Goal: Task Accomplishment & Management: Use online tool/utility

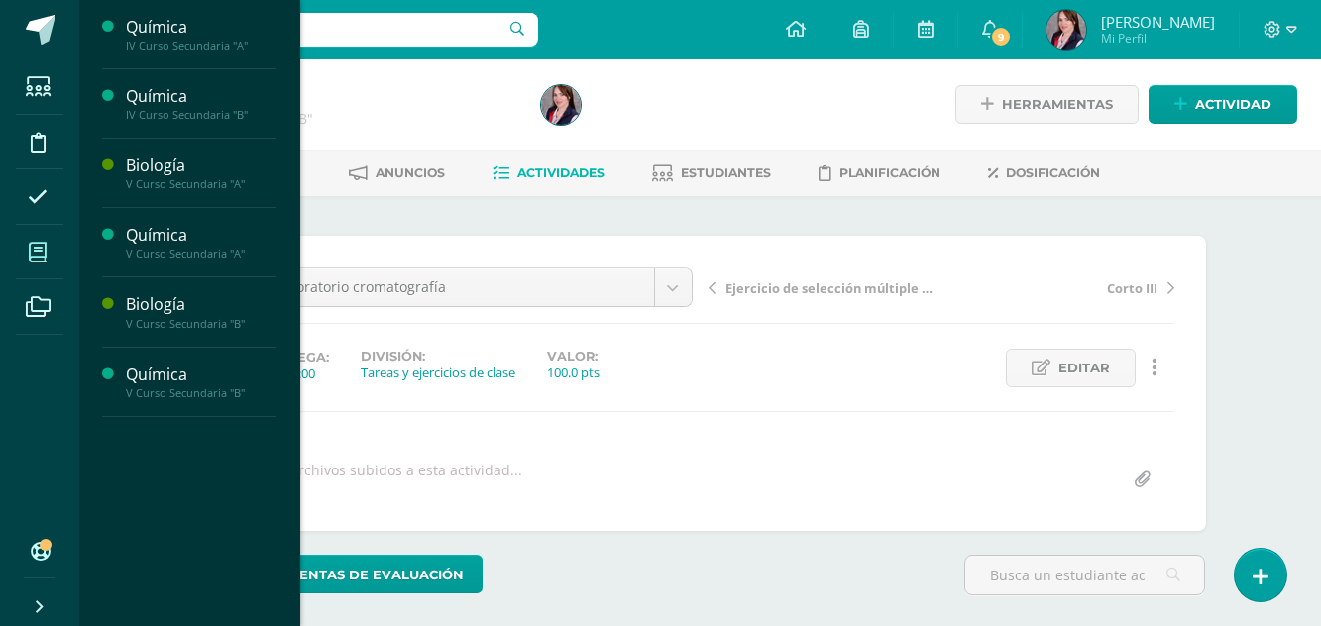
click at [36, 248] on icon at bounding box center [38, 253] width 18 height 20
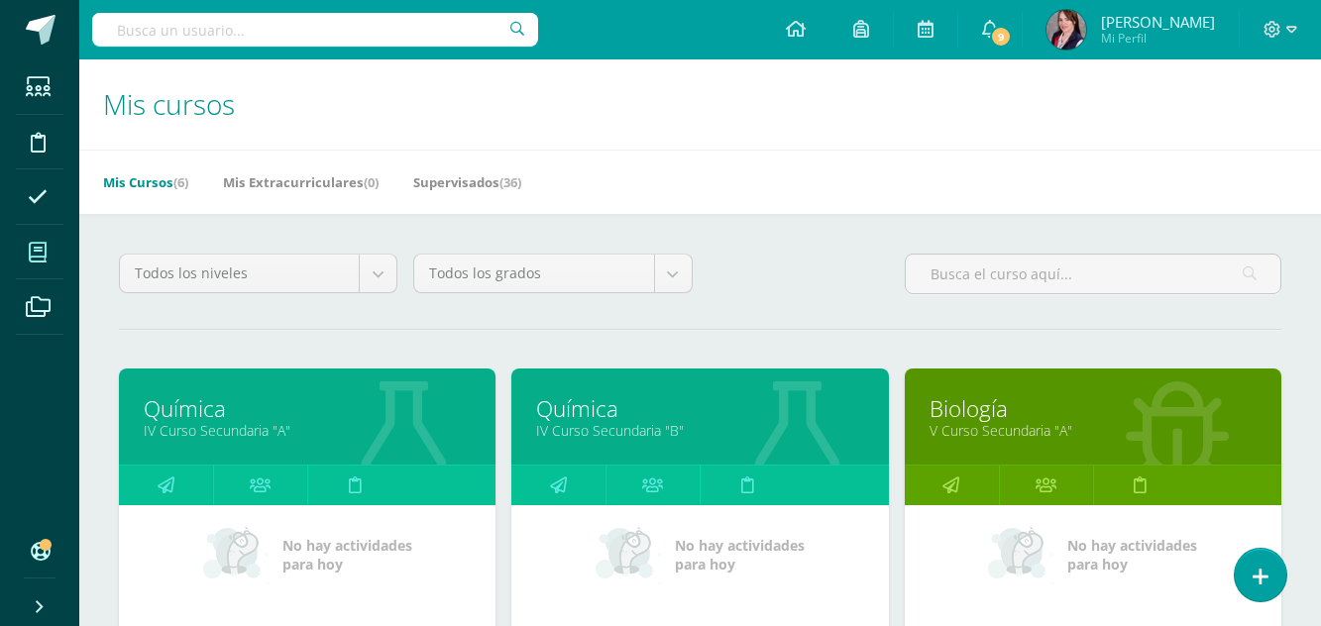
click at [207, 408] on link "Química" at bounding box center [307, 409] width 327 height 31
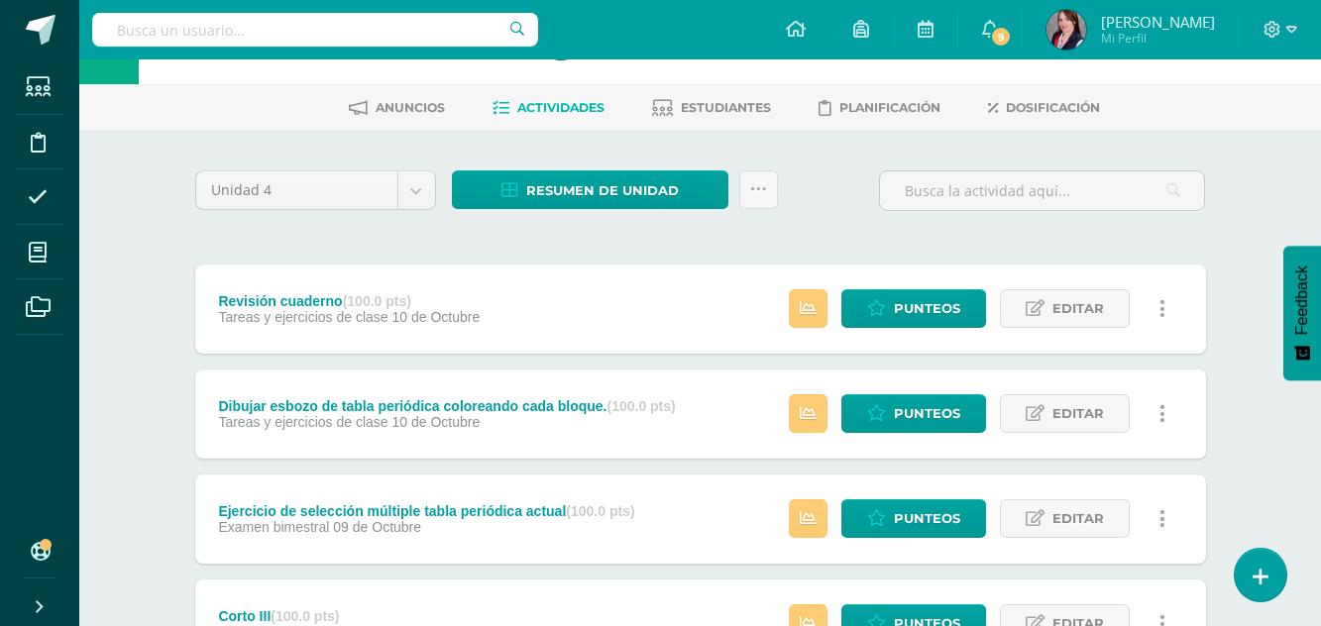
scroll to position [297, 0]
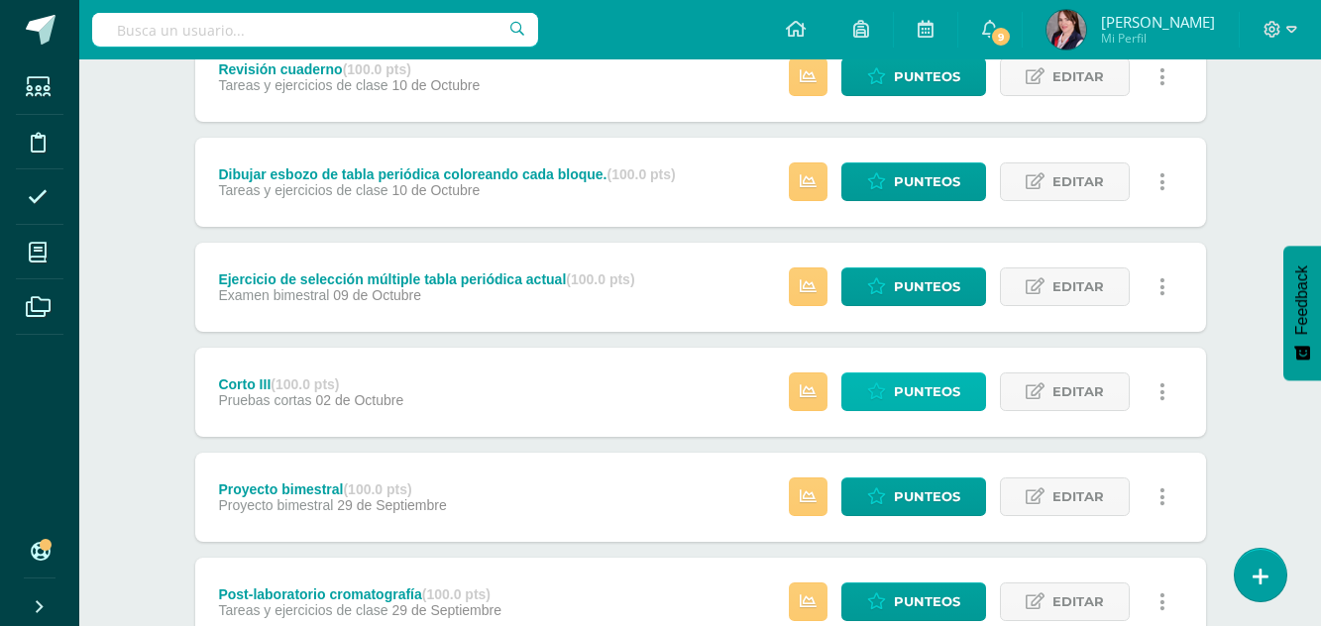
click at [943, 394] on span "Punteos" at bounding box center [927, 392] width 66 height 37
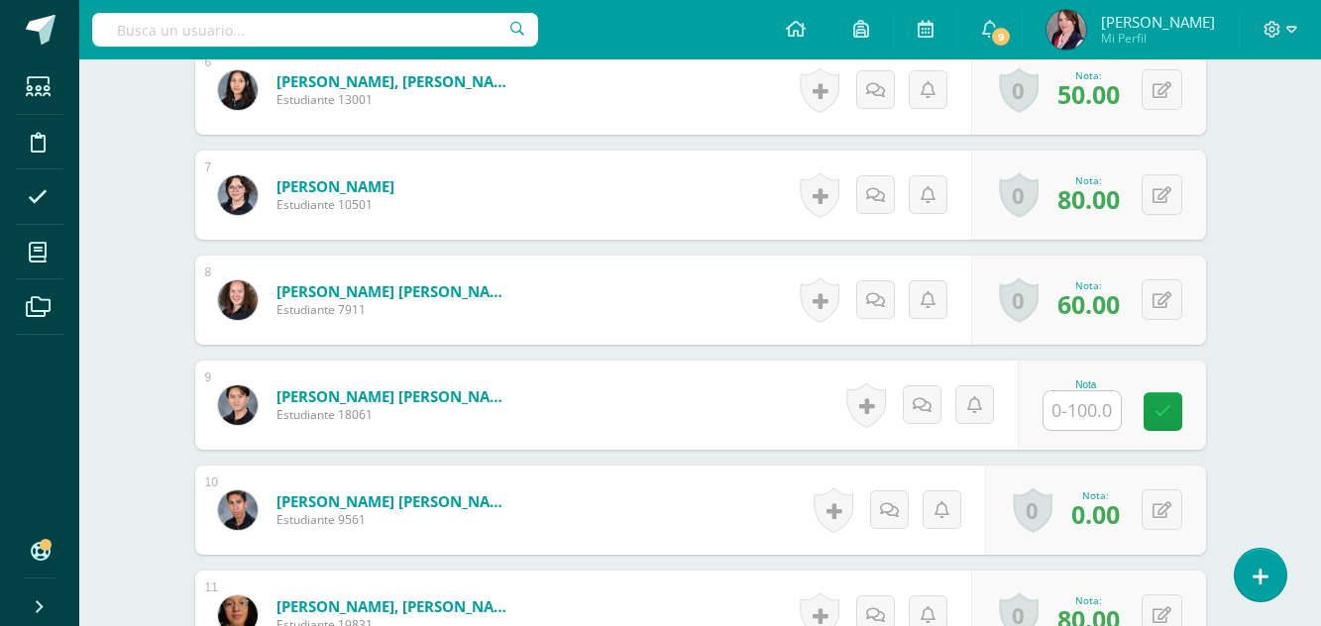
scroll to position [1189, 0]
click at [1158, 511] on button at bounding box center [1162, 509] width 41 height 41
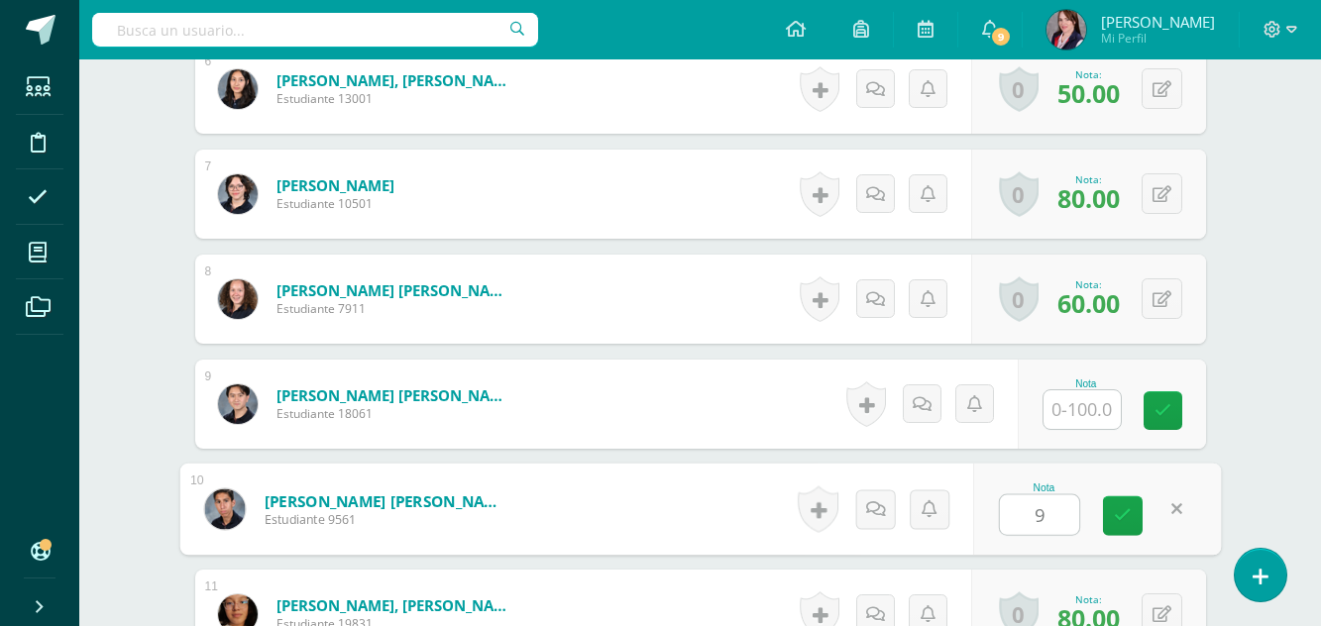
type input "90"
click at [1130, 518] on icon at bounding box center [1123, 516] width 18 height 17
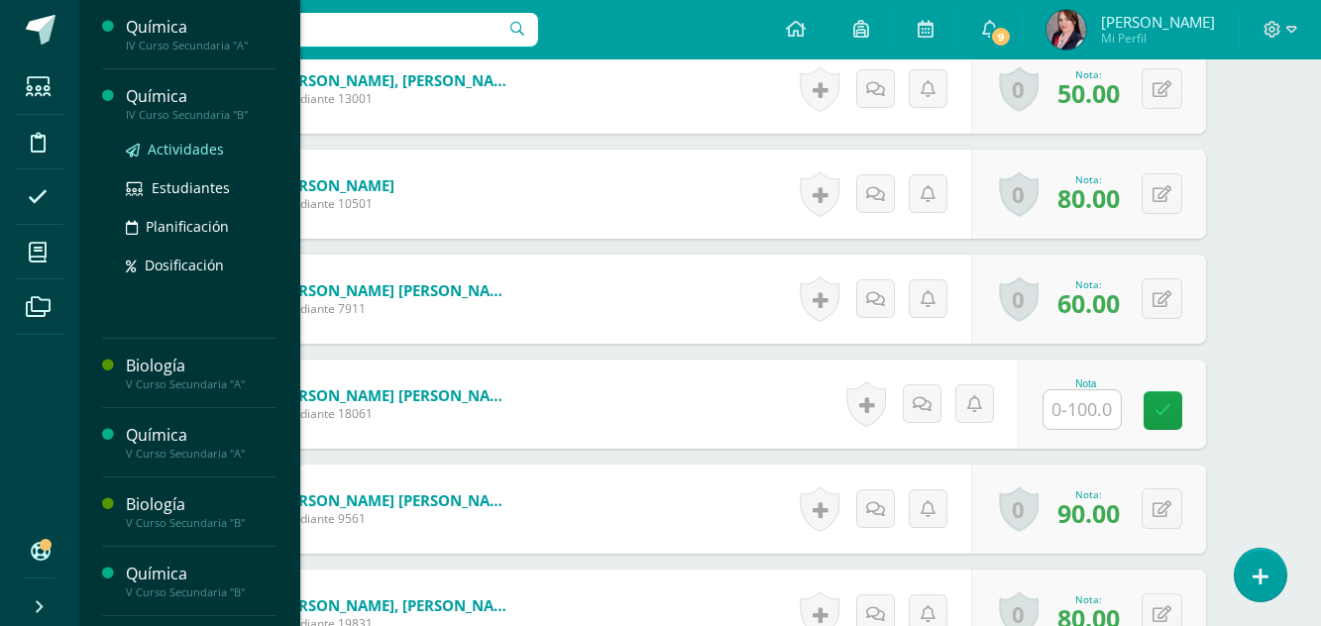
click at [183, 150] on span "Actividades" at bounding box center [186, 149] width 76 height 19
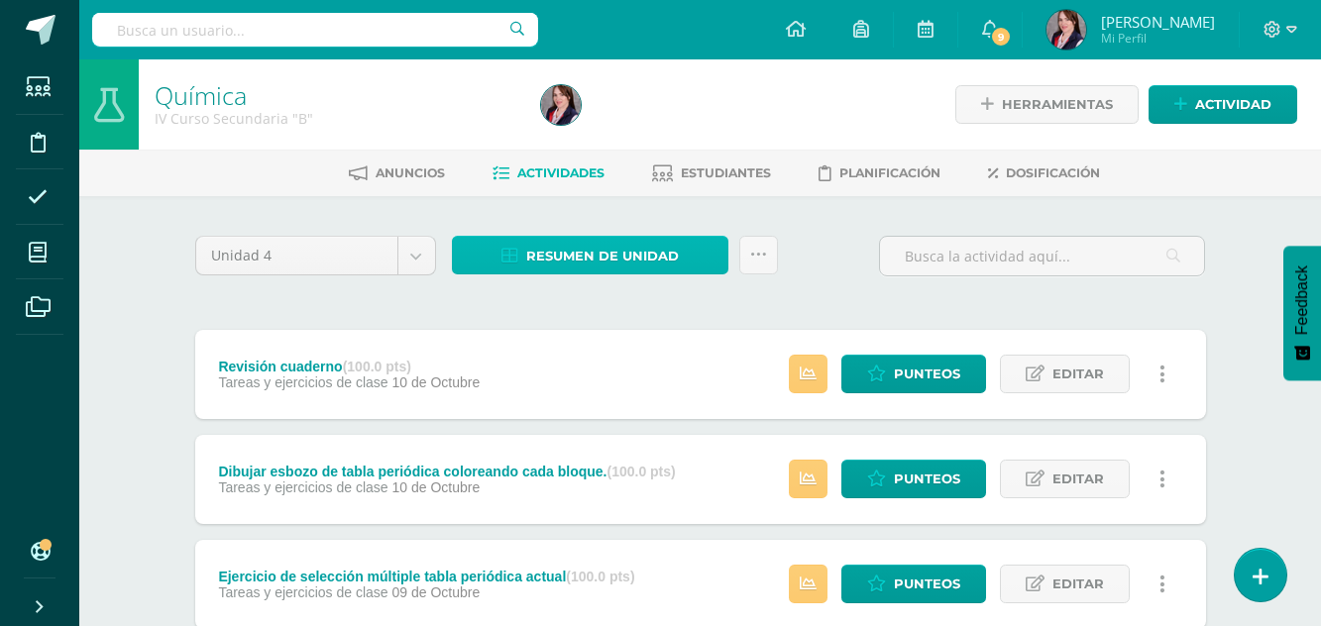
click at [591, 240] on span "Resumen de unidad" at bounding box center [602, 256] width 153 height 37
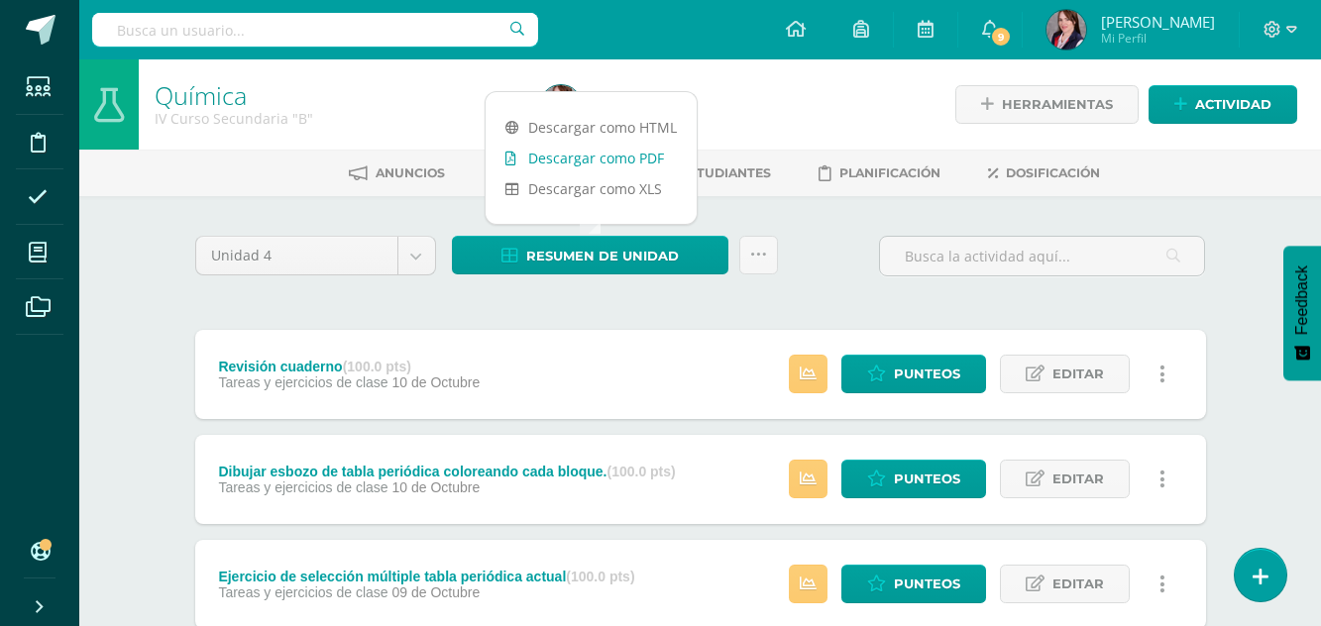
click at [618, 161] on link "Descargar como PDF" at bounding box center [591, 158] width 211 height 31
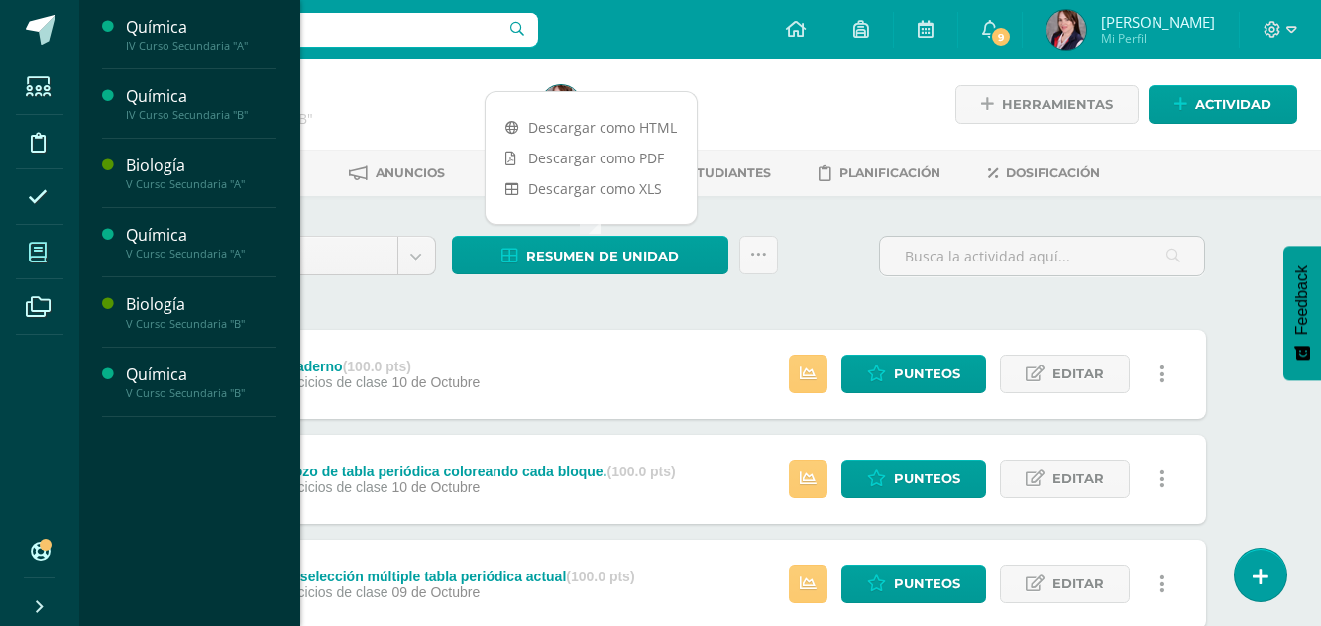
click at [38, 245] on icon at bounding box center [38, 253] width 18 height 20
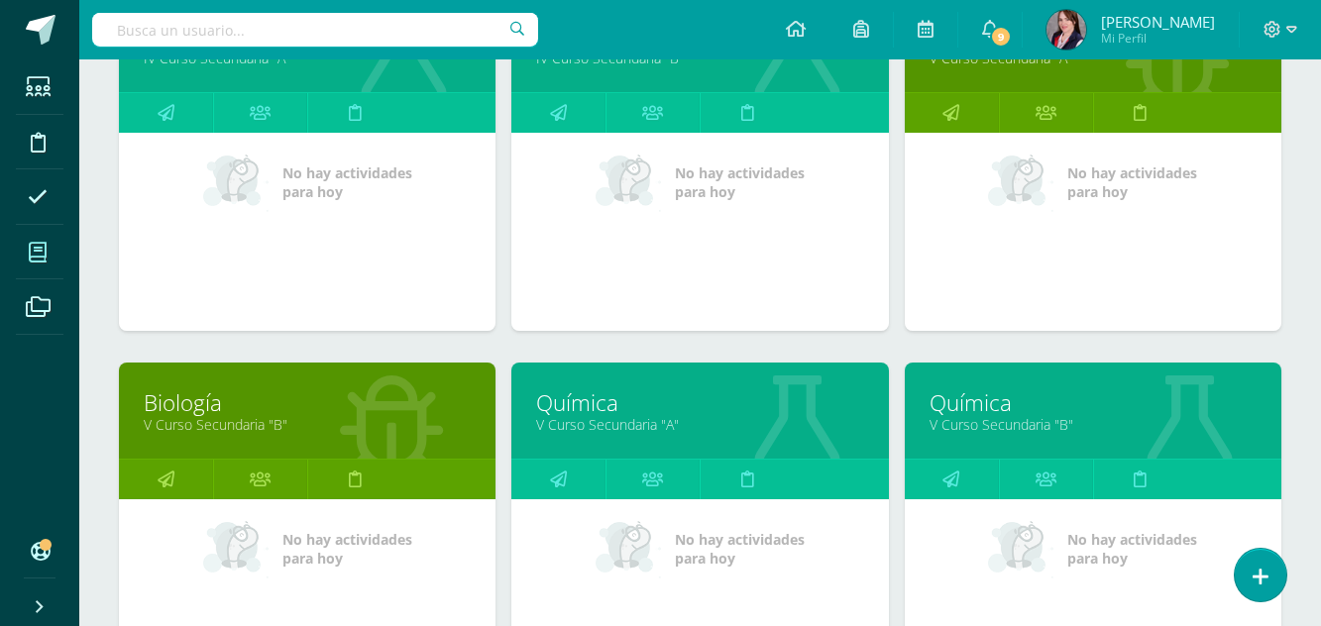
scroll to position [397, 0]
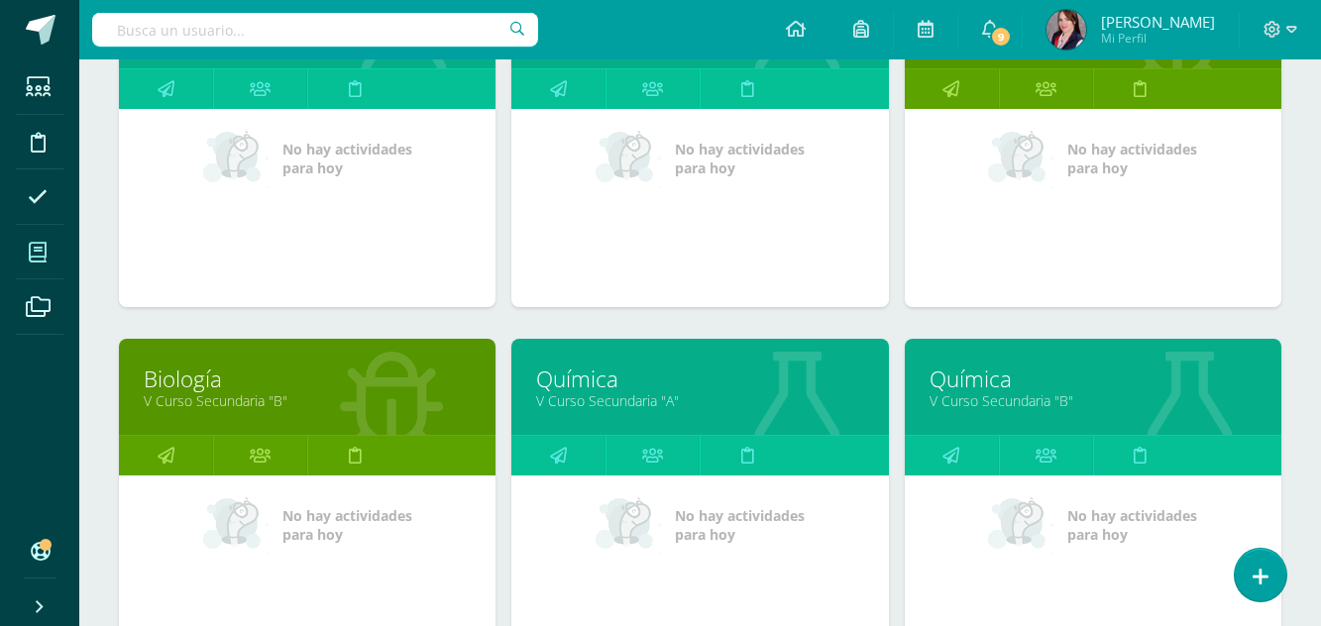
click at [575, 373] on link "Química" at bounding box center [699, 379] width 327 height 31
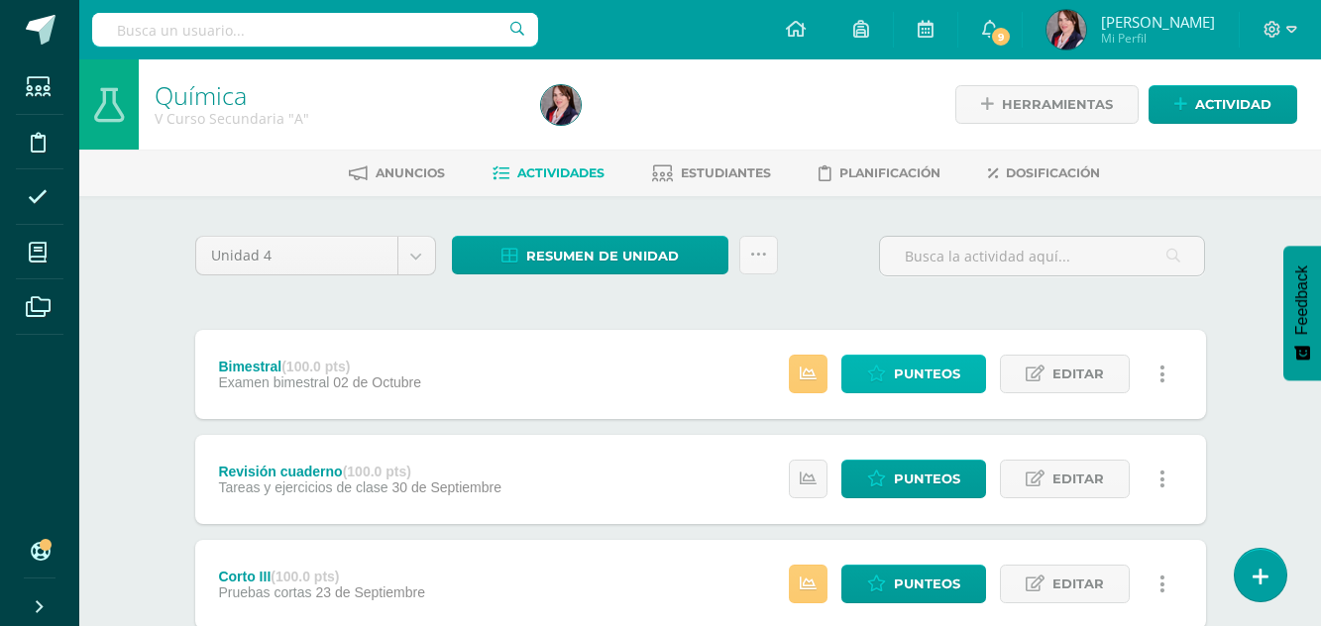
click at [948, 367] on span "Punteos" at bounding box center [927, 374] width 66 height 37
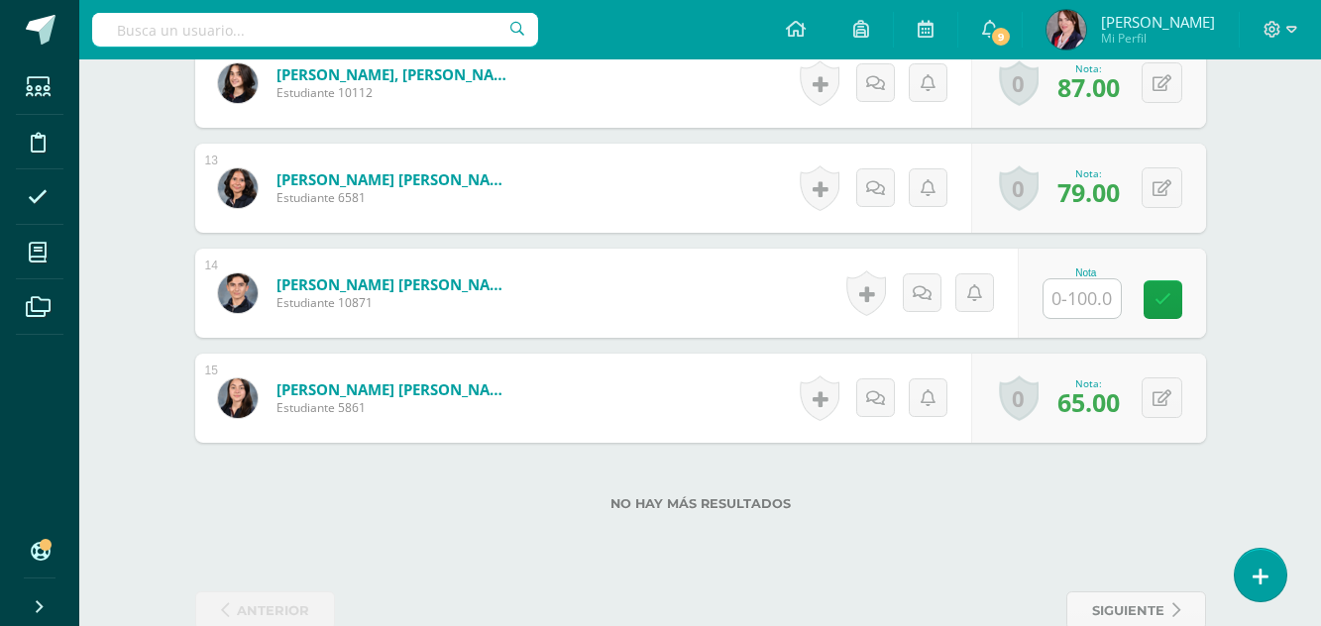
scroll to position [1869, 0]
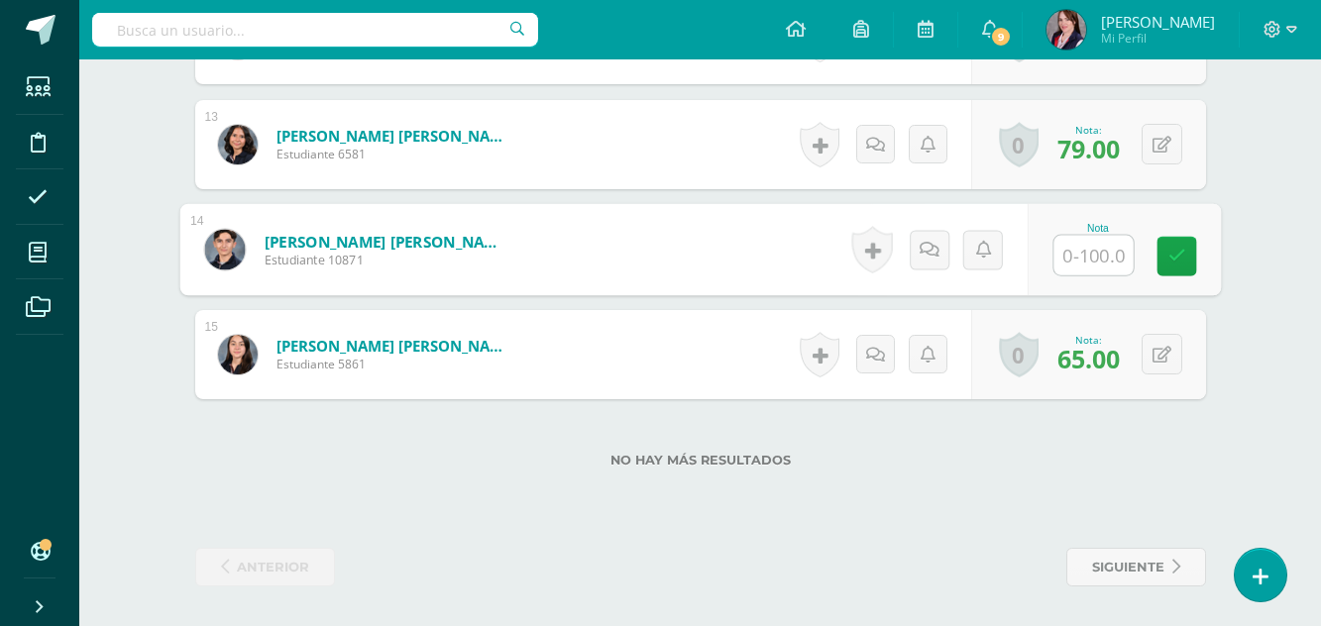
click at [1091, 252] on input "text" at bounding box center [1093, 256] width 79 height 40
type input "78"
click at [1178, 251] on icon at bounding box center [1177, 256] width 18 height 17
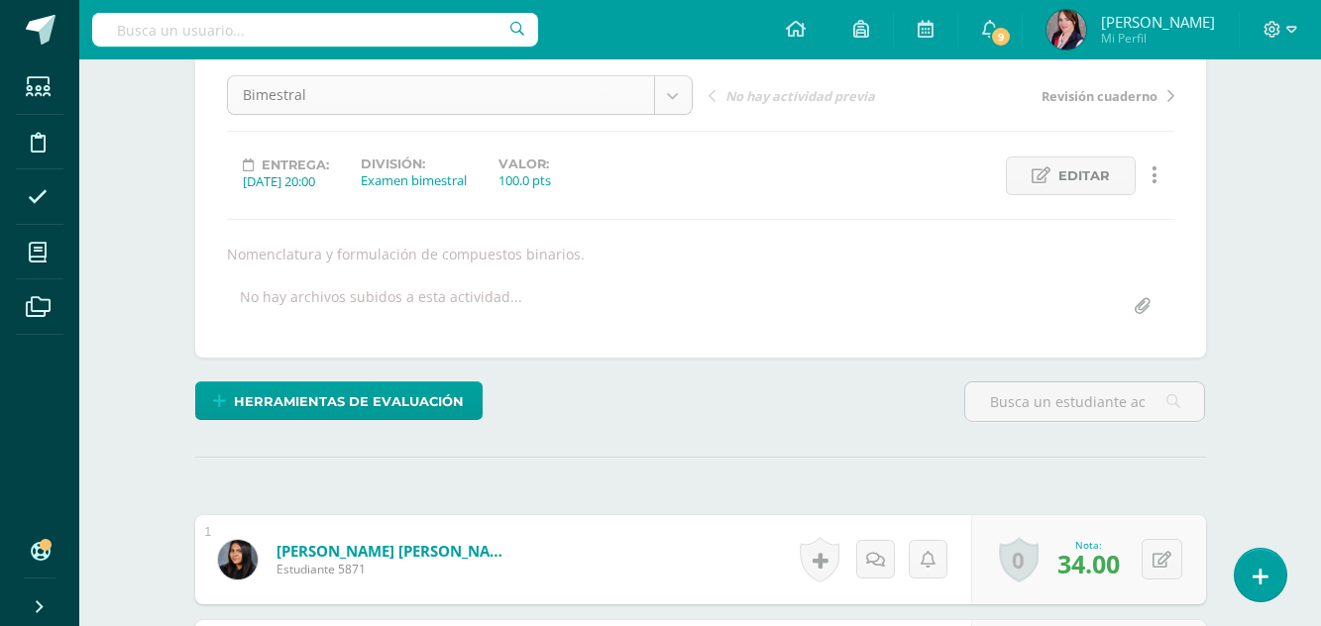
scroll to position [0, 0]
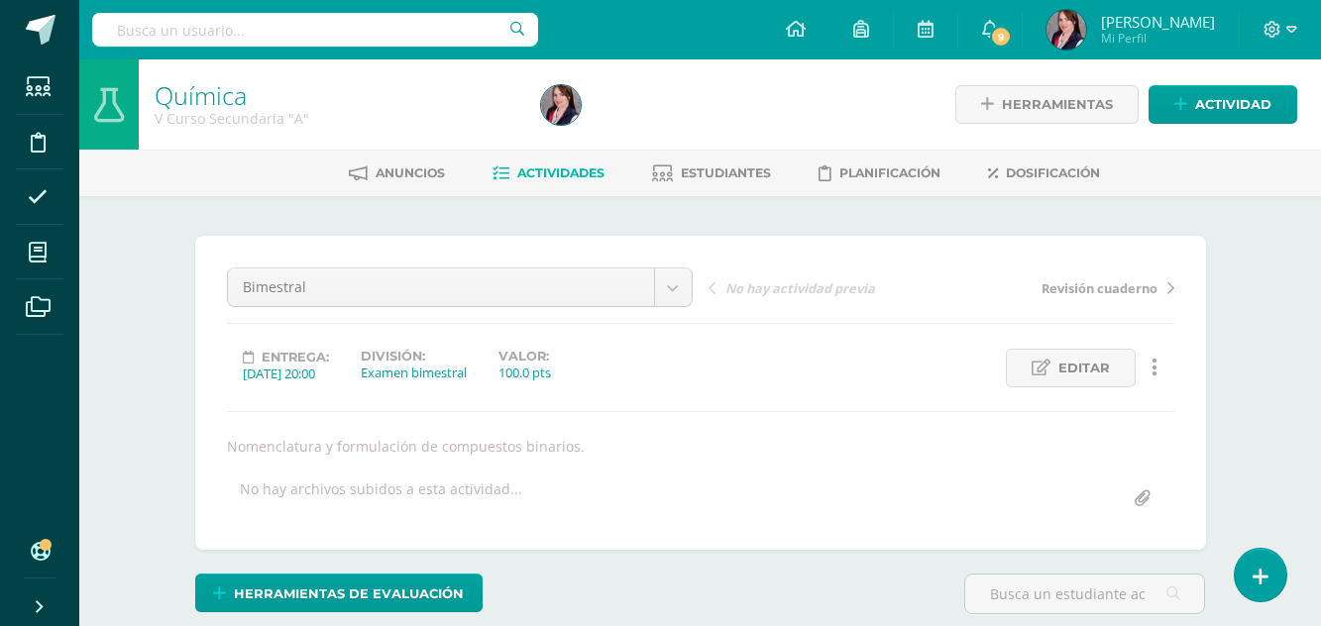
click at [551, 168] on span "Actividades" at bounding box center [560, 173] width 87 height 15
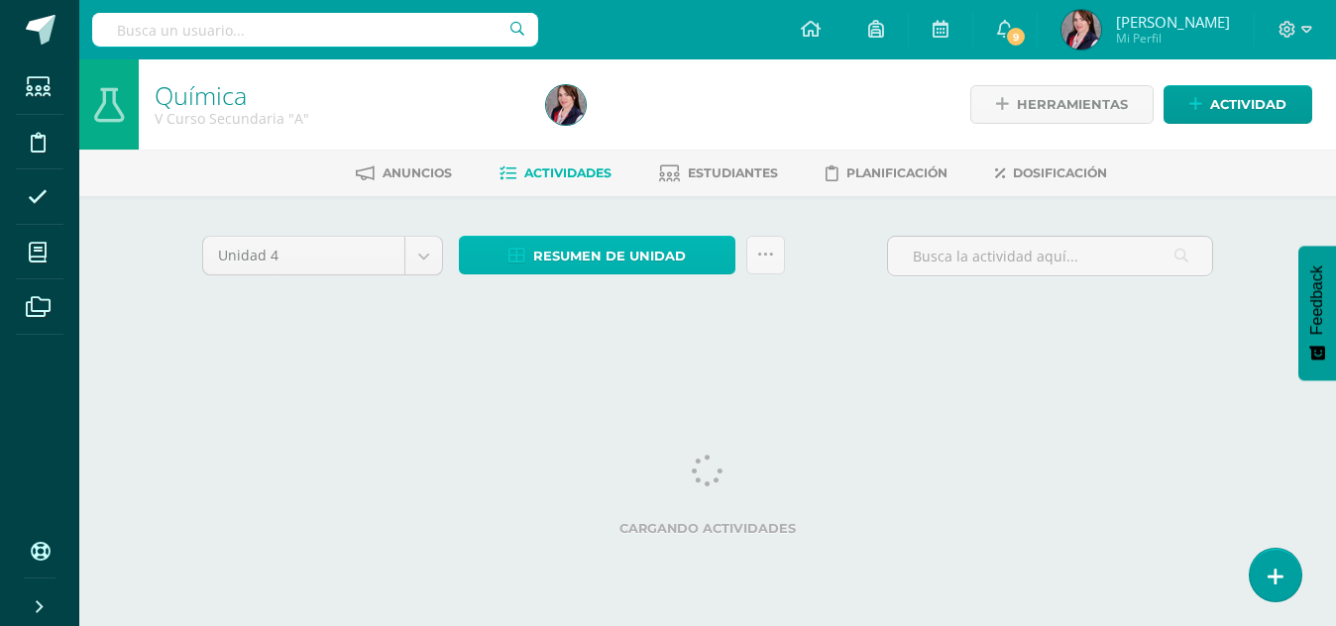
click at [640, 252] on span "Resumen de unidad" at bounding box center [609, 256] width 153 height 37
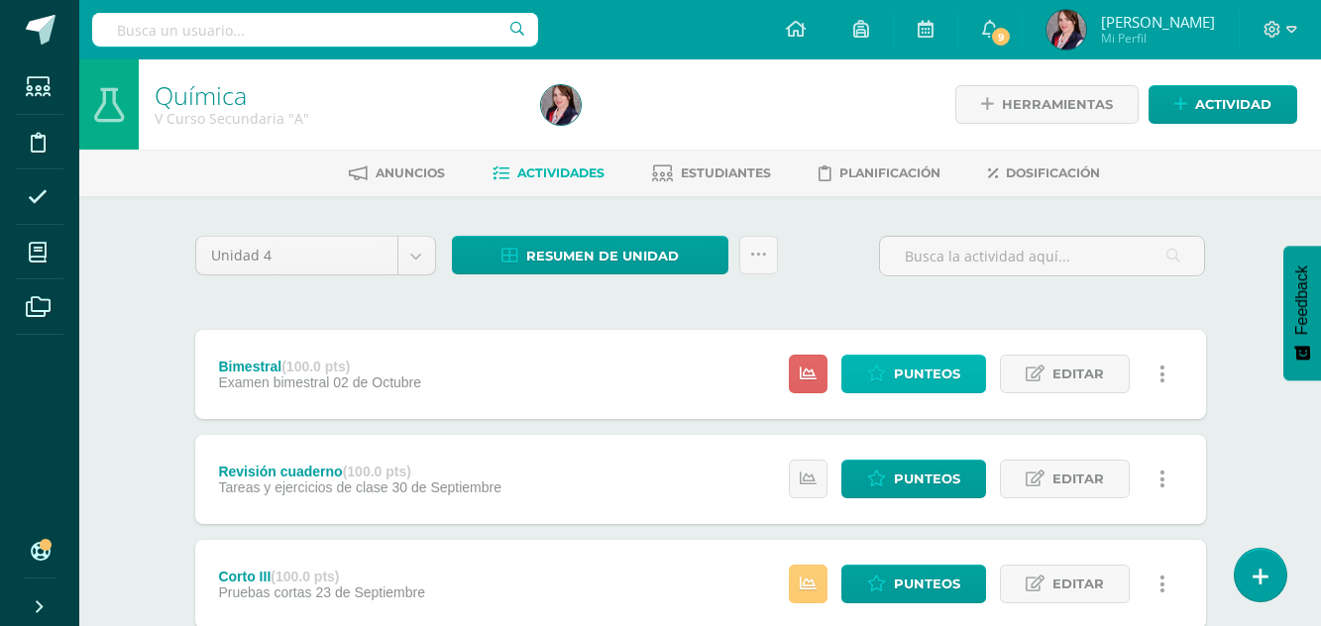
click at [906, 371] on span "Punteos" at bounding box center [927, 374] width 66 height 37
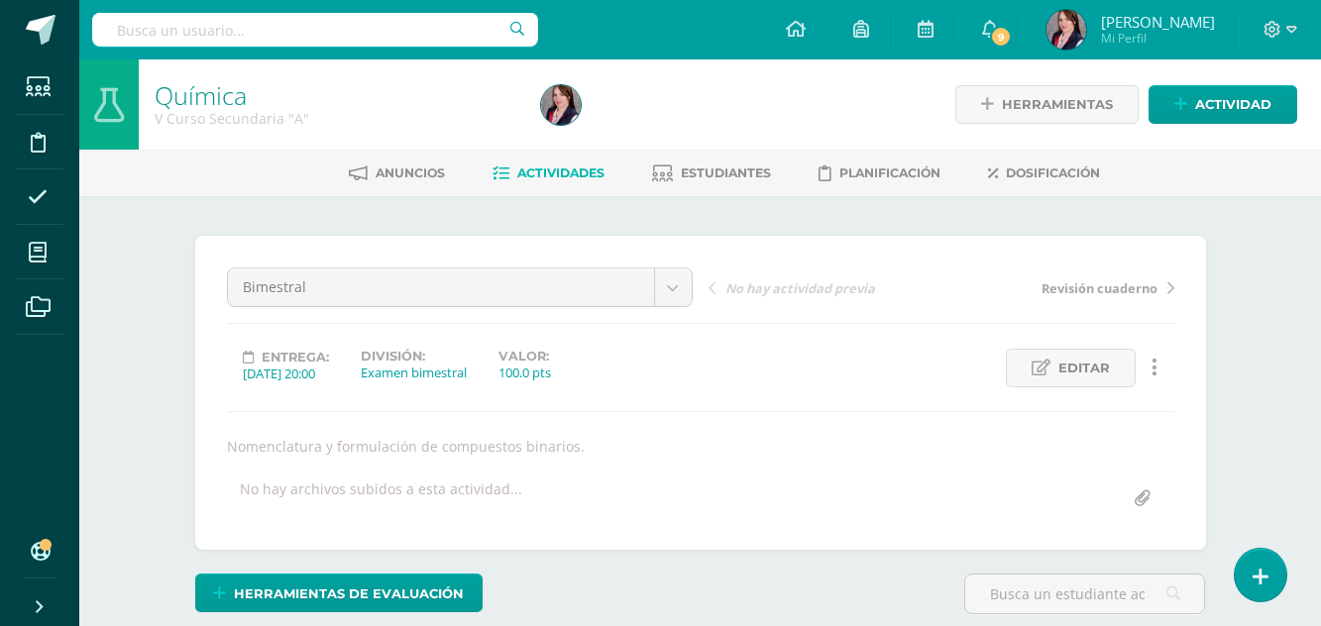
click at [574, 172] on span "Actividades" at bounding box center [560, 173] width 87 height 15
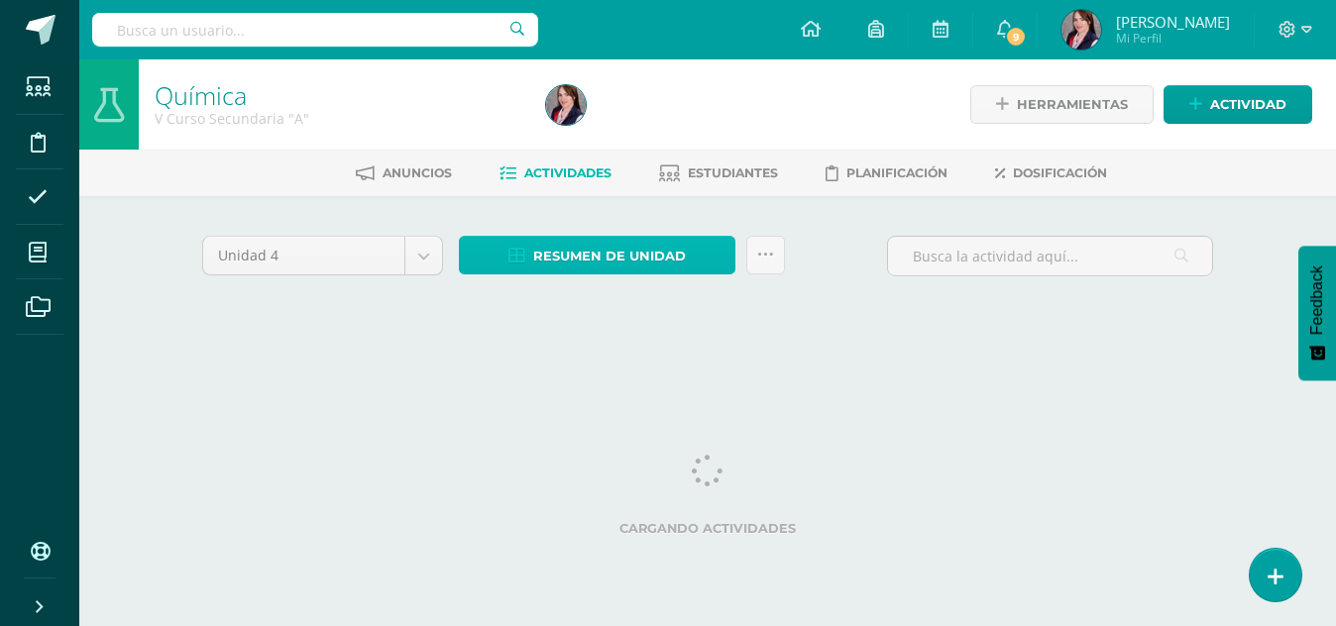
click at [624, 259] on span "Resumen de unidad" at bounding box center [609, 256] width 153 height 37
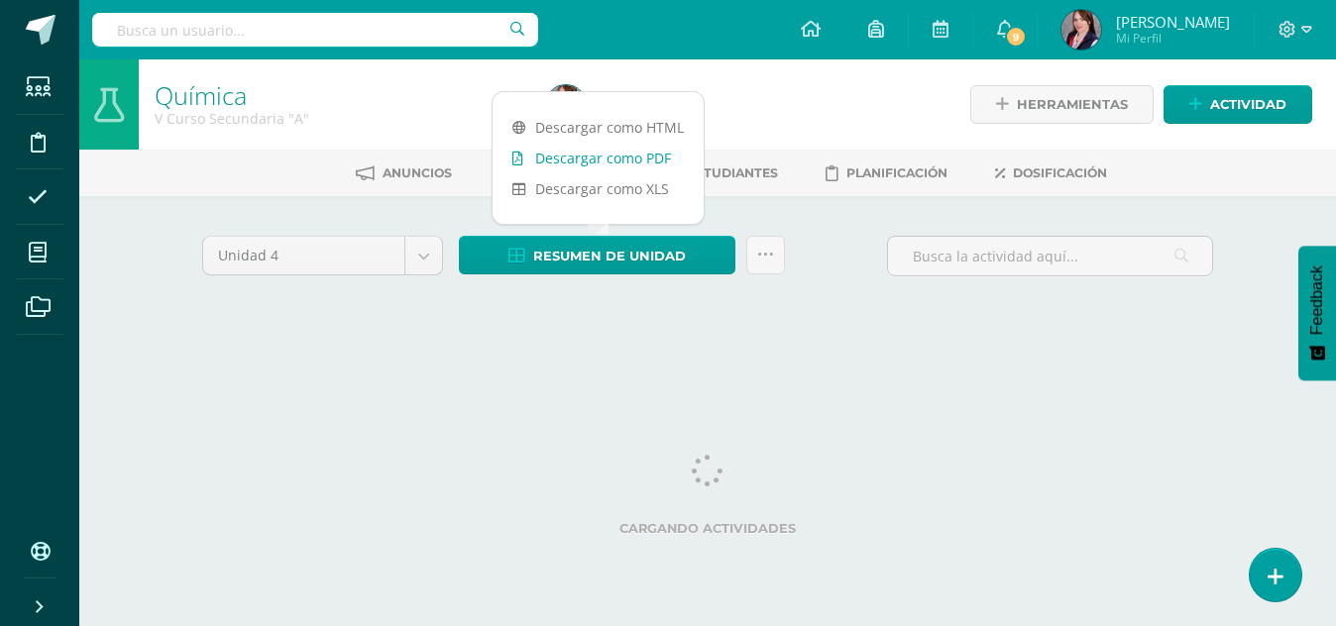
click at [601, 165] on link "Descargar como PDF" at bounding box center [598, 158] width 211 height 31
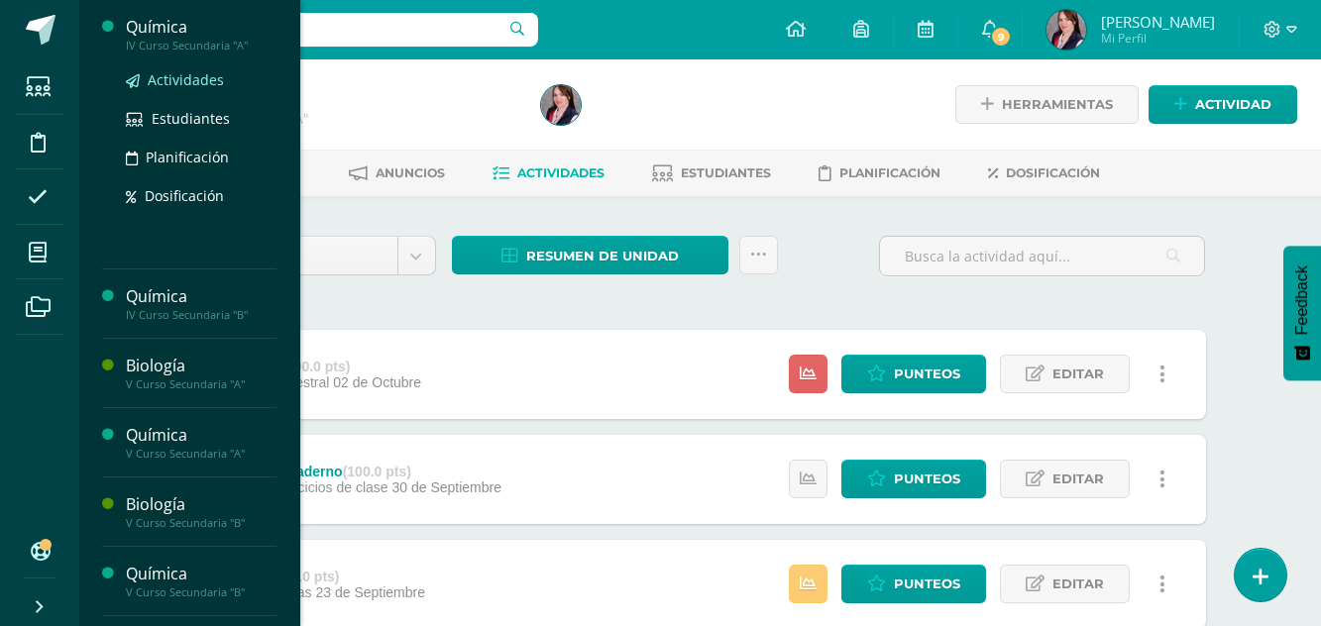
click at [174, 78] on span "Actividades" at bounding box center [186, 79] width 76 height 19
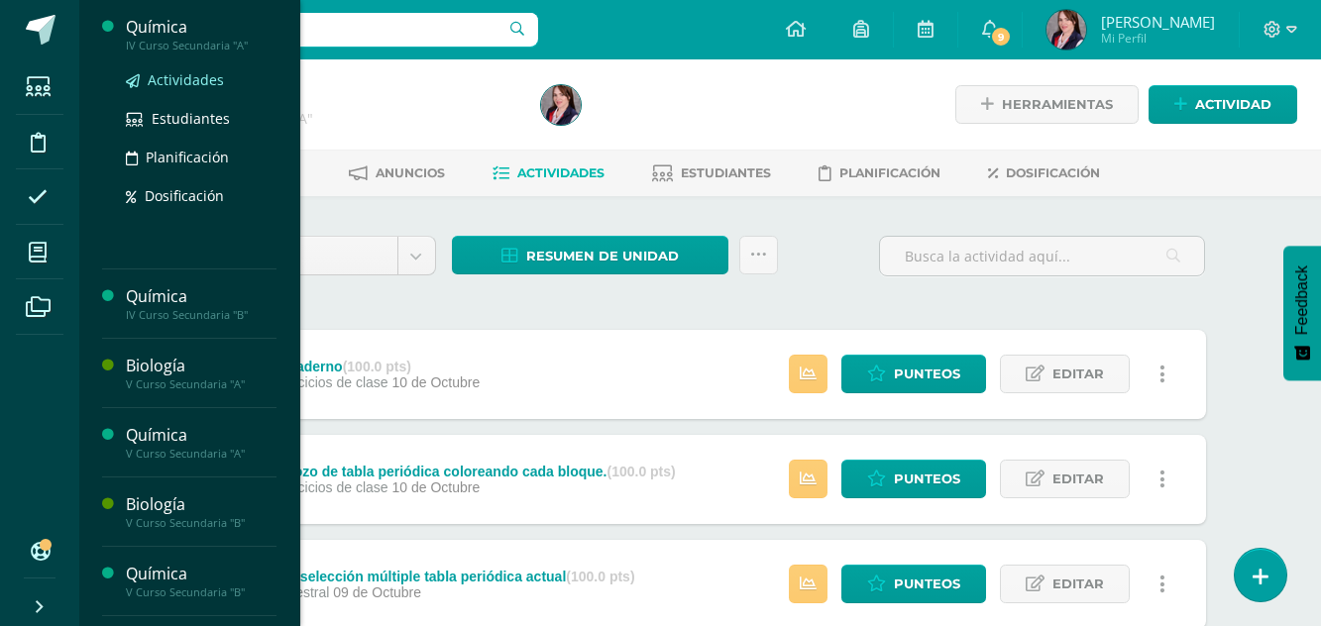
click at [174, 81] on span "Actividades" at bounding box center [186, 79] width 76 height 19
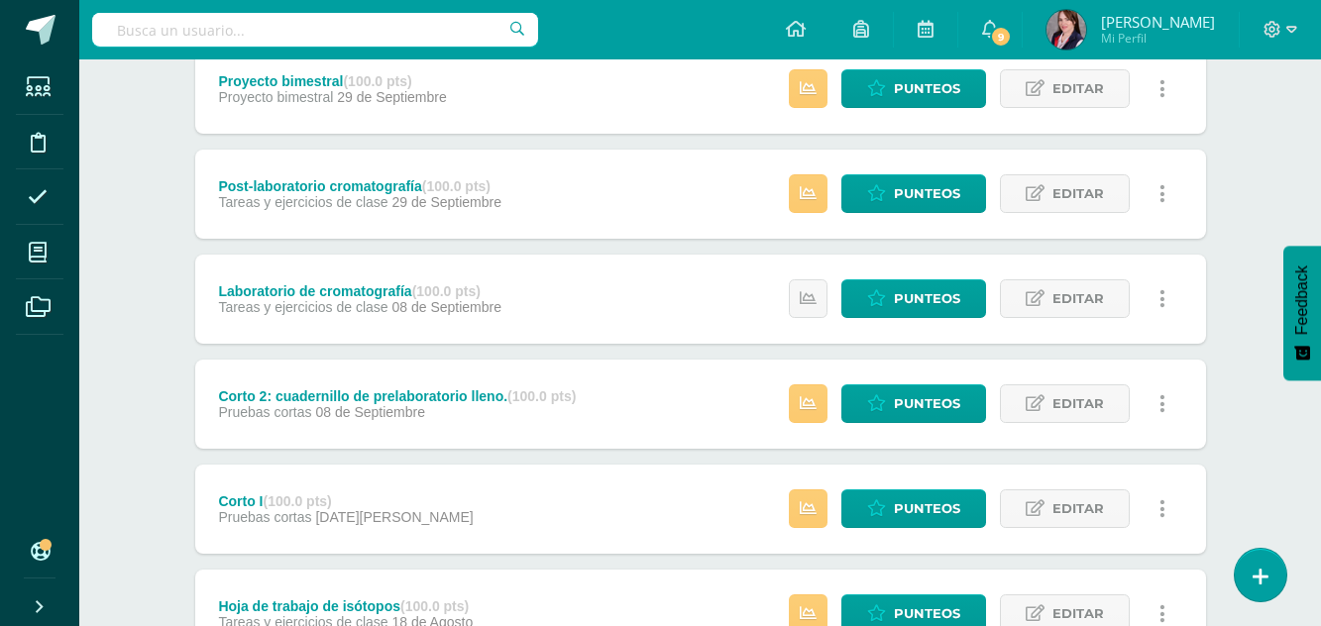
scroll to position [793, 0]
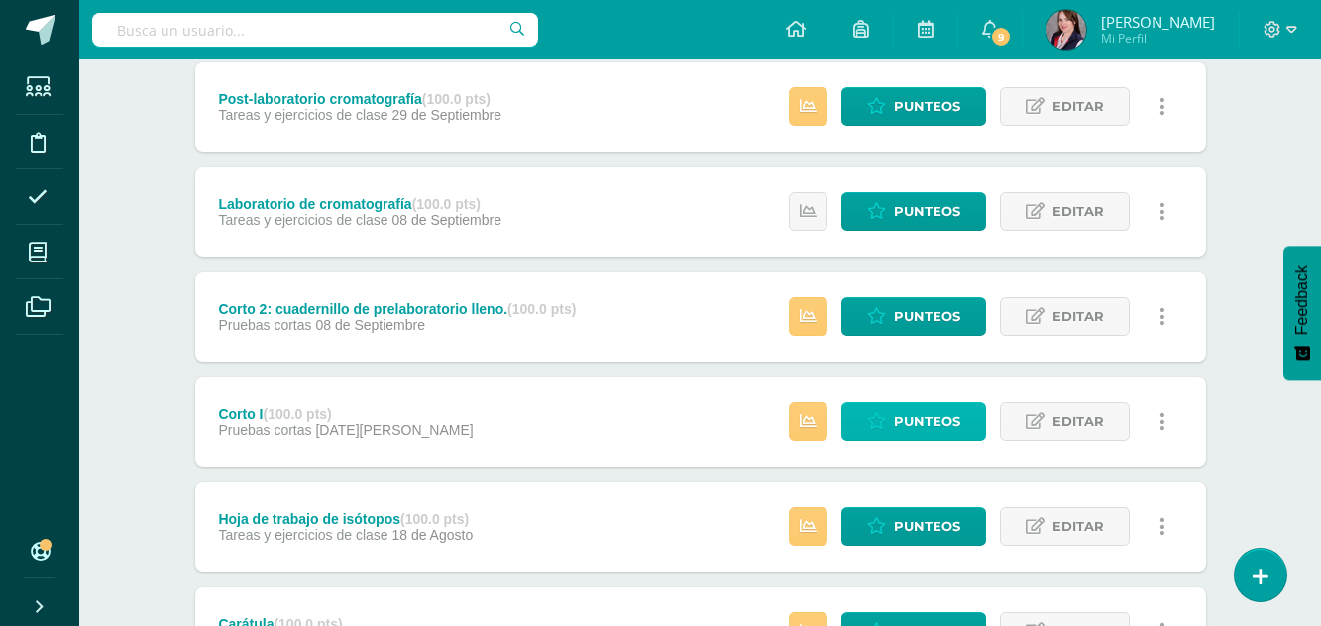
click at [935, 429] on span "Punteos" at bounding box center [927, 421] width 66 height 37
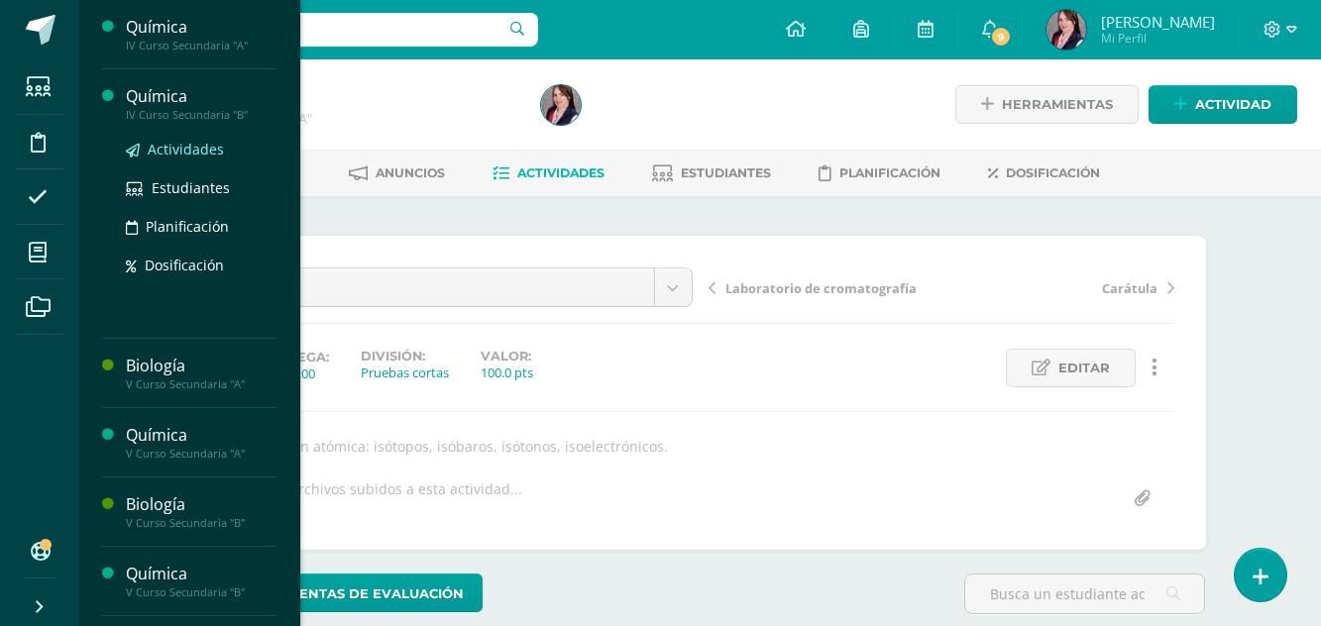
click at [174, 150] on span "Actividades" at bounding box center [186, 149] width 76 height 19
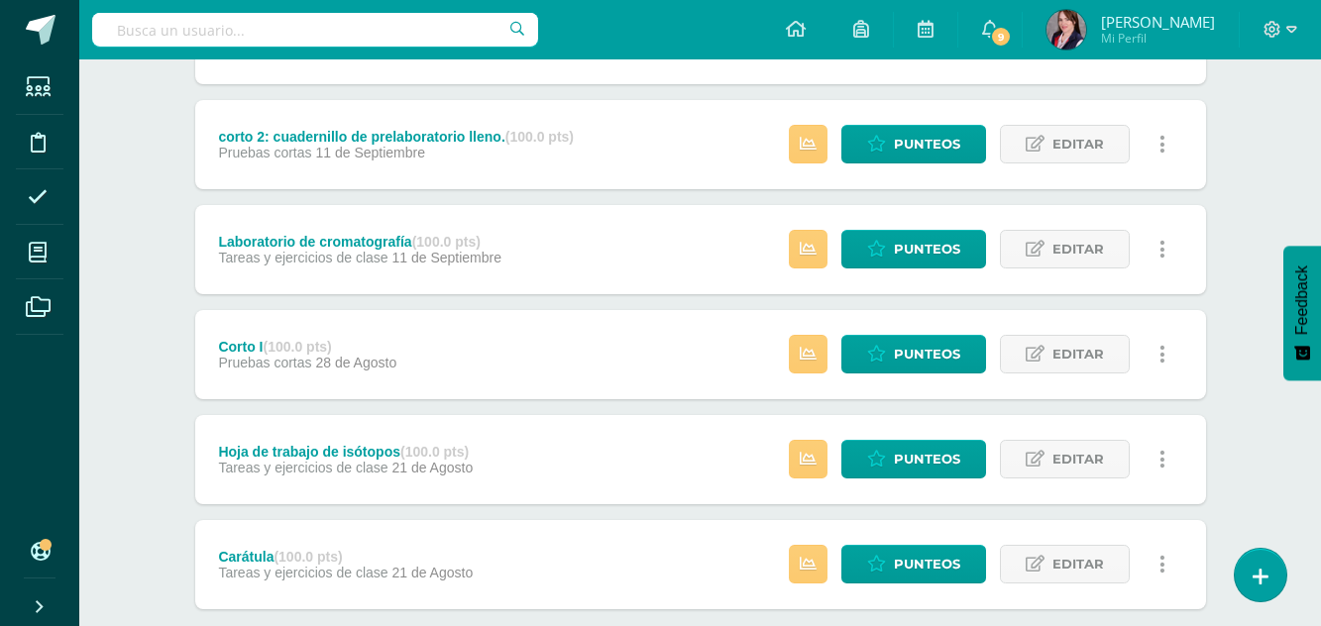
scroll to position [863, 0]
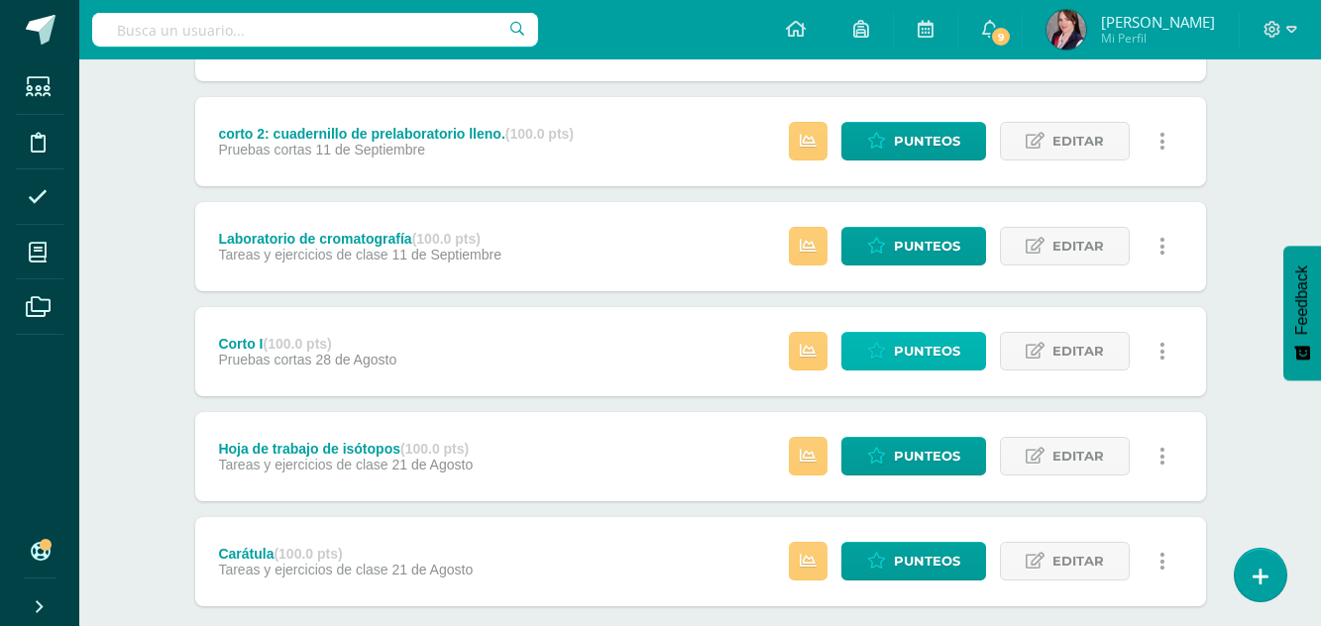
click at [930, 345] on span "Punteos" at bounding box center [927, 351] width 66 height 37
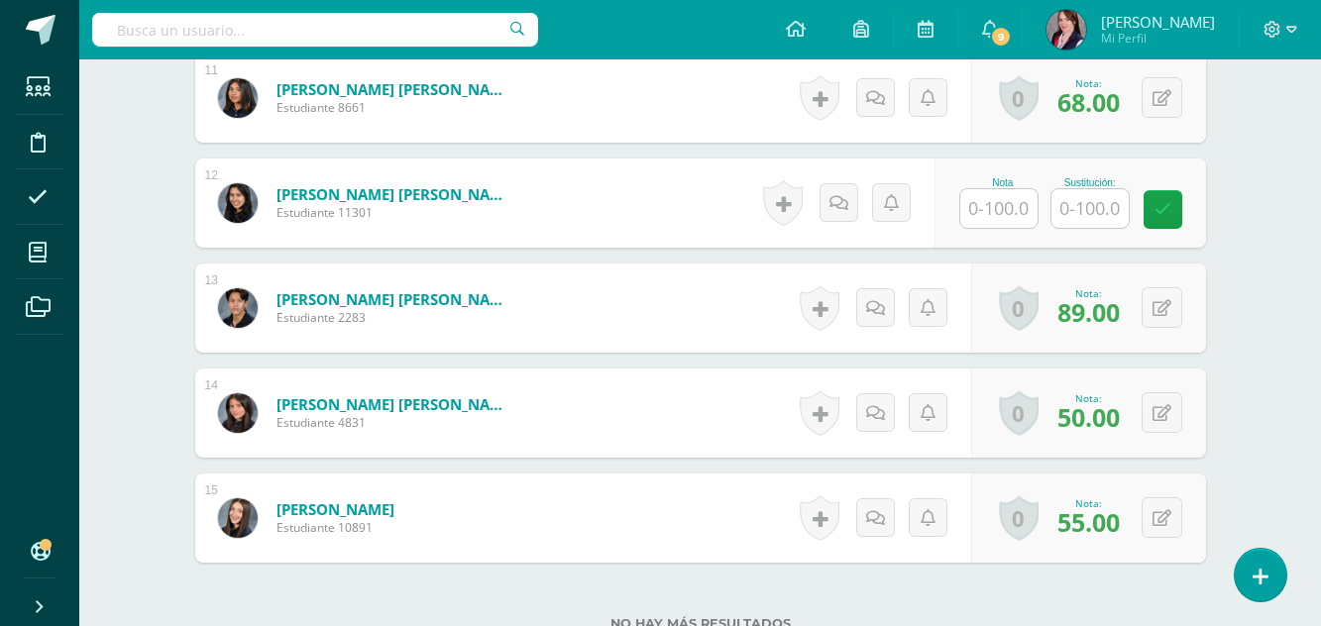
scroll to position [1786, 0]
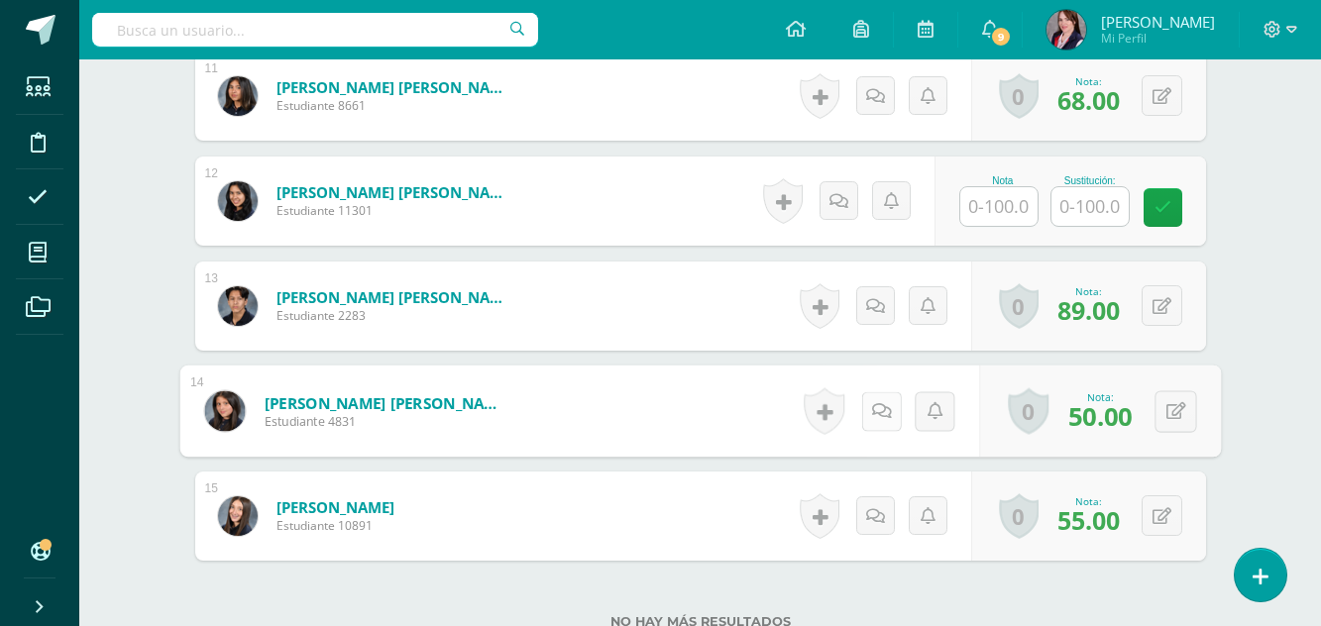
click at [871, 406] on icon at bounding box center [881, 410] width 20 height 17
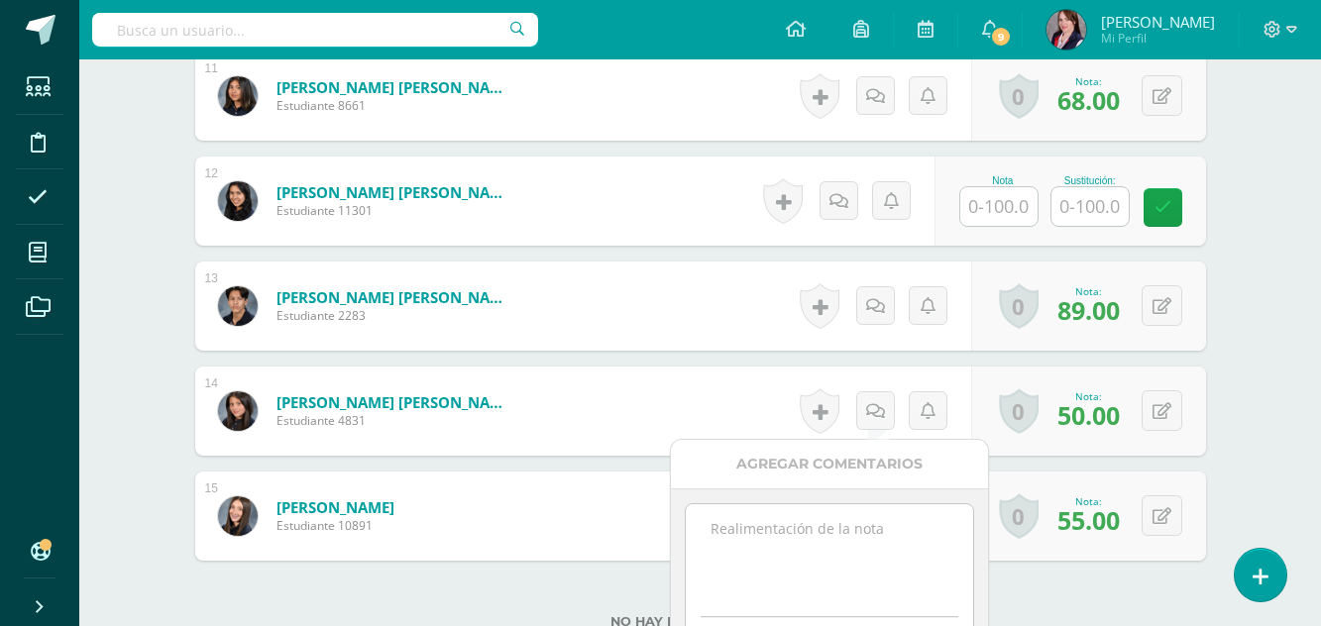
click at [780, 521] on textarea at bounding box center [829, 554] width 286 height 99
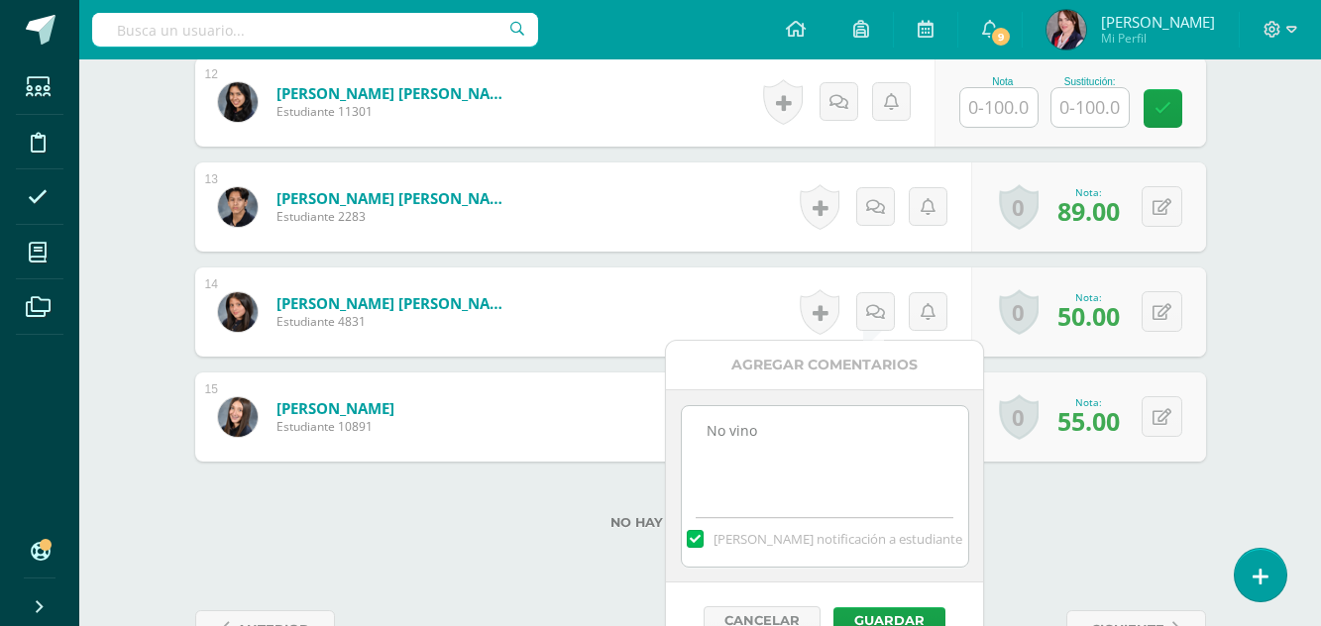
type textarea "No vino"
click at [703, 534] on label at bounding box center [695, 539] width 16 height 18
click at [0, 0] on input "[PERSON_NAME] notificación a estudiante" at bounding box center [0, 0] width 0 height 0
click at [892, 615] on button "Guardar" at bounding box center [890, 621] width 112 height 26
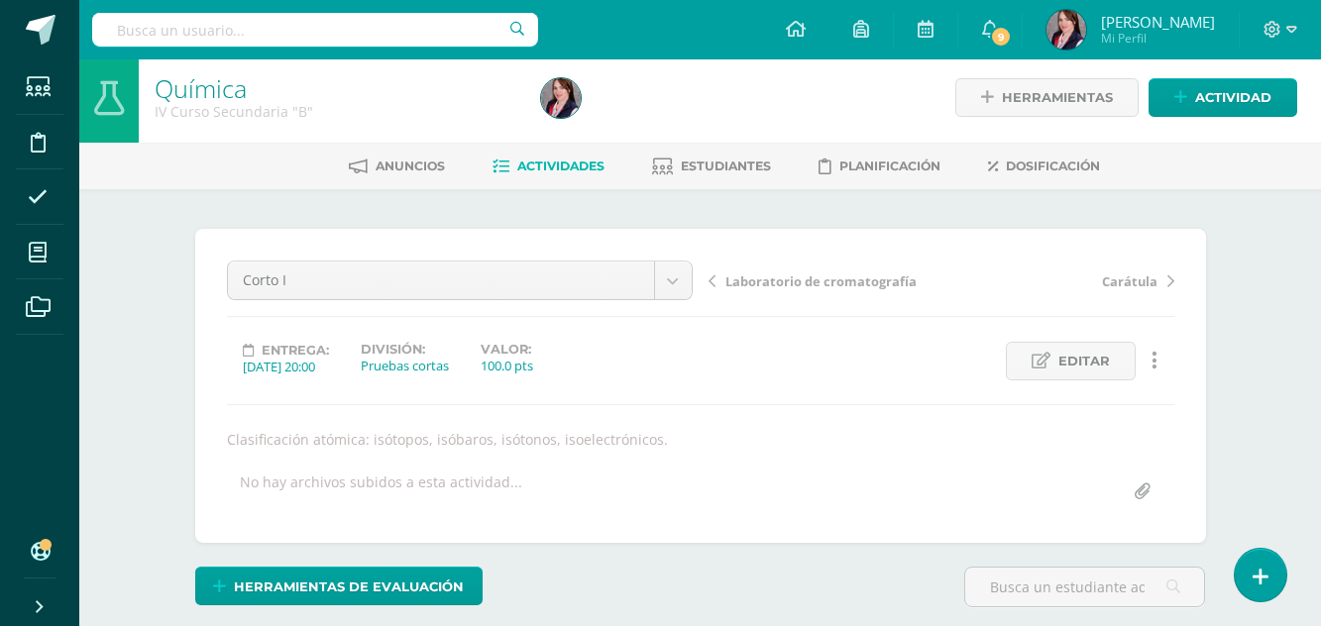
scroll to position [0, 0]
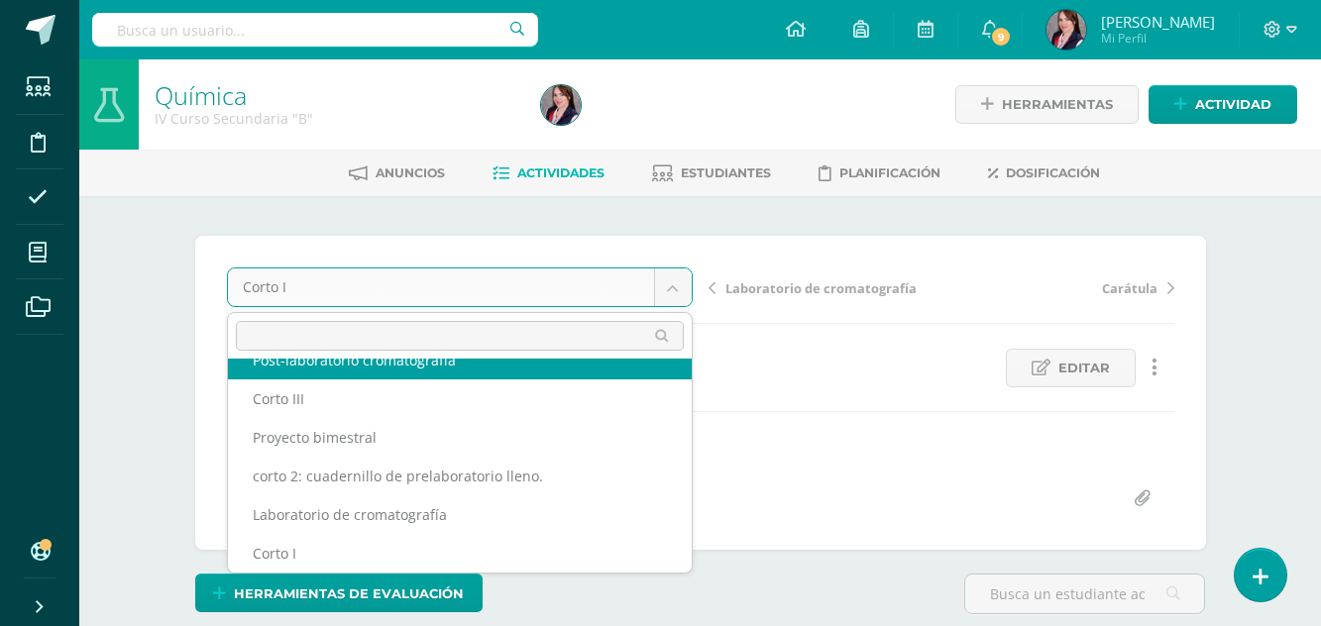
scroll to position [124, 0]
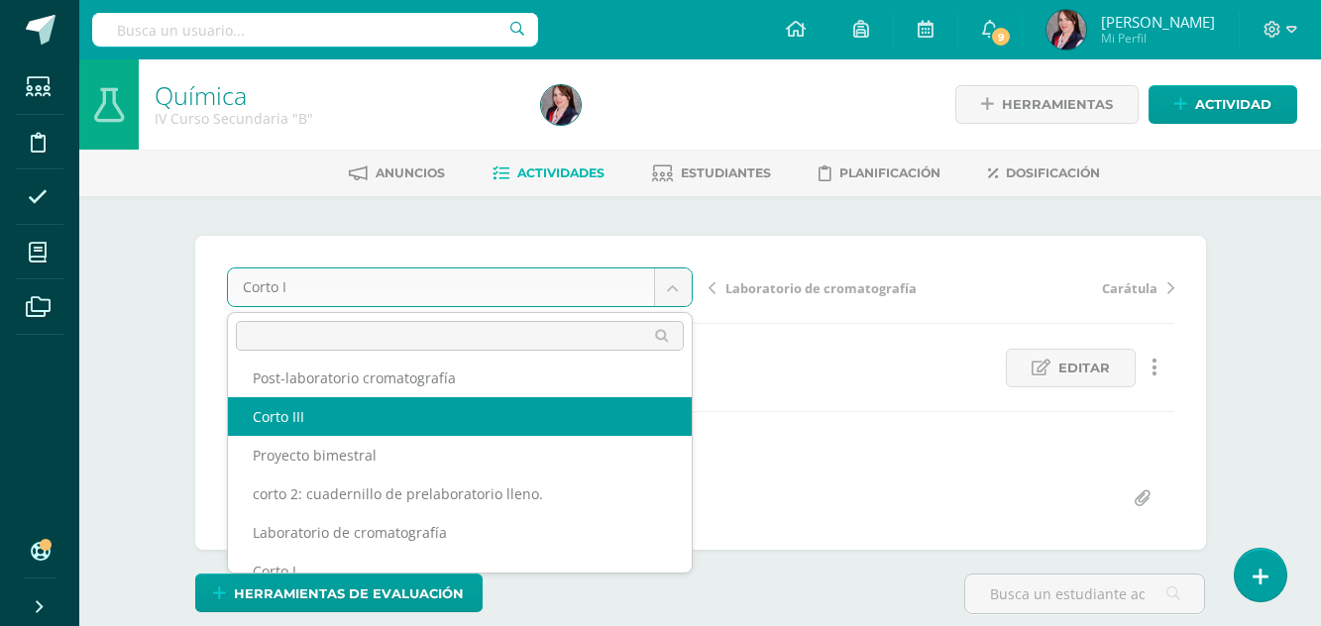
select select "/dashboard/teacher/grade-activity/237659/"
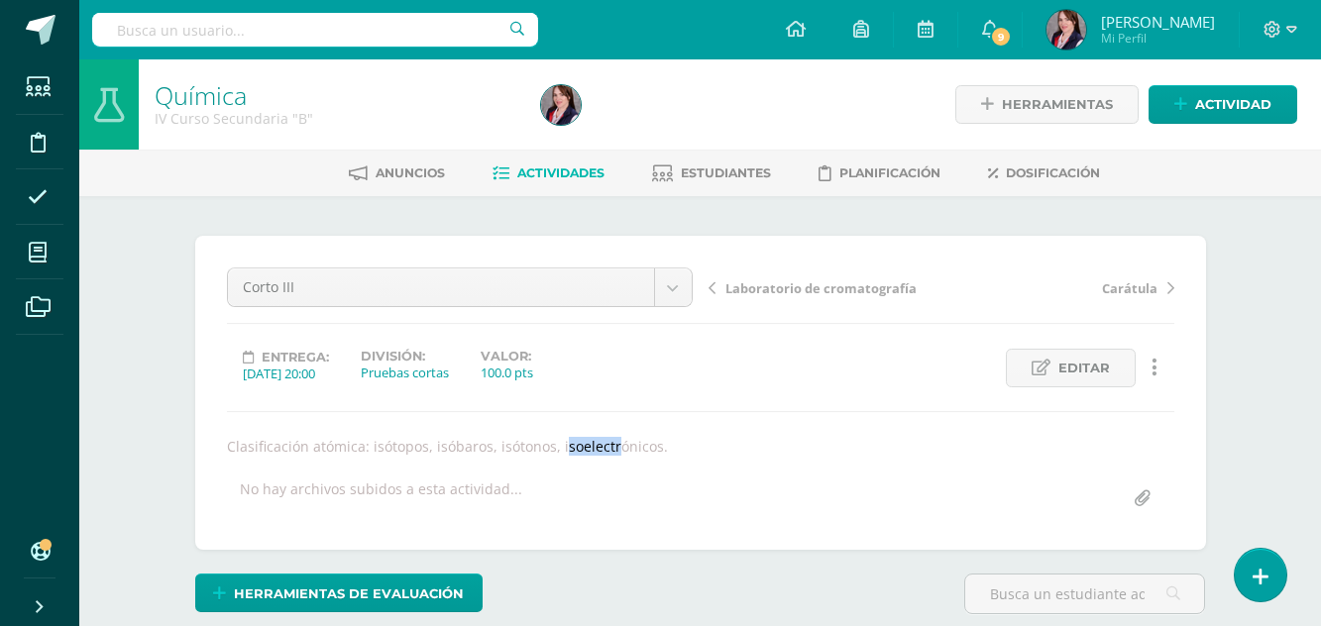
click at [476, 428] on div "Corto III Dibujar esbozo de tabla periódica coloreando cada bloque. Revisión cu…" at bounding box center [701, 393] width 948 height 251
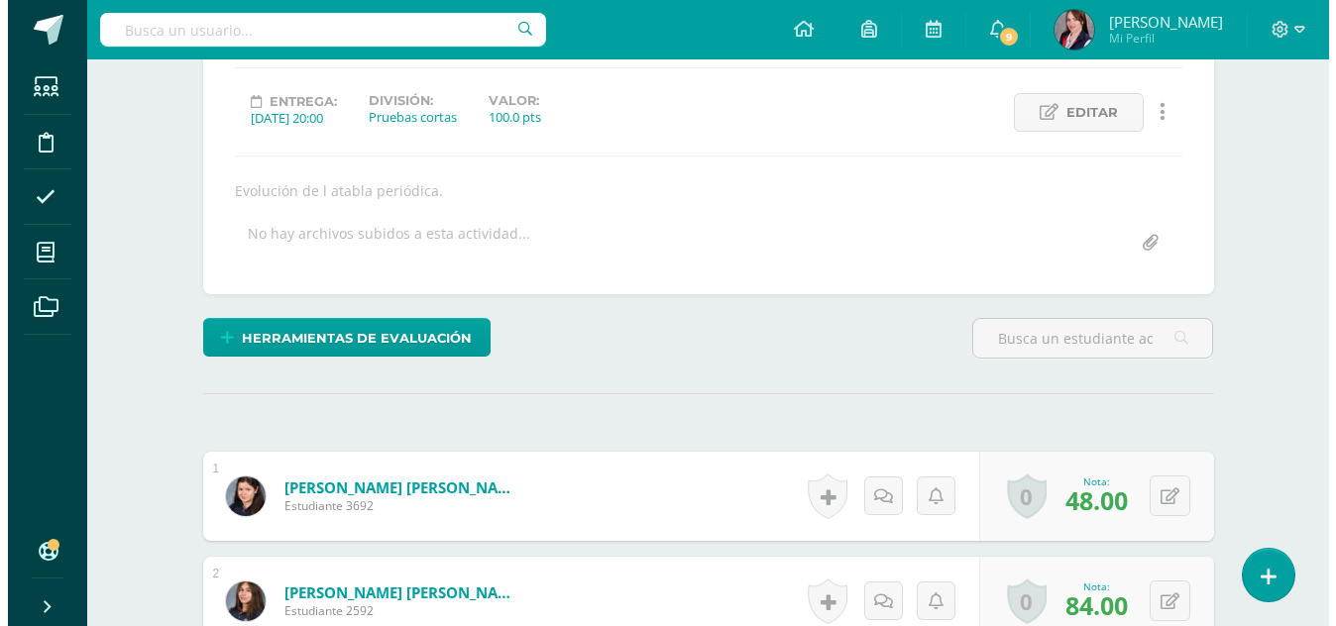
scroll to position [298, 0]
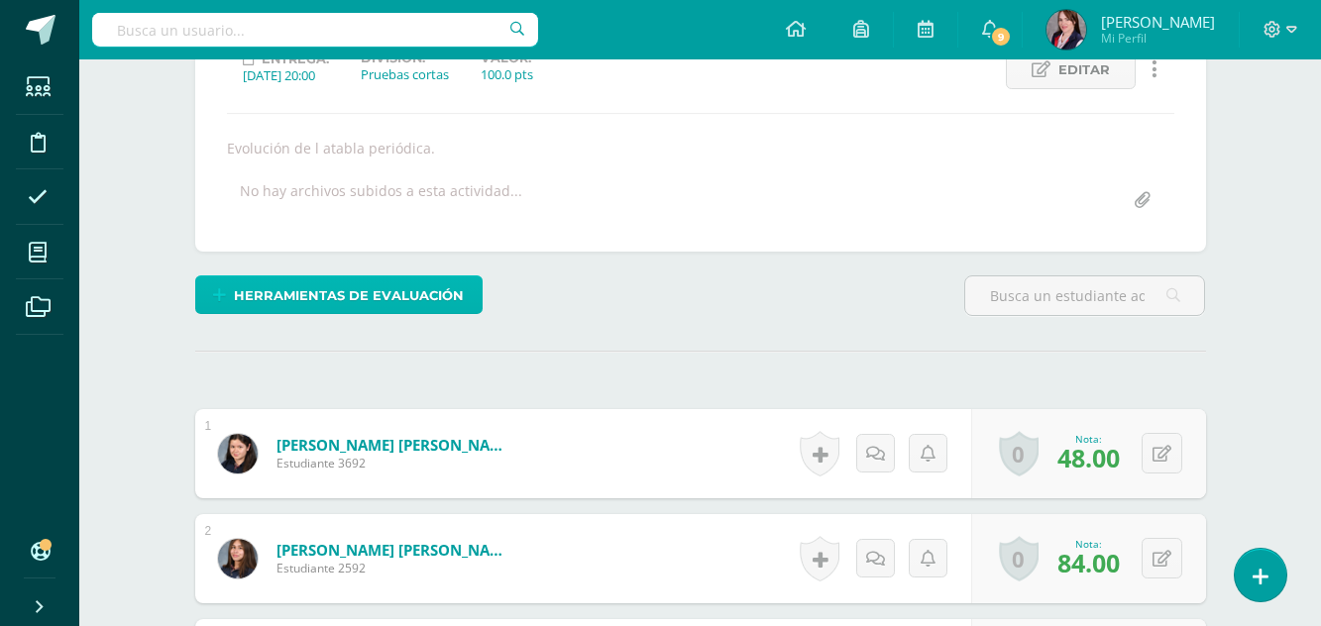
click at [407, 286] on span "Herramientas de evaluación" at bounding box center [349, 296] width 230 height 37
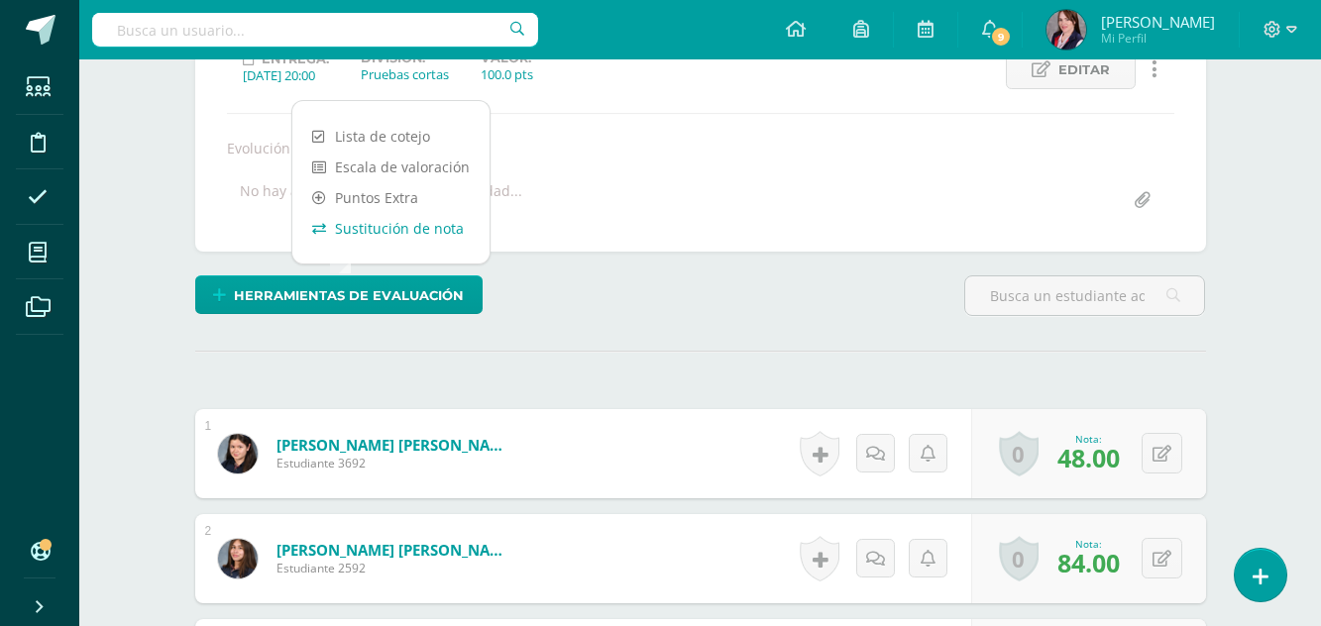
click at [394, 222] on link "Sustitución de nota" at bounding box center [390, 228] width 197 height 31
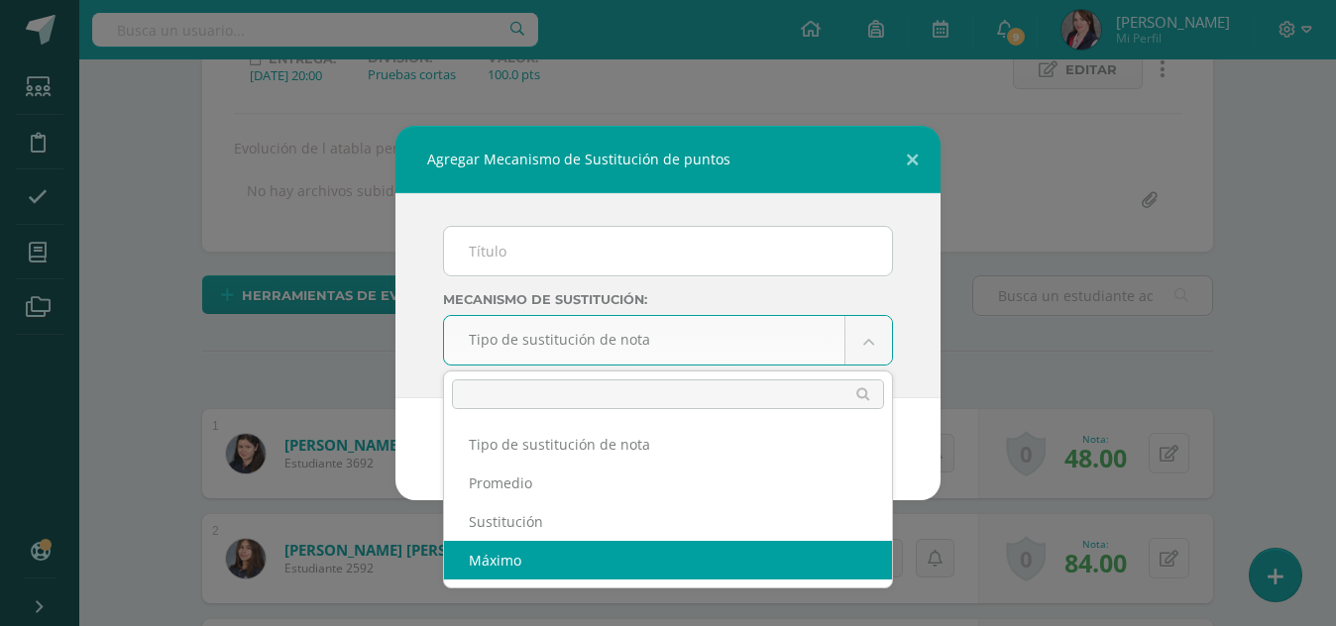
select select "maximum"
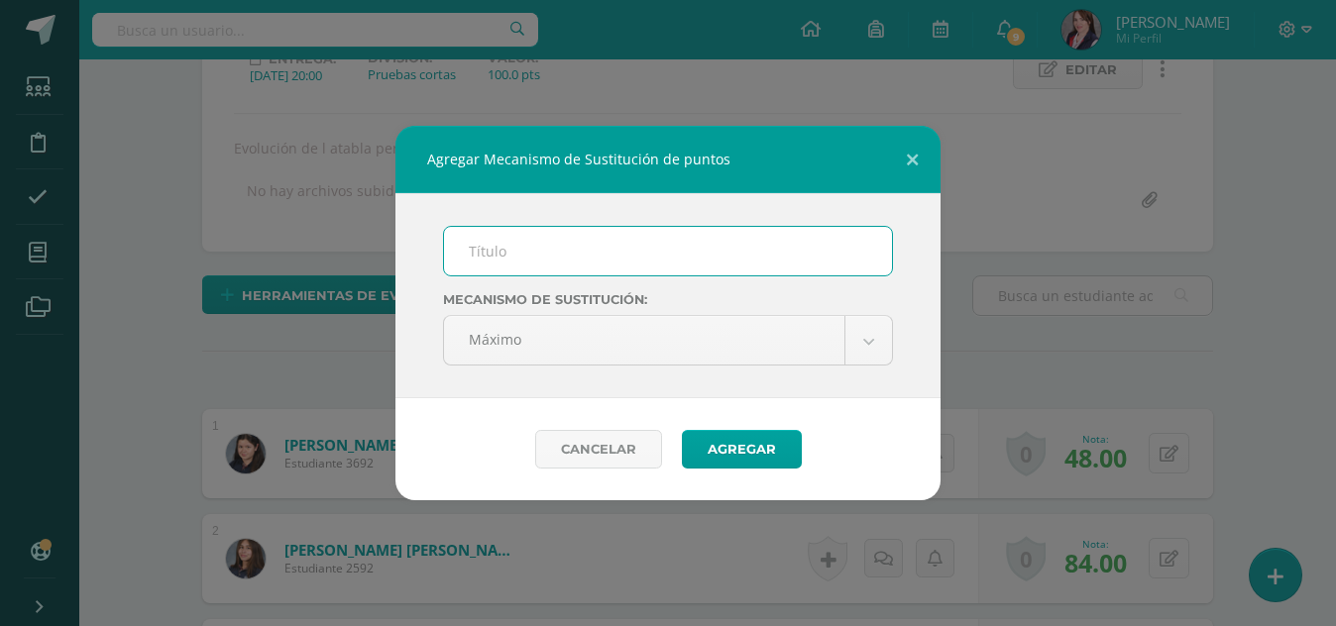
click at [532, 252] on input "text" at bounding box center [668, 251] width 448 height 49
type input "PMA corto 3"
click at [738, 453] on button "Agregar" at bounding box center [742, 449] width 120 height 39
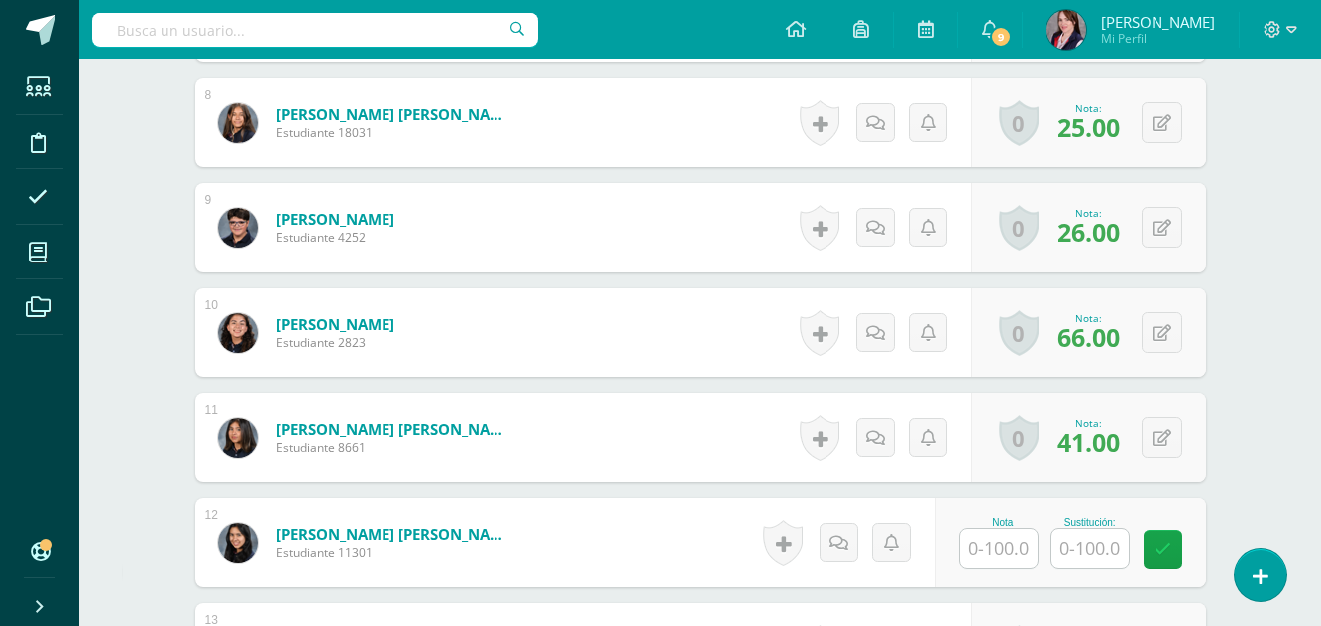
scroll to position [1614, 0]
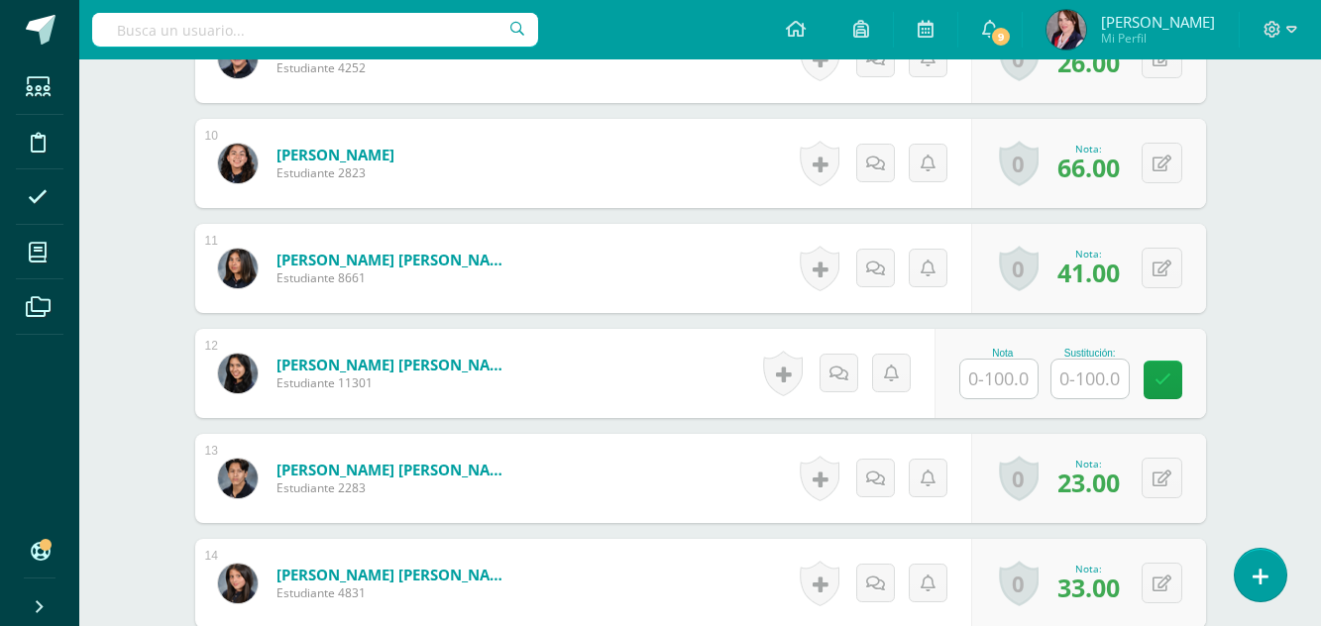
click at [995, 380] on input "text" at bounding box center [999, 379] width 77 height 39
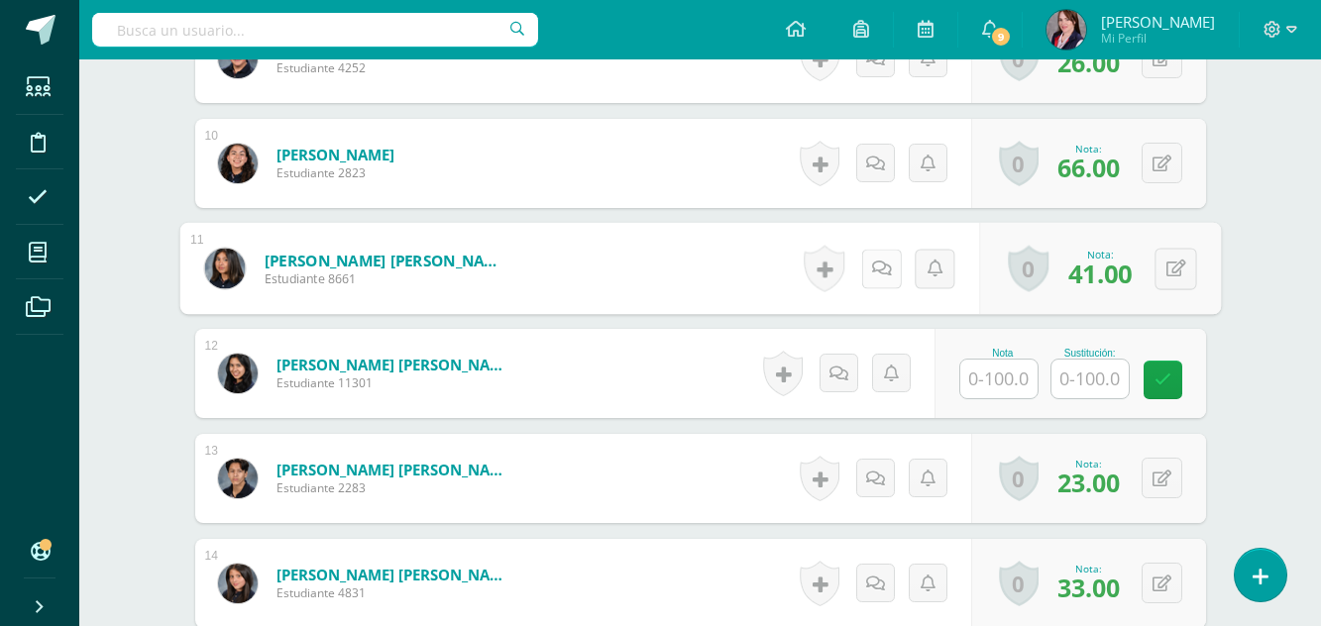
click at [879, 263] on icon at bounding box center [881, 268] width 20 height 17
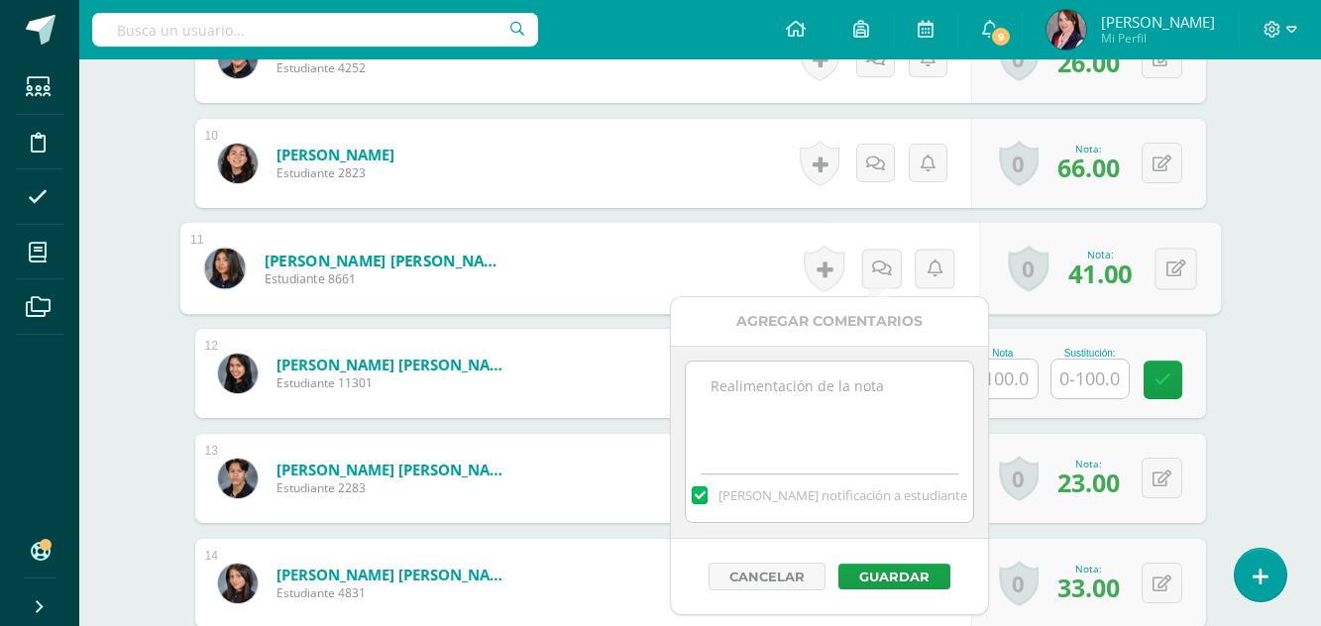
click at [781, 392] on textarea at bounding box center [829, 411] width 286 height 99
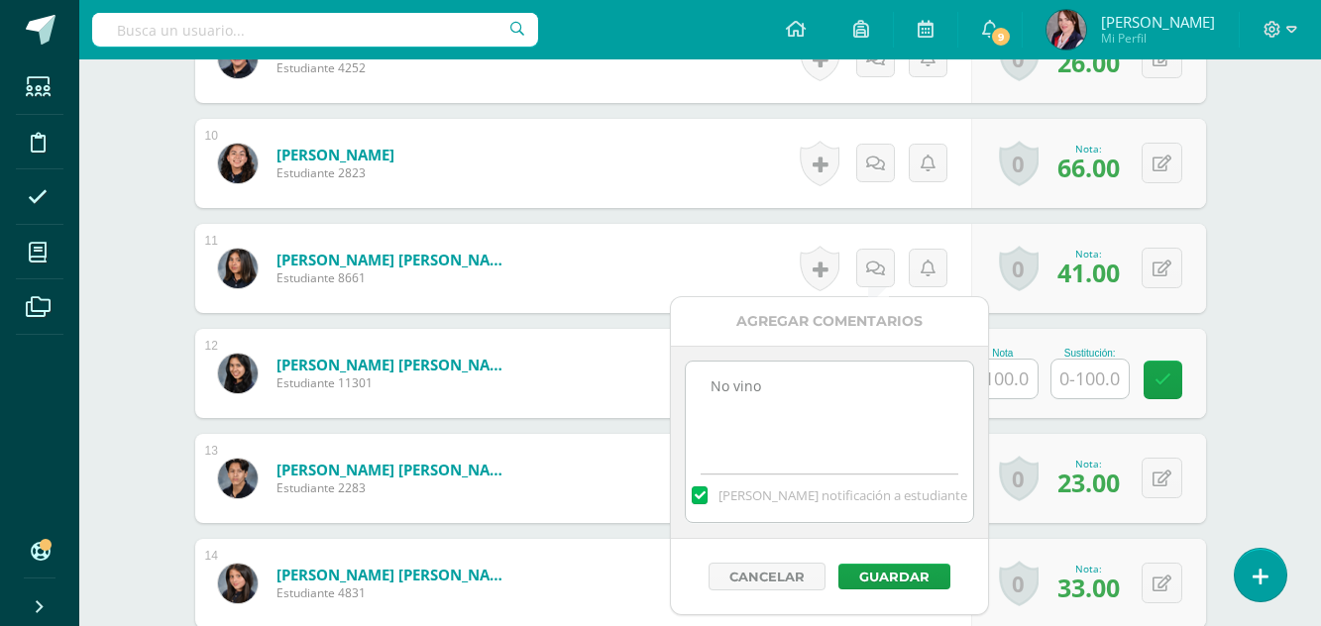
type textarea "No vino"
click at [708, 492] on label at bounding box center [700, 496] width 16 height 18
click at [0, 0] on input "Mandar notificación a estudiante" at bounding box center [0, 0] width 0 height 0
click at [914, 574] on button "Guardar" at bounding box center [895, 577] width 112 height 26
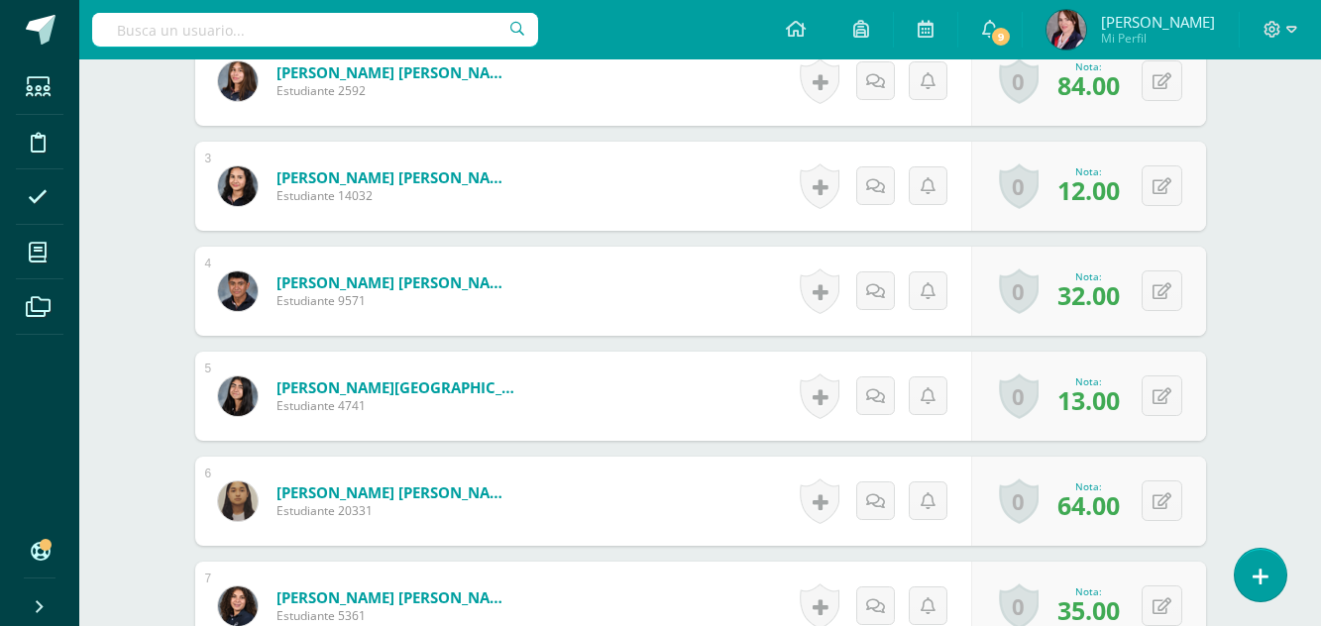
scroll to position [722, 0]
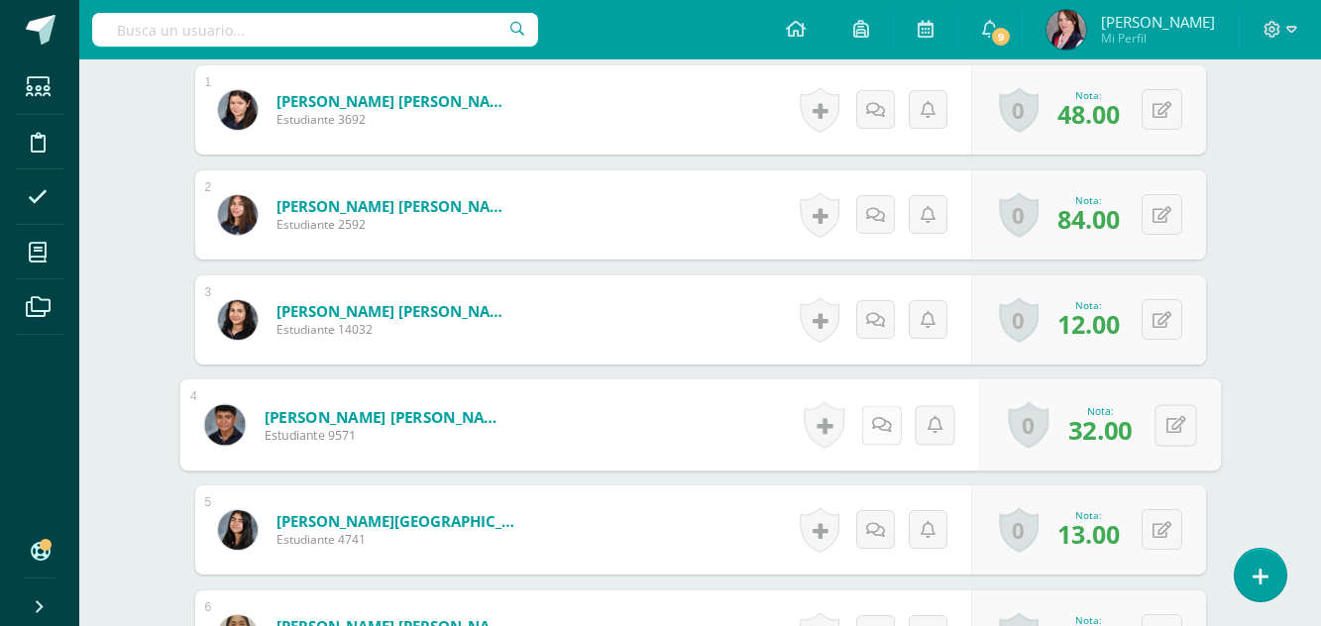
click at [876, 422] on icon at bounding box center [881, 424] width 20 height 17
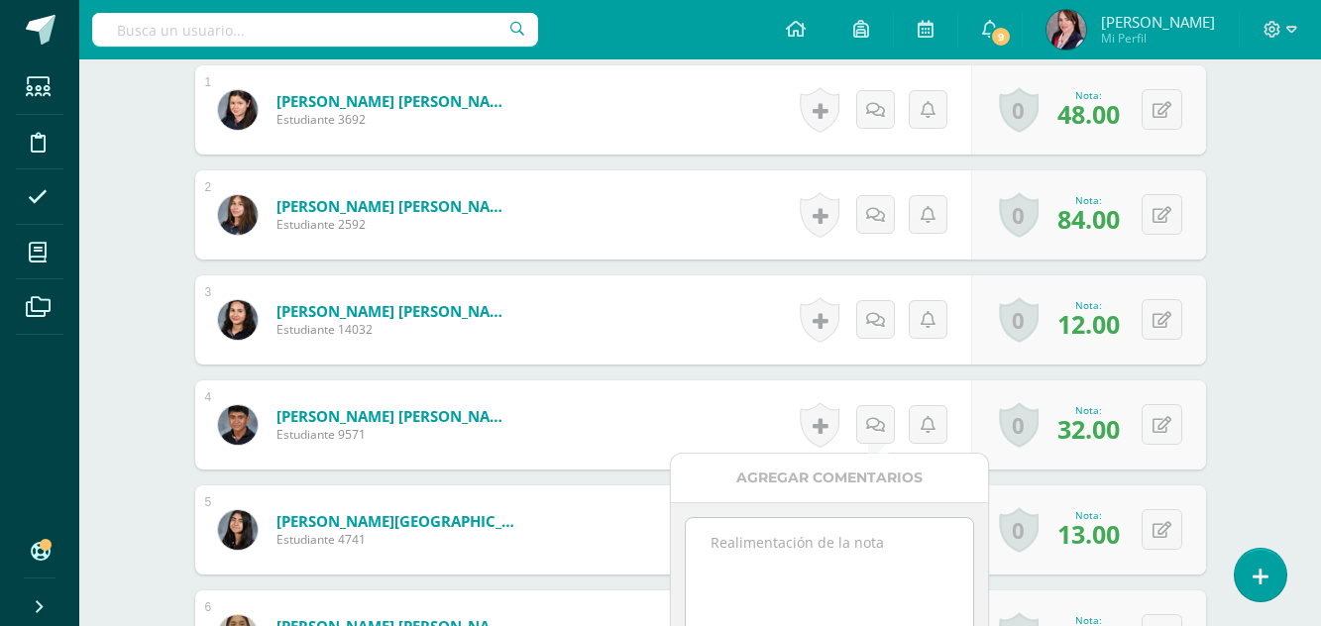
click at [767, 543] on textarea at bounding box center [829, 567] width 286 height 99
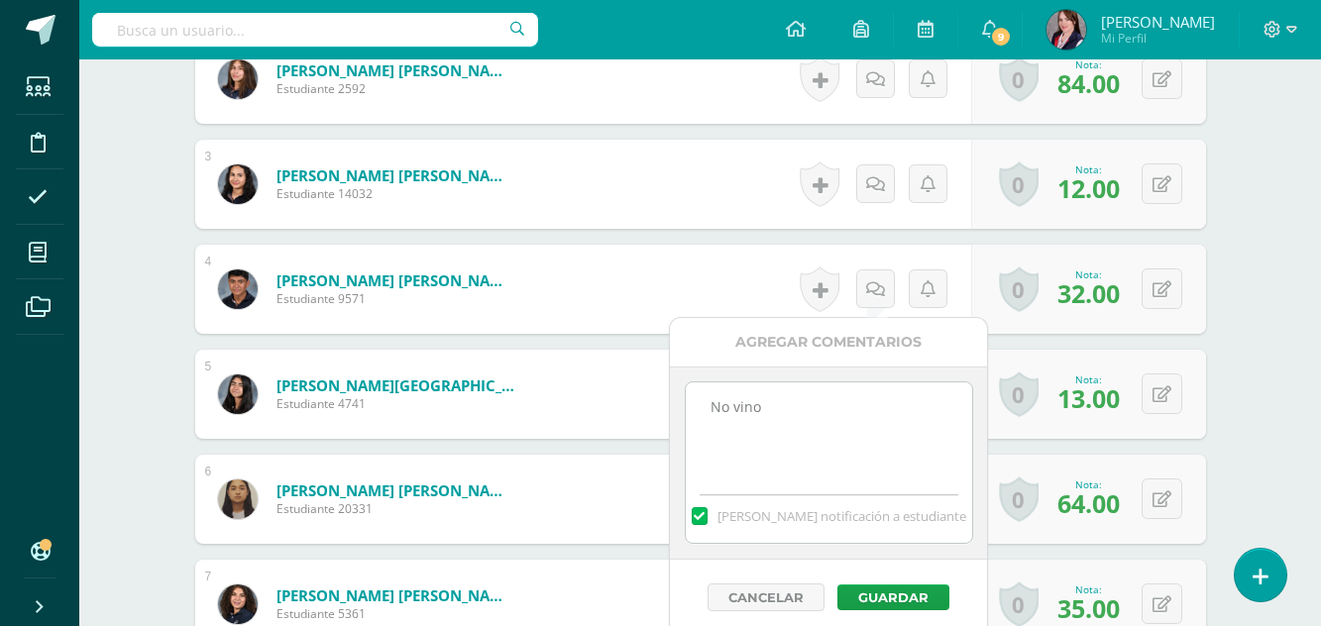
scroll to position [920, 0]
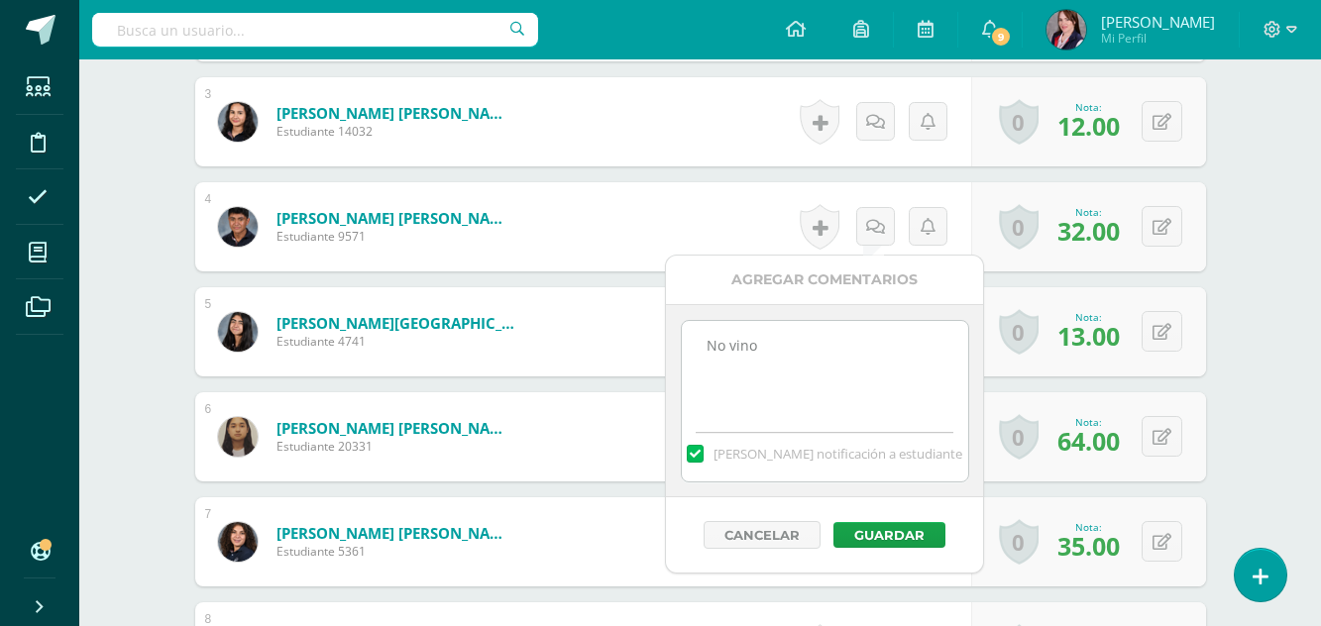
type textarea "No vino"
click at [703, 458] on label at bounding box center [695, 454] width 16 height 18
click at [0, 0] on input "[PERSON_NAME] notificación a estudiante" at bounding box center [0, 0] width 0 height 0
click at [906, 532] on button "Guardar" at bounding box center [890, 535] width 112 height 26
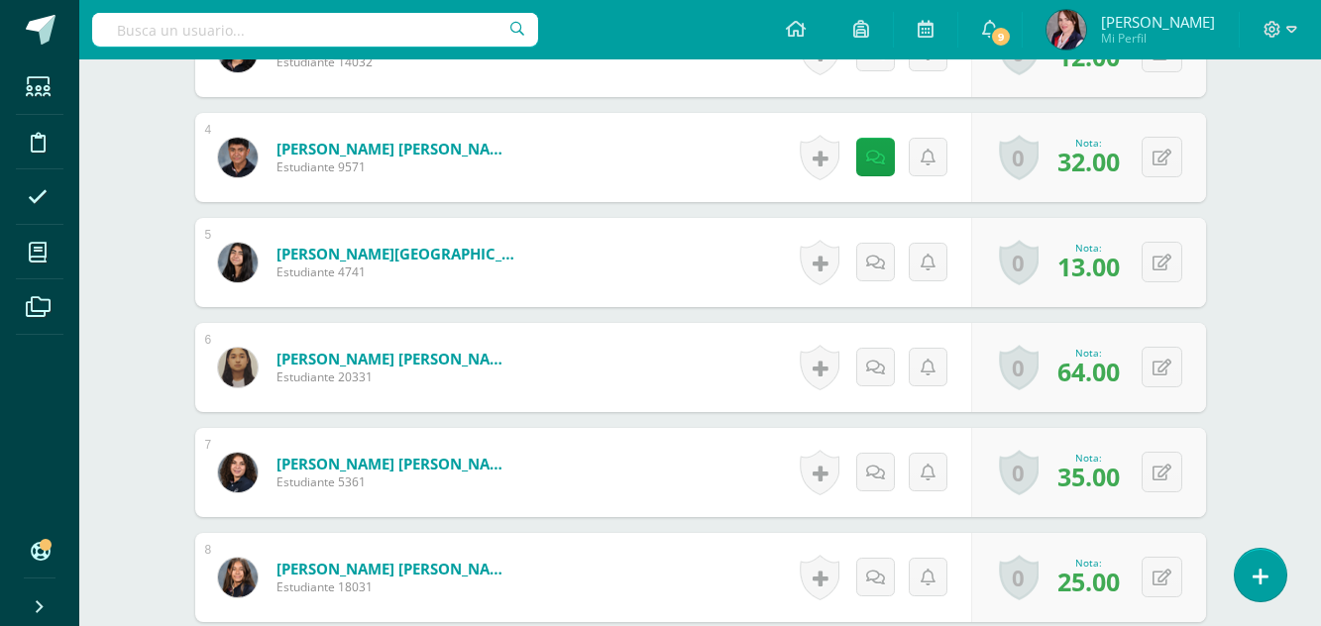
scroll to position [1217, 0]
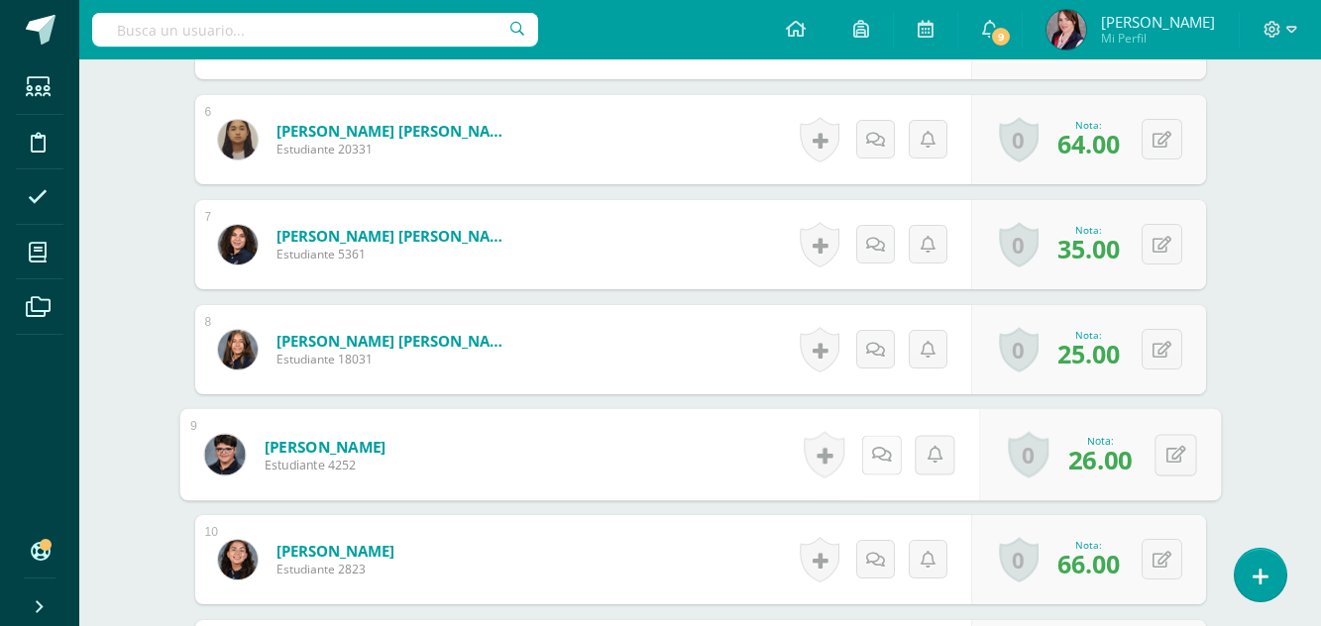
click at [887, 454] on link at bounding box center [881, 455] width 40 height 40
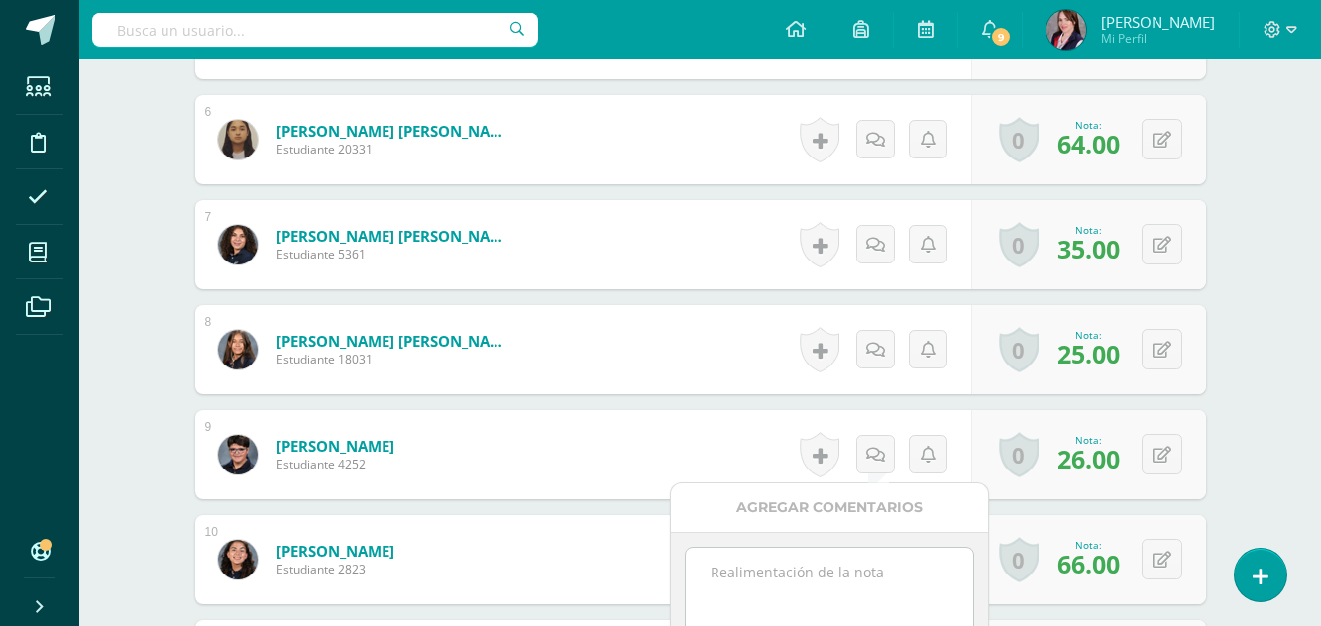
click at [805, 560] on textarea at bounding box center [829, 597] width 286 height 99
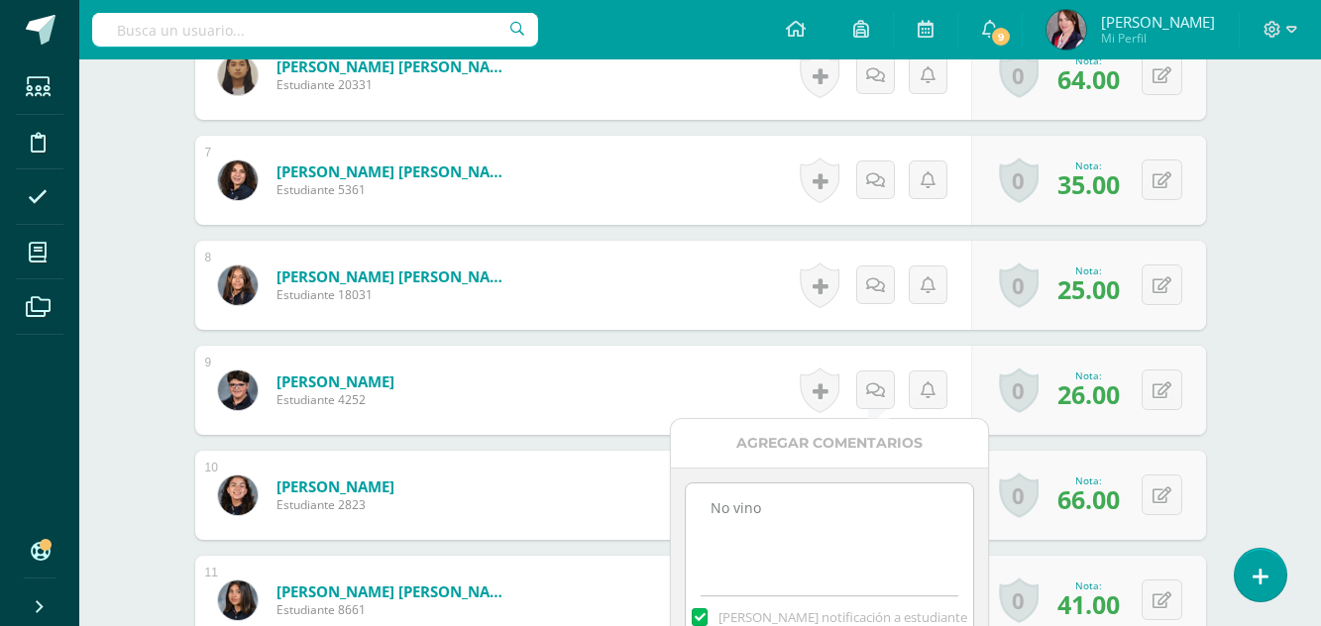
scroll to position [1316, 0]
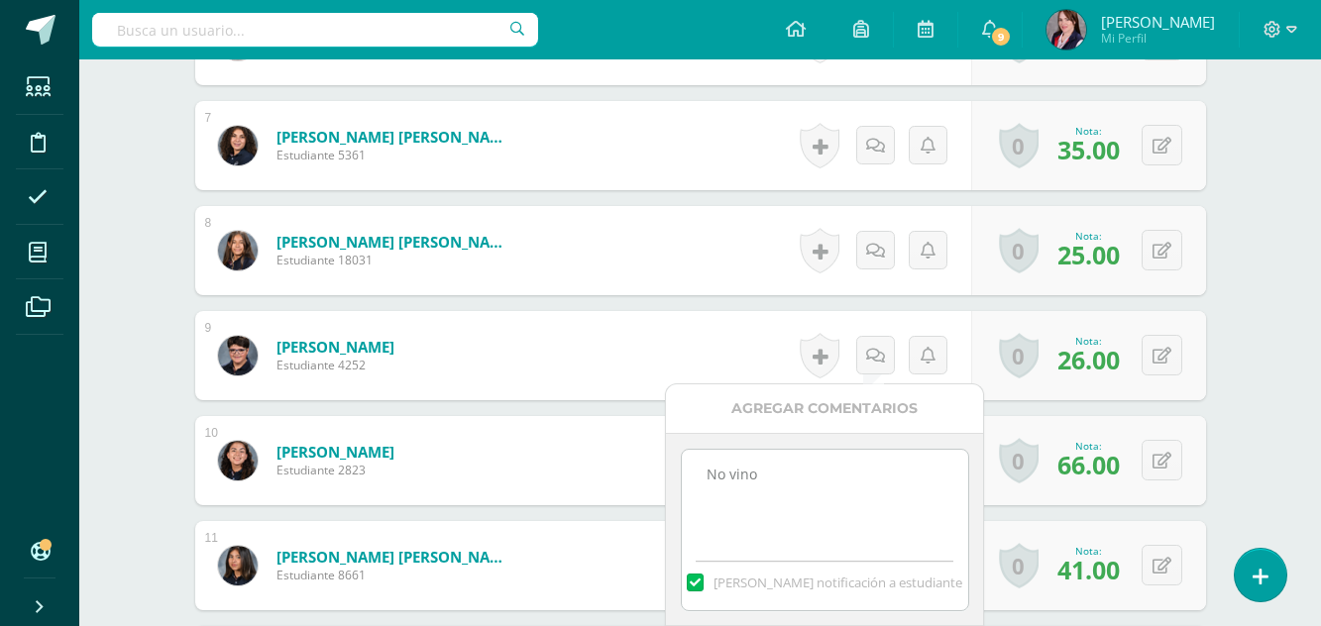
type textarea "No vino"
click at [703, 580] on label at bounding box center [695, 583] width 16 height 18
click at [0, 0] on input "[PERSON_NAME] notificación a estudiante" at bounding box center [0, 0] width 0 height 0
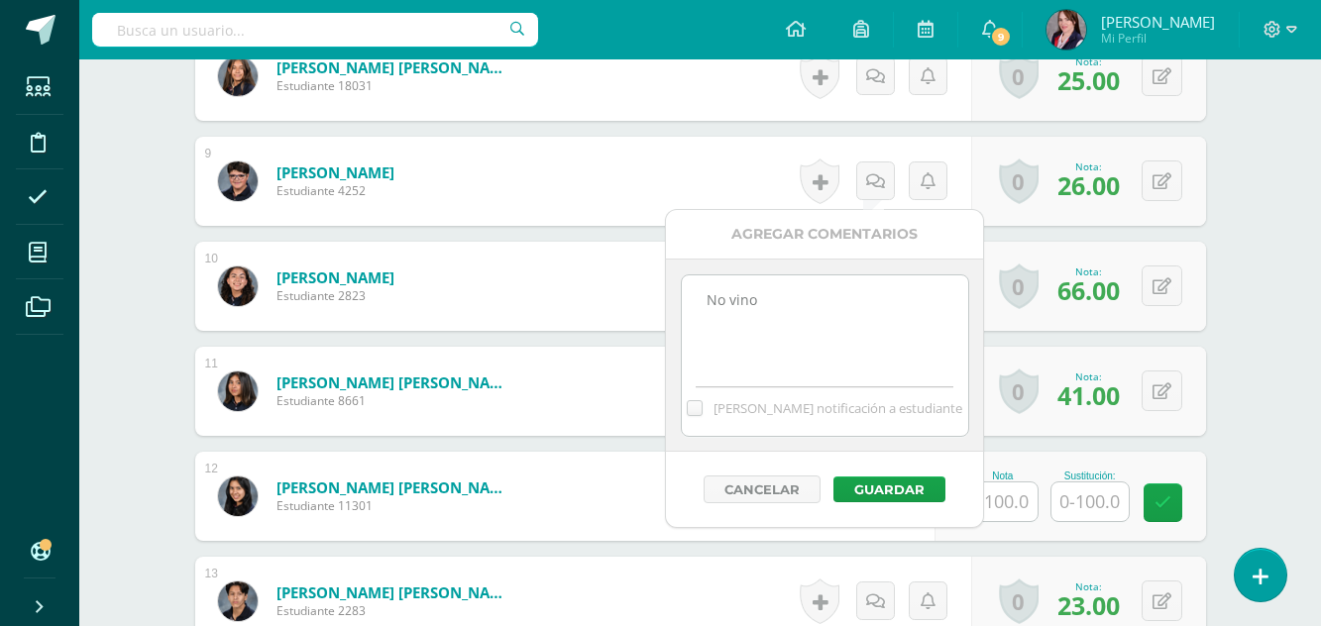
scroll to position [1515, 0]
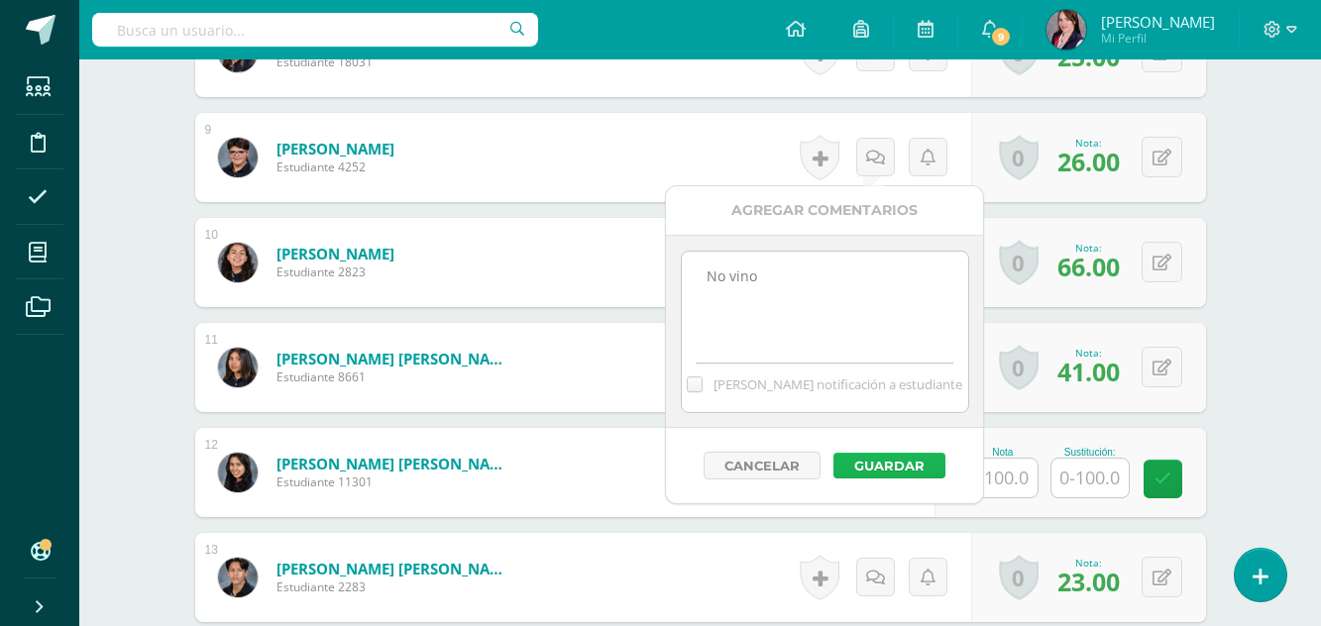
click at [903, 467] on button "Guardar" at bounding box center [890, 466] width 112 height 26
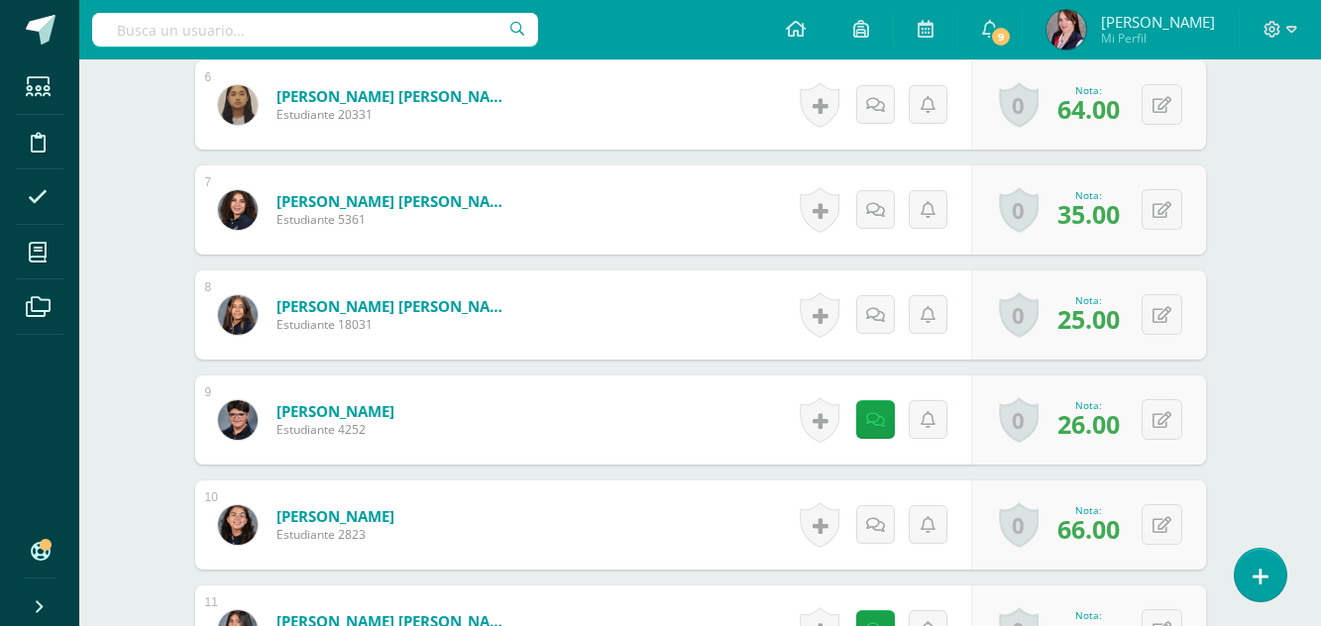
scroll to position [1217, 0]
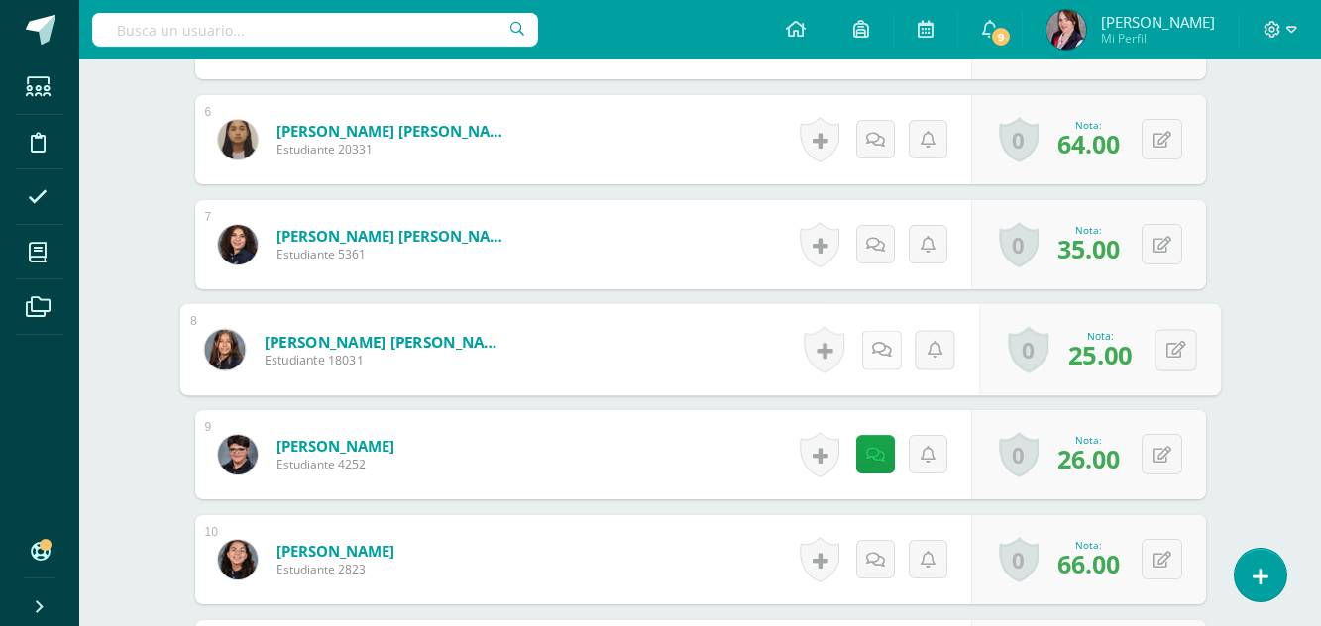
click at [874, 338] on link at bounding box center [881, 350] width 40 height 40
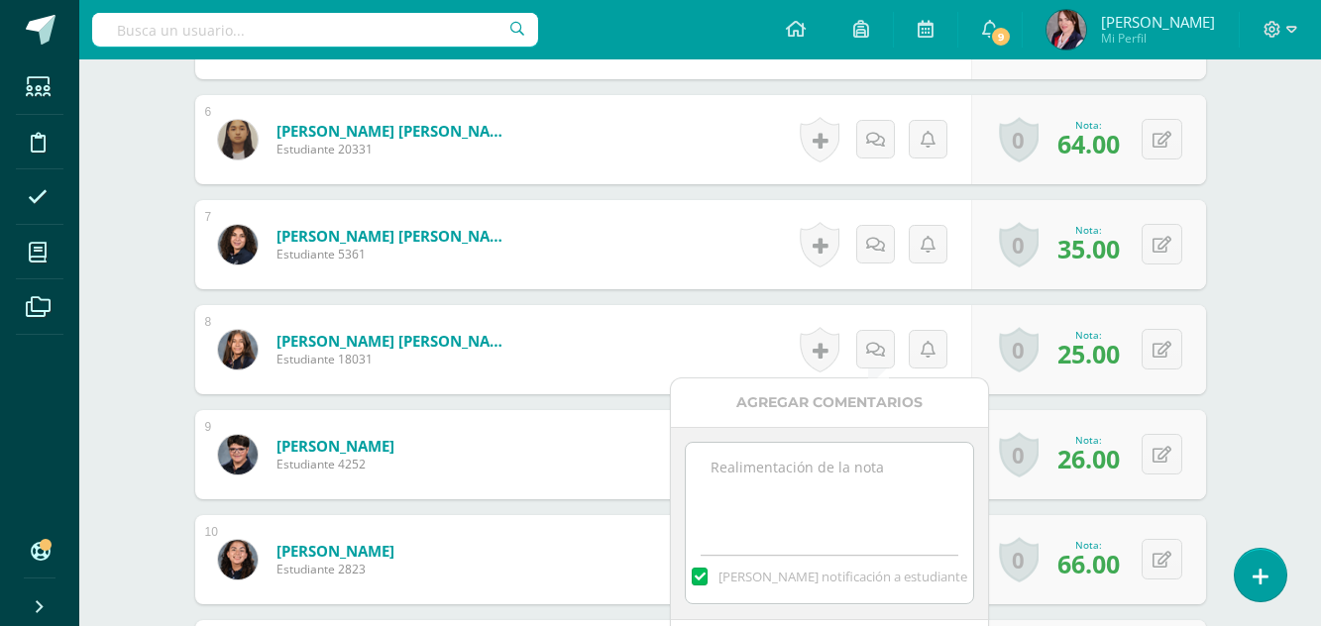
click at [794, 463] on textarea at bounding box center [829, 492] width 286 height 99
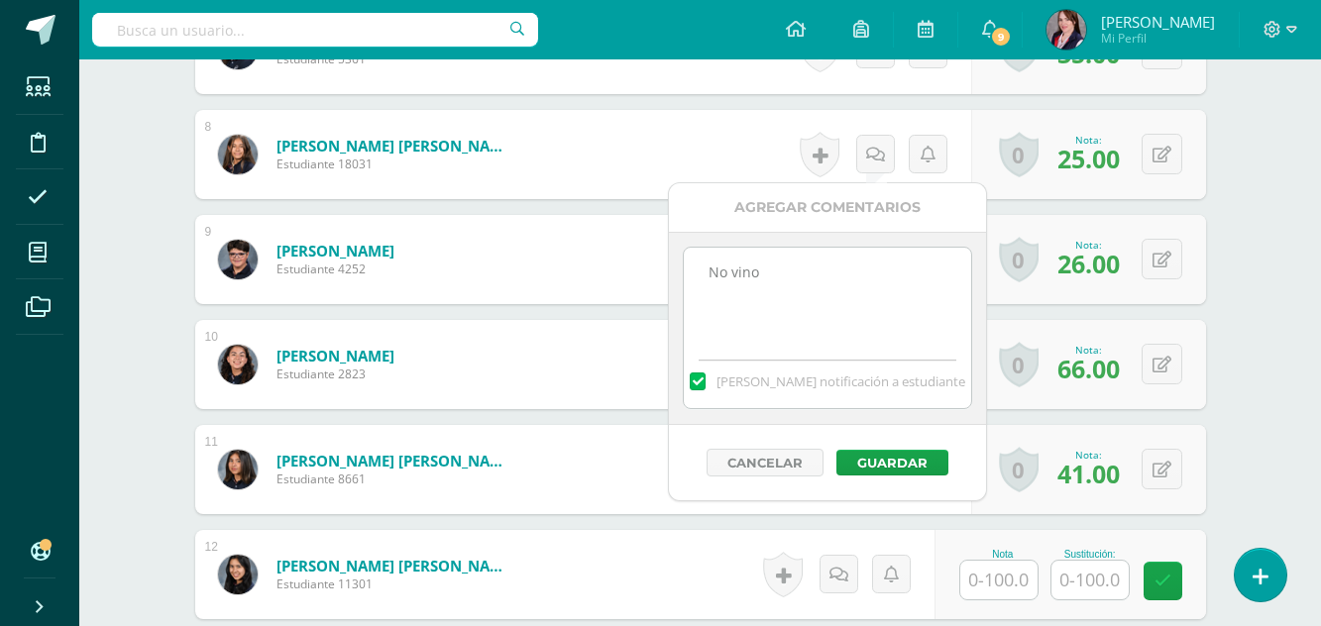
scroll to position [1416, 0]
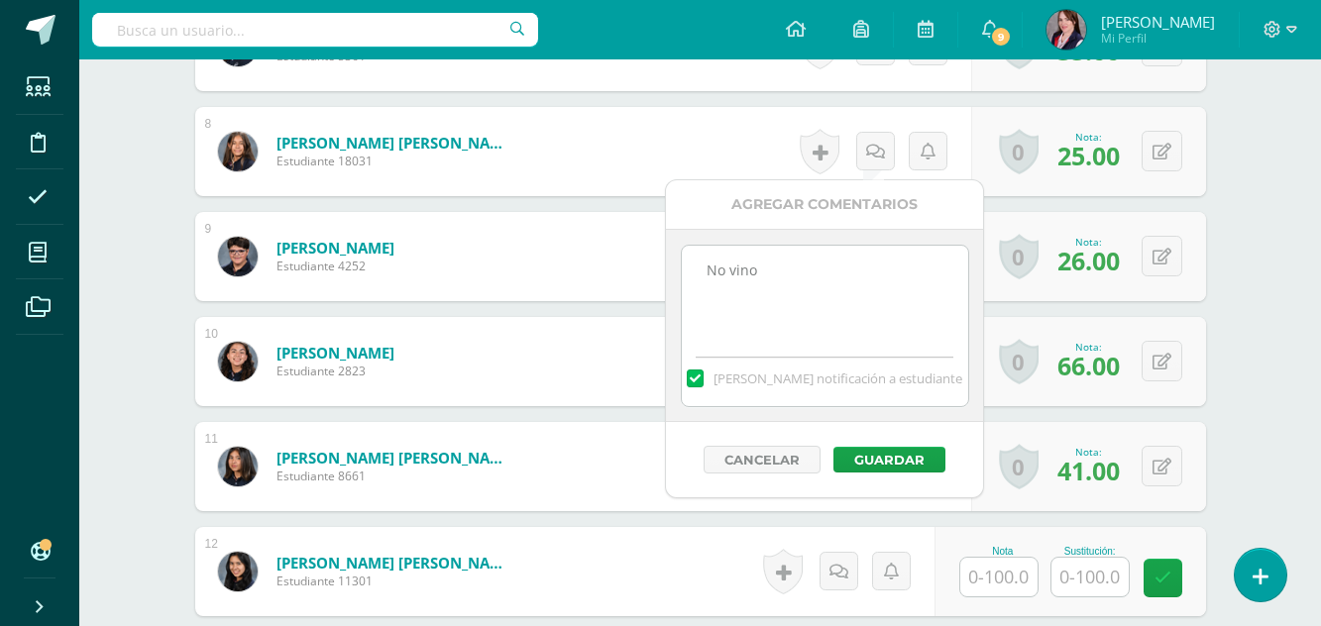
type textarea "No vino"
click at [703, 374] on label at bounding box center [695, 379] width 16 height 18
click at [0, 0] on input "[PERSON_NAME] notificación a estudiante" at bounding box center [0, 0] width 0 height 0
click at [909, 452] on button "Guardar" at bounding box center [890, 460] width 112 height 26
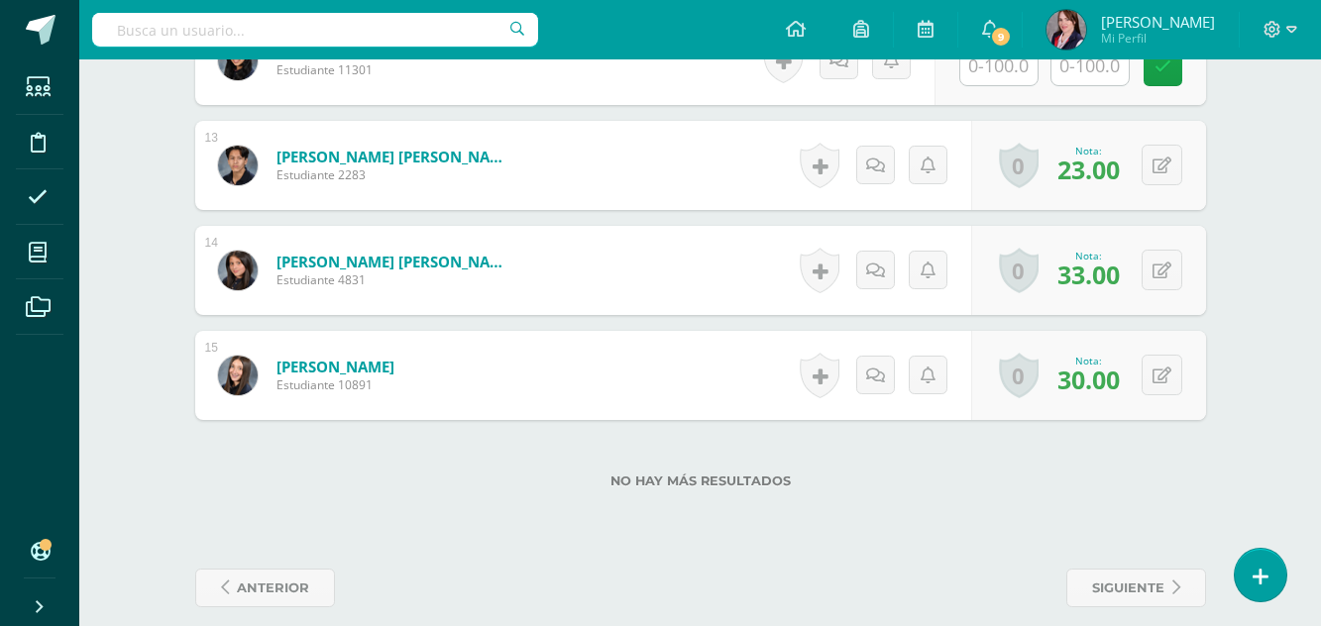
scroll to position [1948, 0]
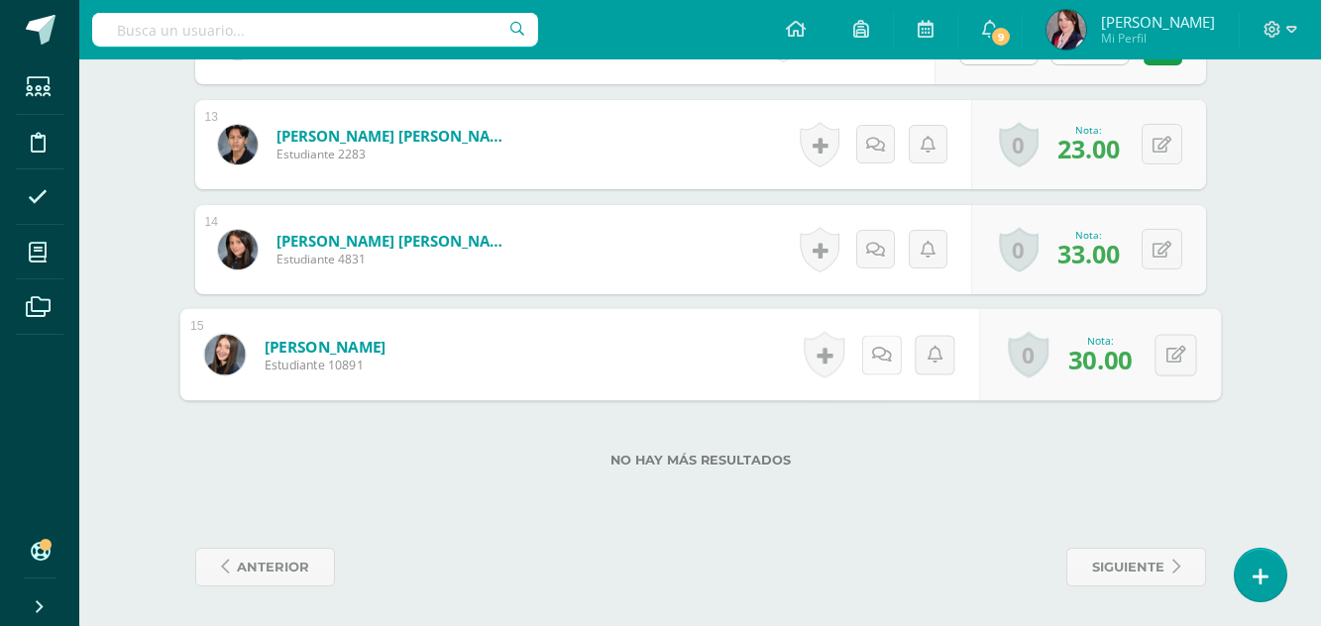
click at [882, 347] on icon at bounding box center [881, 354] width 20 height 17
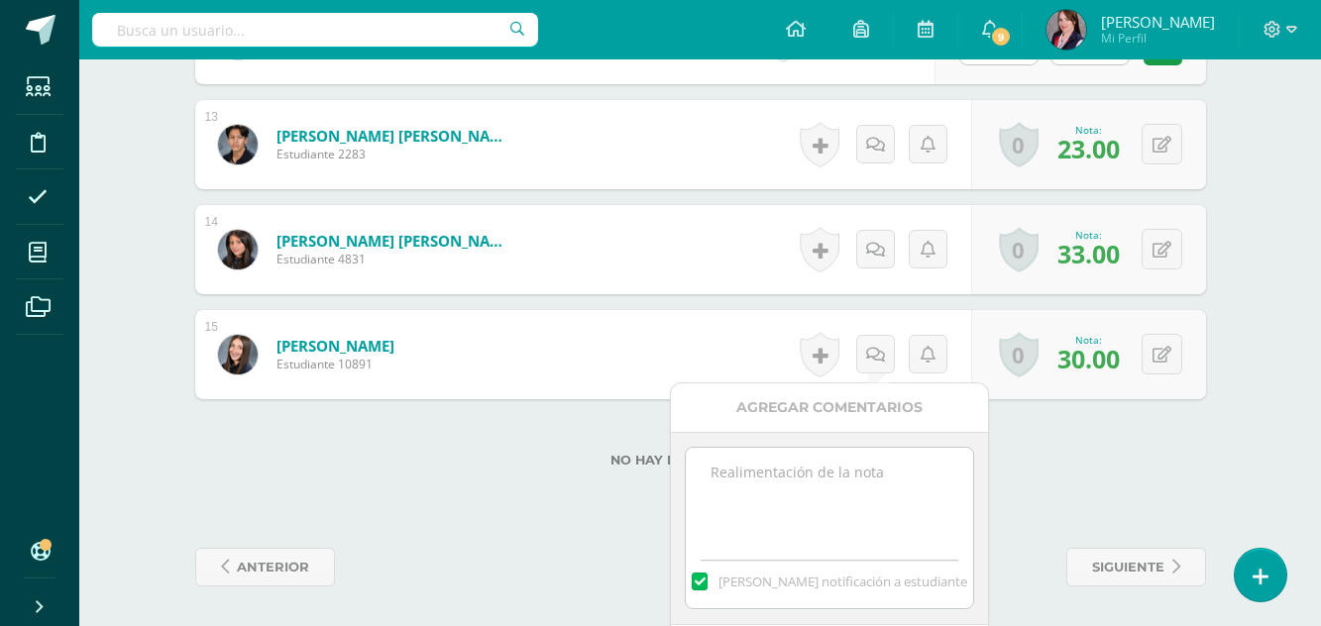
click at [831, 479] on textarea at bounding box center [829, 497] width 286 height 99
type textarea "No vino"
click at [708, 583] on label at bounding box center [700, 582] width 16 height 18
click at [0, 0] on input "[PERSON_NAME] notificación a estudiante" at bounding box center [0, 0] width 0 height 0
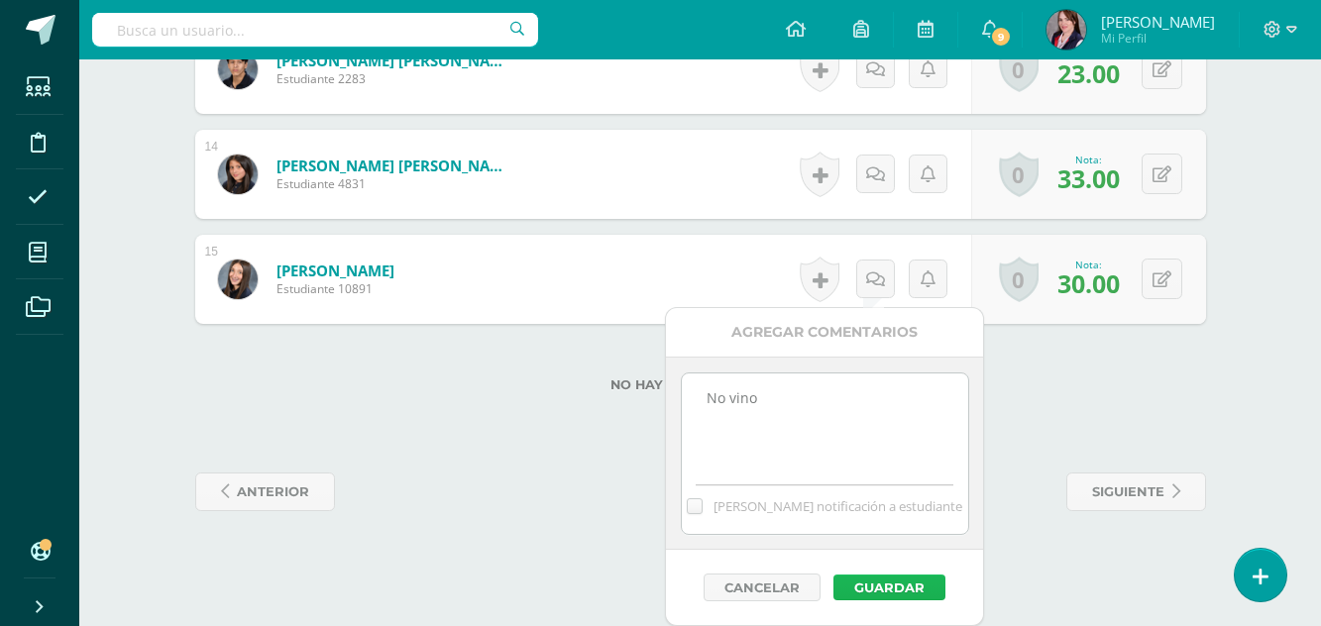
click at [882, 583] on button "Guardar" at bounding box center [890, 588] width 112 height 26
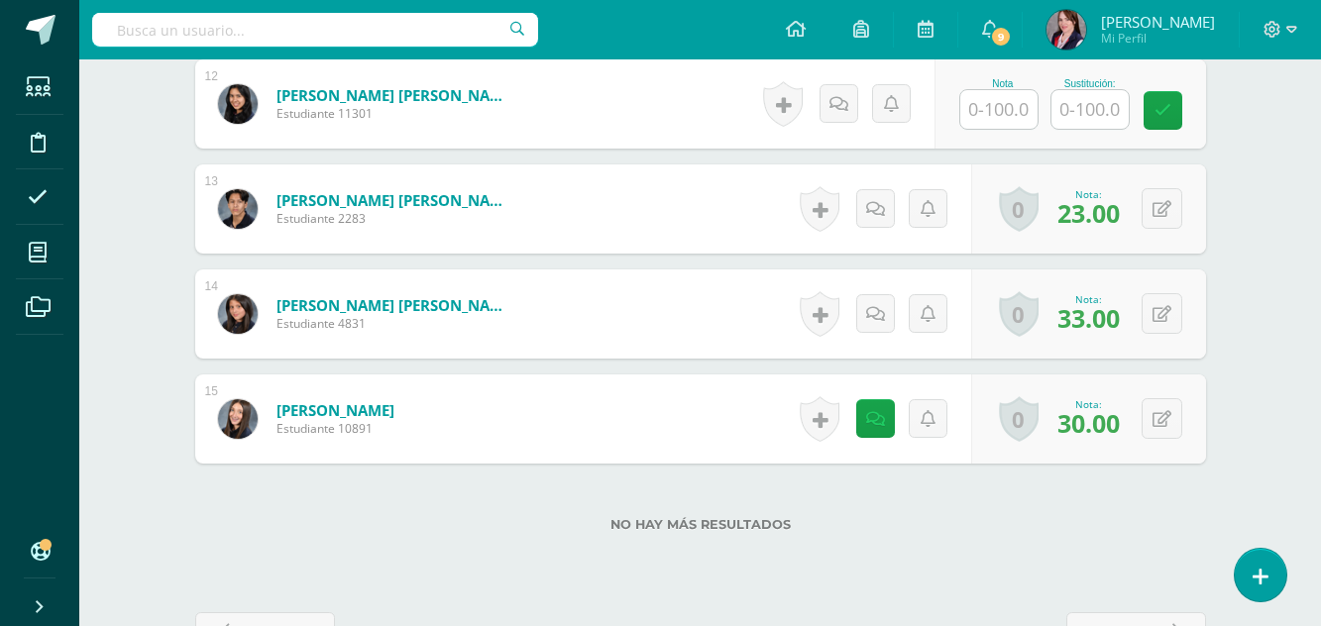
scroll to position [1849, 0]
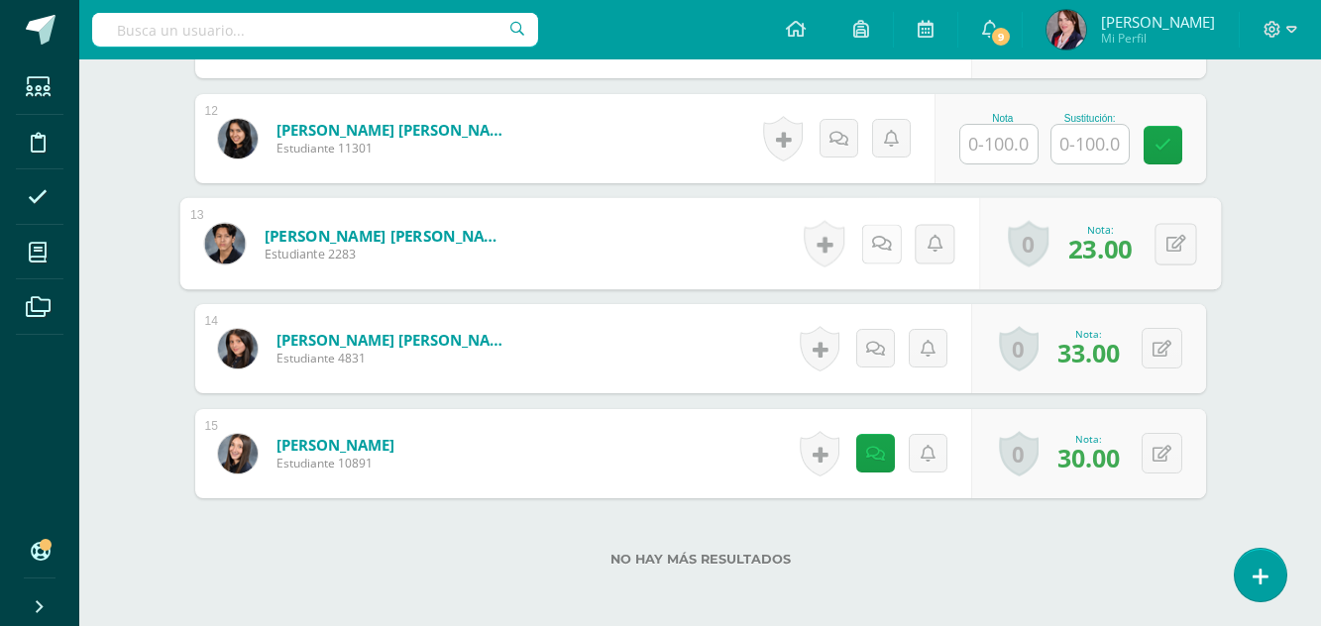
click at [878, 239] on icon at bounding box center [881, 243] width 20 height 17
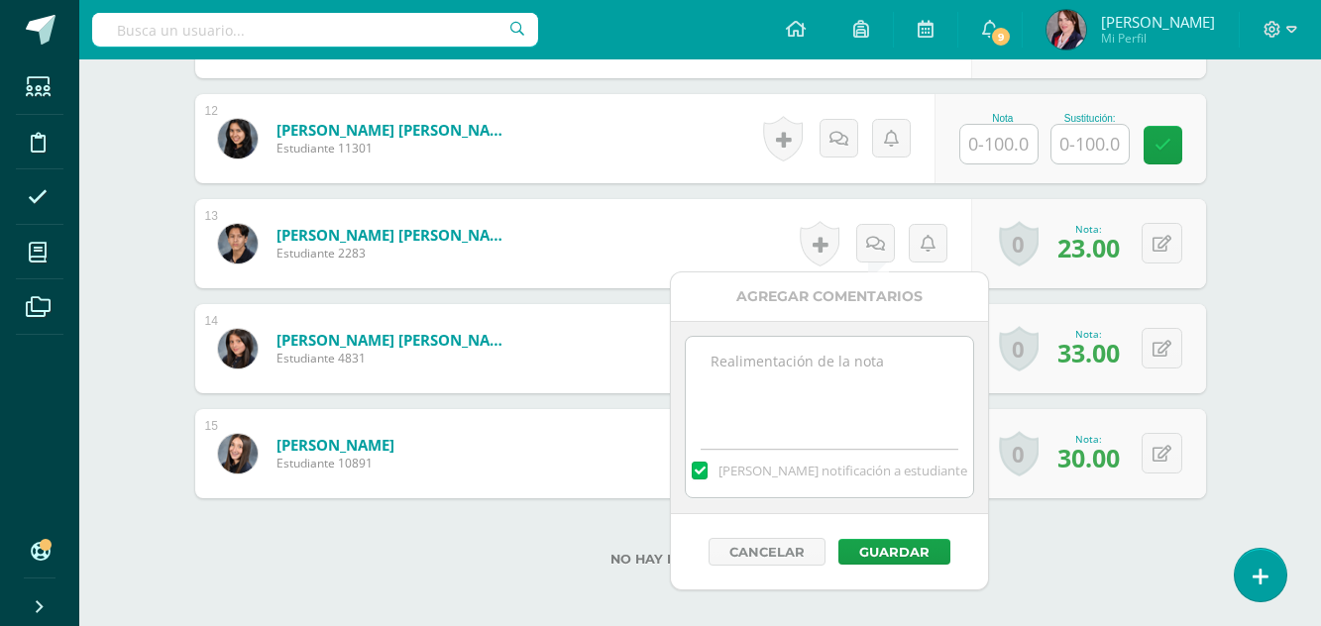
click at [810, 358] on textarea at bounding box center [829, 386] width 286 height 99
type textarea "No vino"
click at [708, 462] on label at bounding box center [700, 471] width 16 height 18
click at [0, 0] on input "[PERSON_NAME] notificación a estudiante" at bounding box center [0, 0] width 0 height 0
click at [905, 548] on button "Guardar" at bounding box center [895, 552] width 112 height 26
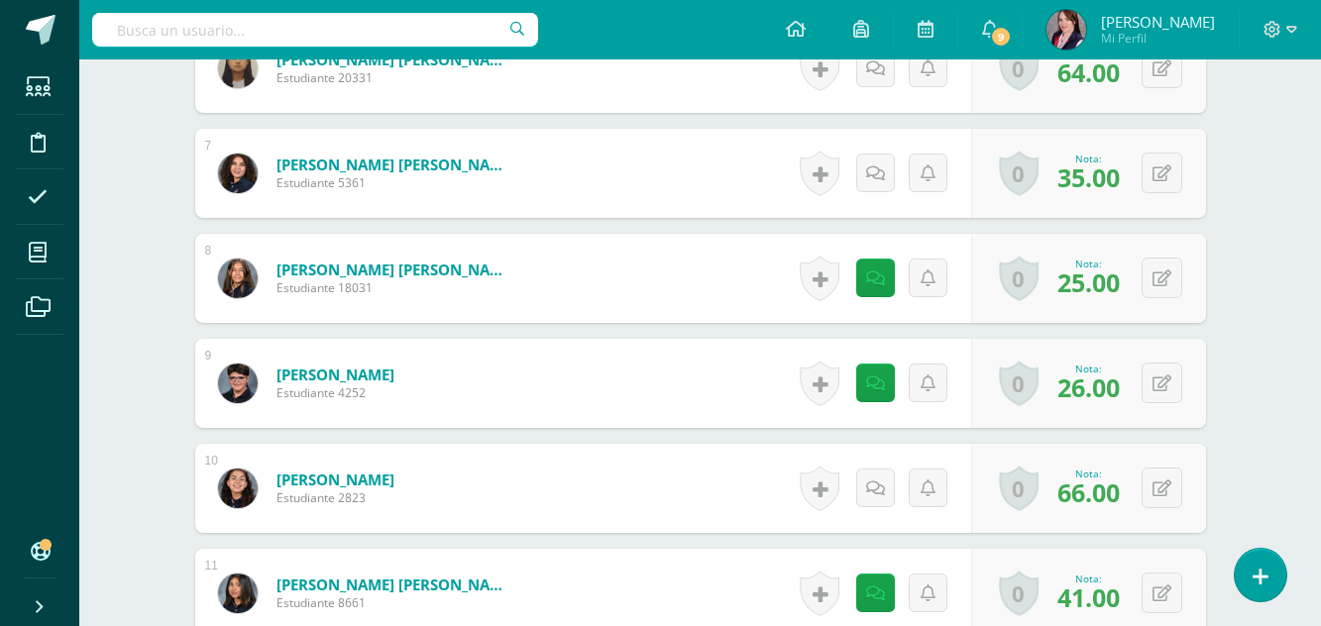
scroll to position [1254, 0]
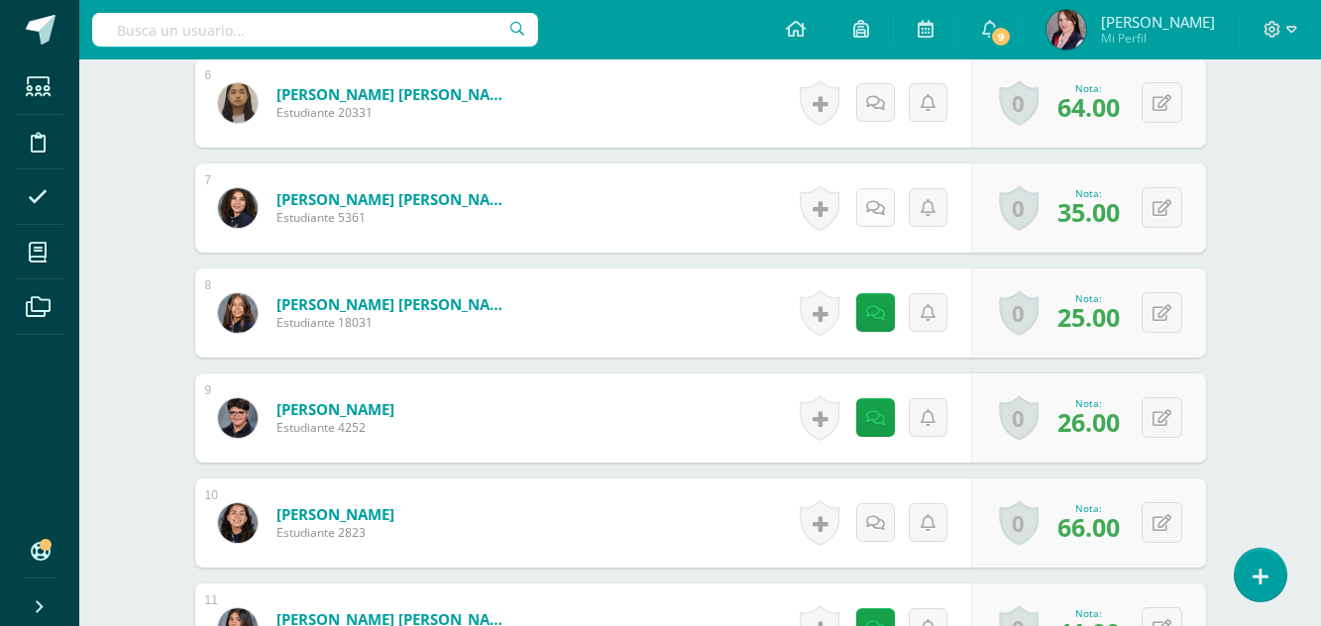
click at [876, 201] on icon at bounding box center [875, 208] width 19 height 17
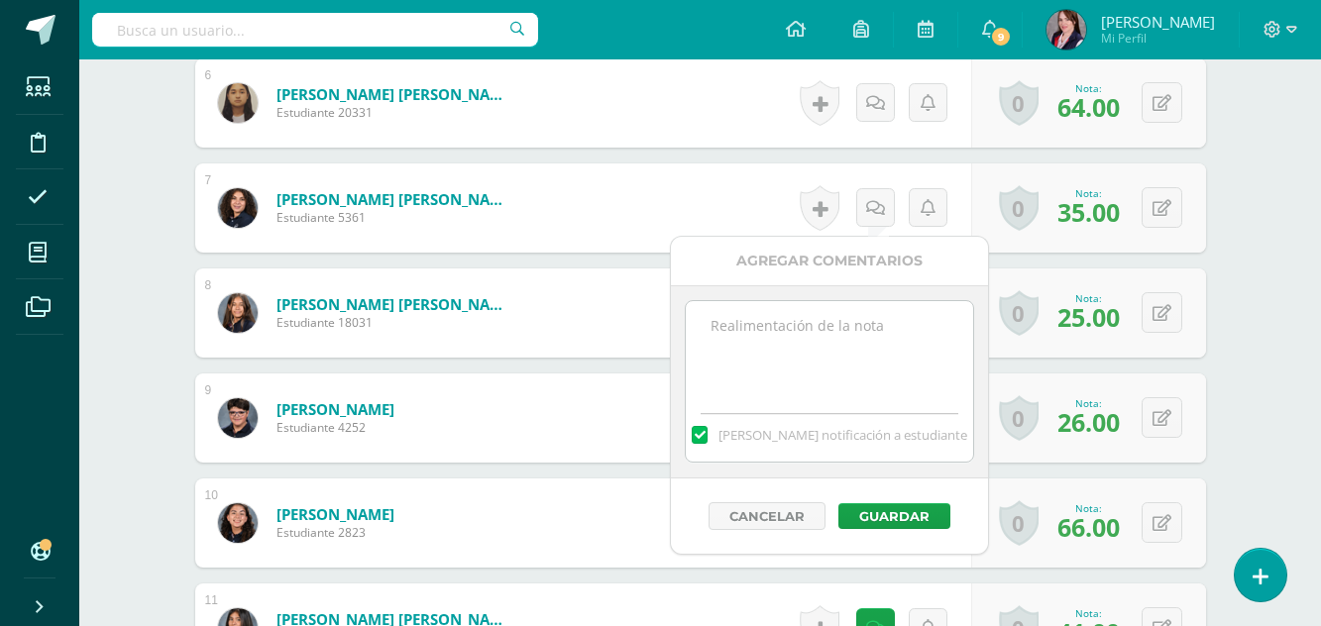
click at [810, 324] on textarea at bounding box center [829, 350] width 286 height 99
type textarea "No vino"
click at [708, 432] on label at bounding box center [700, 435] width 16 height 18
click at [0, 0] on input "[PERSON_NAME] notificación a estudiante" at bounding box center [0, 0] width 0 height 0
click at [911, 510] on button "Guardar" at bounding box center [895, 517] width 112 height 26
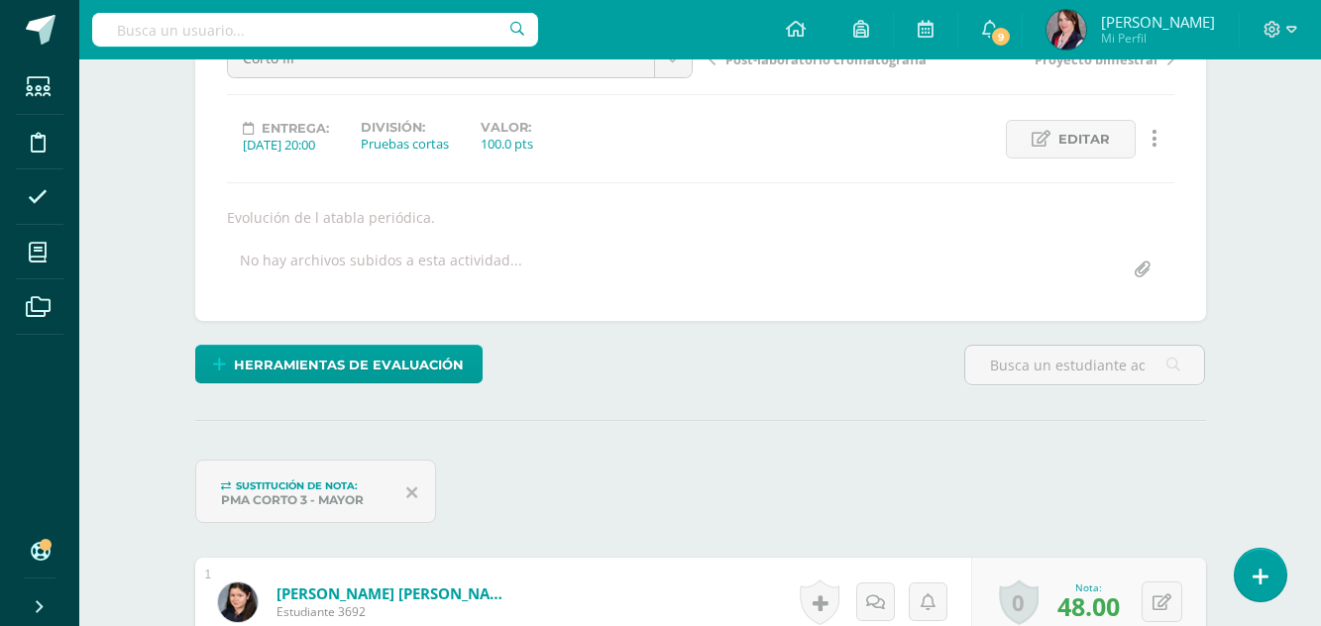
scroll to position [164, 0]
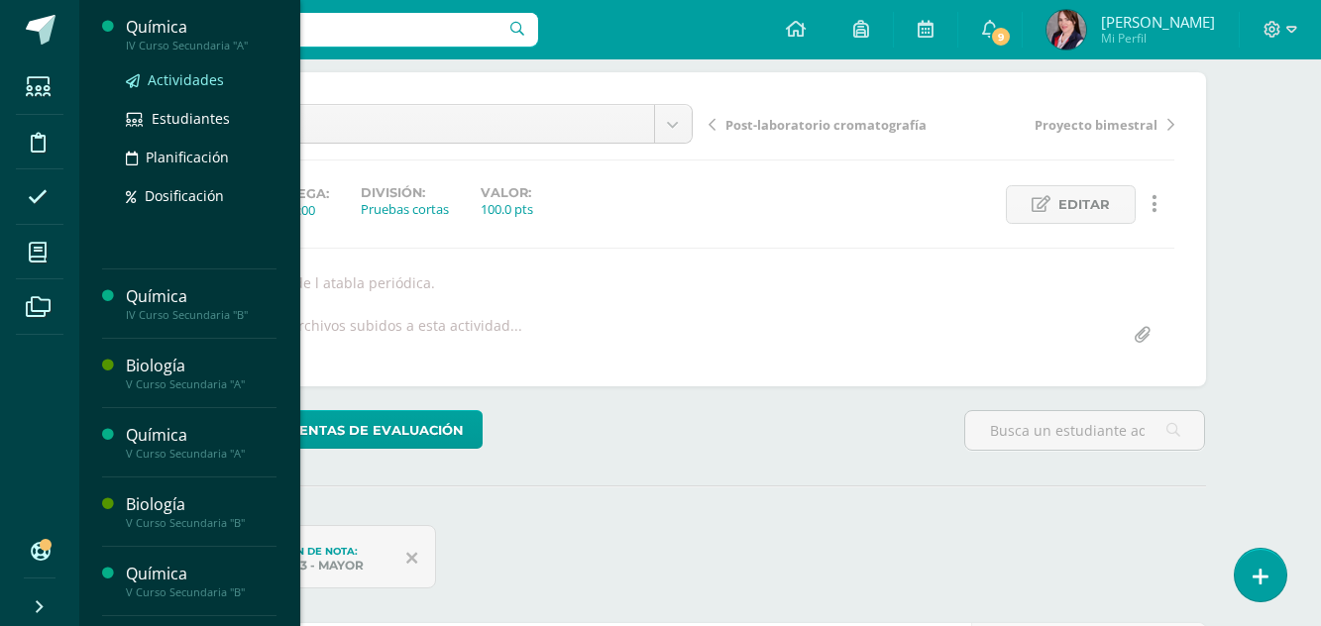
click at [183, 79] on span "Actividades" at bounding box center [186, 79] width 76 height 19
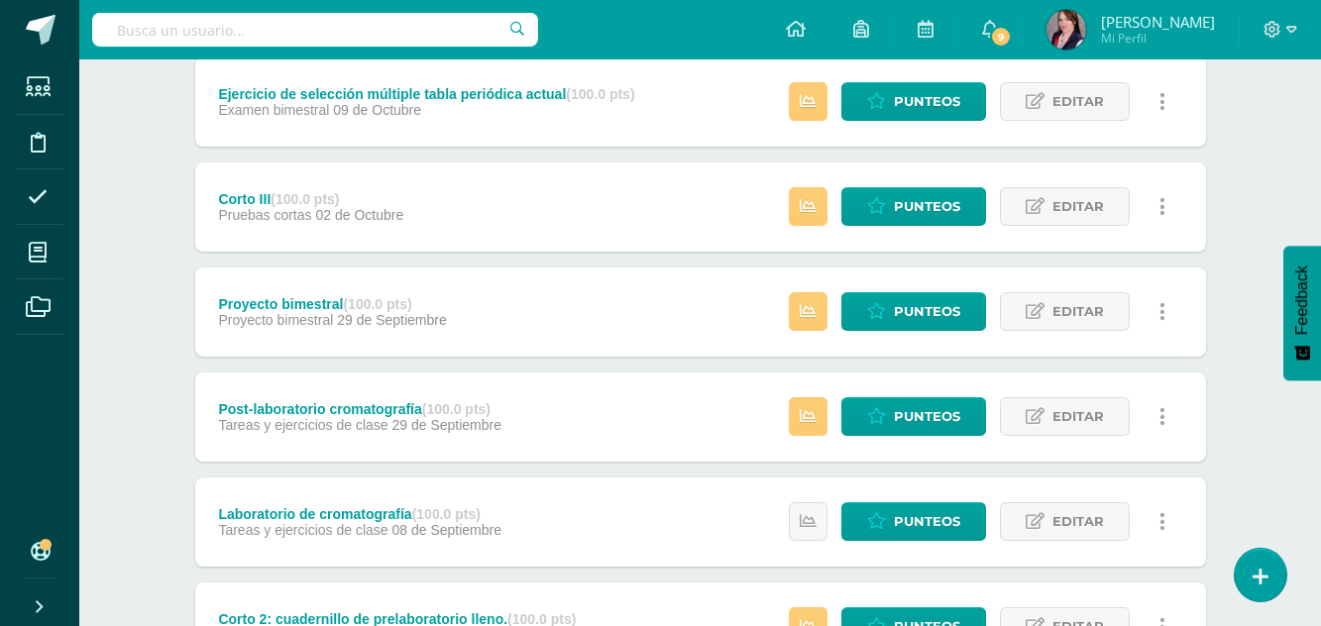
scroll to position [496, 0]
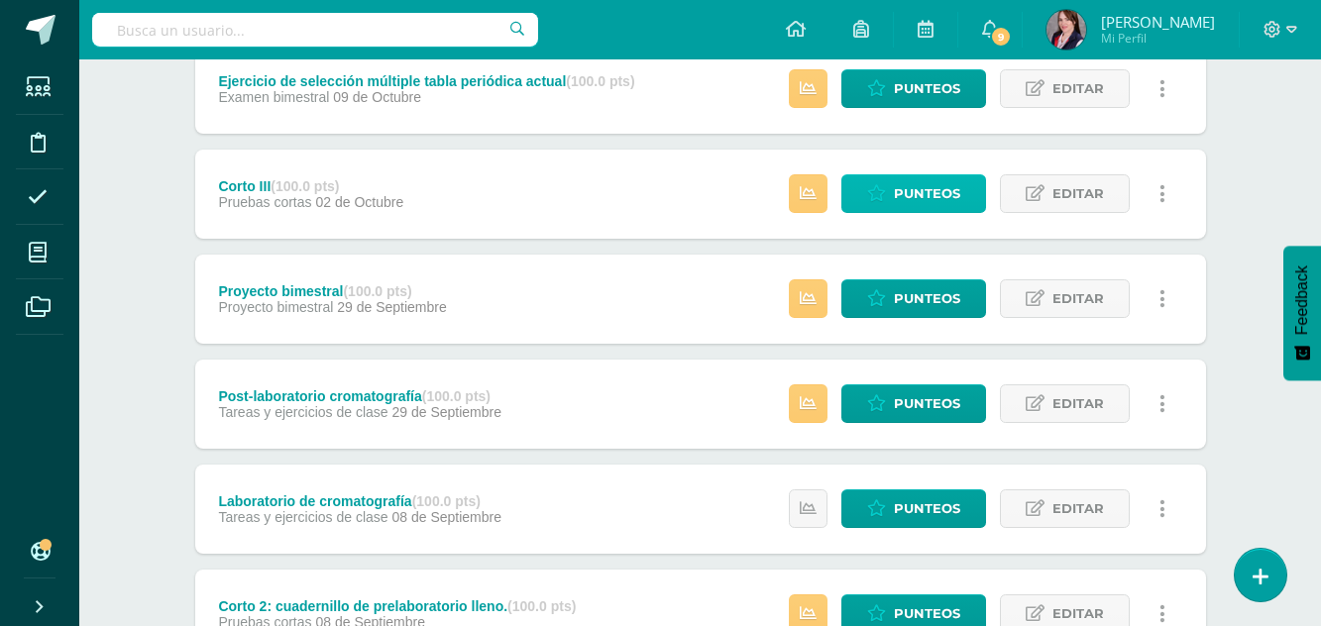
click at [903, 184] on span "Punteos" at bounding box center [927, 193] width 66 height 37
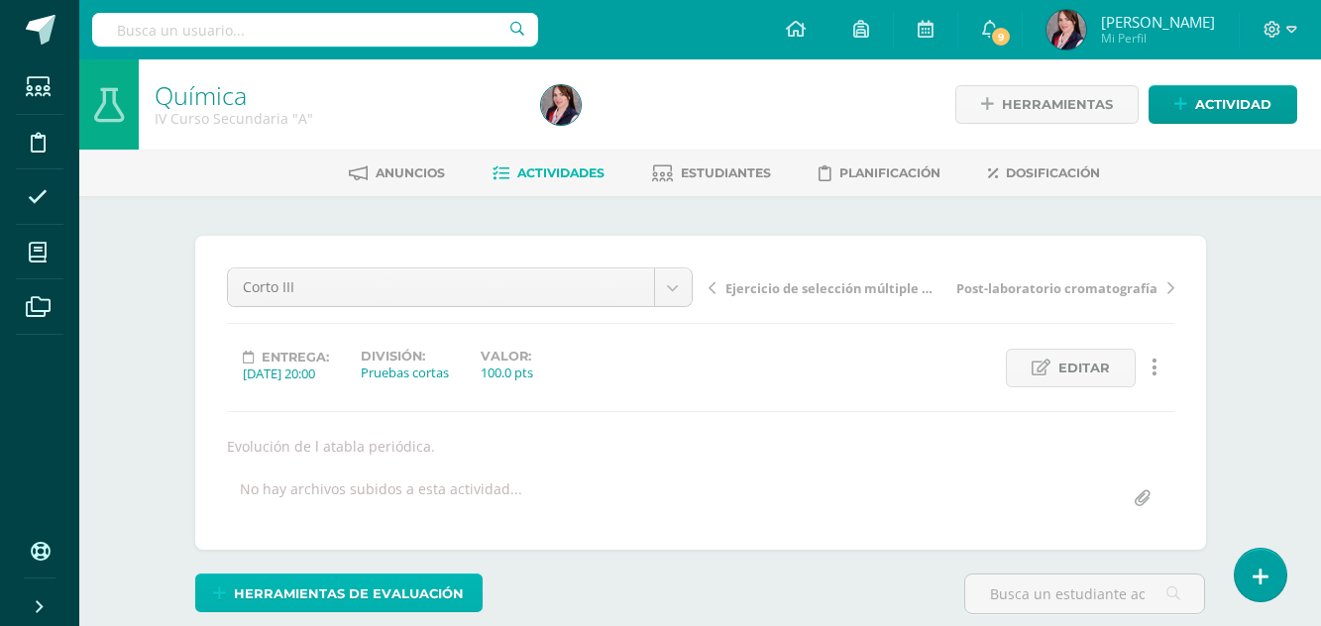
click at [405, 586] on span "Herramientas de evaluación" at bounding box center [349, 594] width 230 height 37
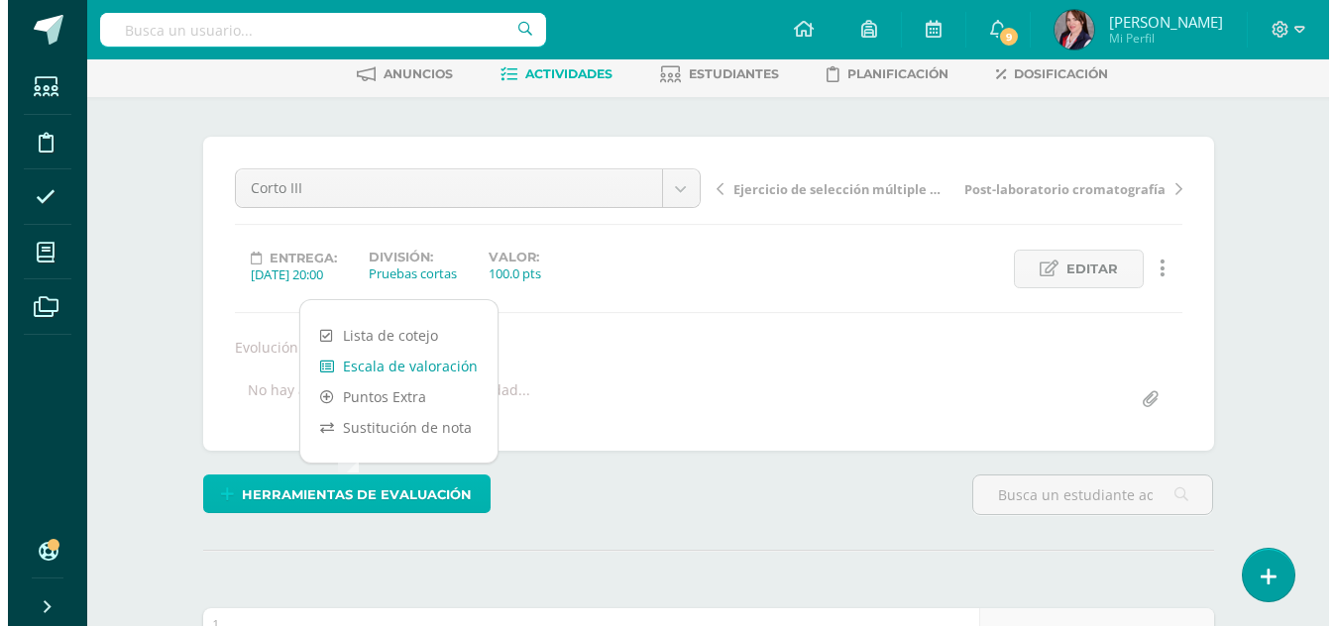
scroll to position [100, 0]
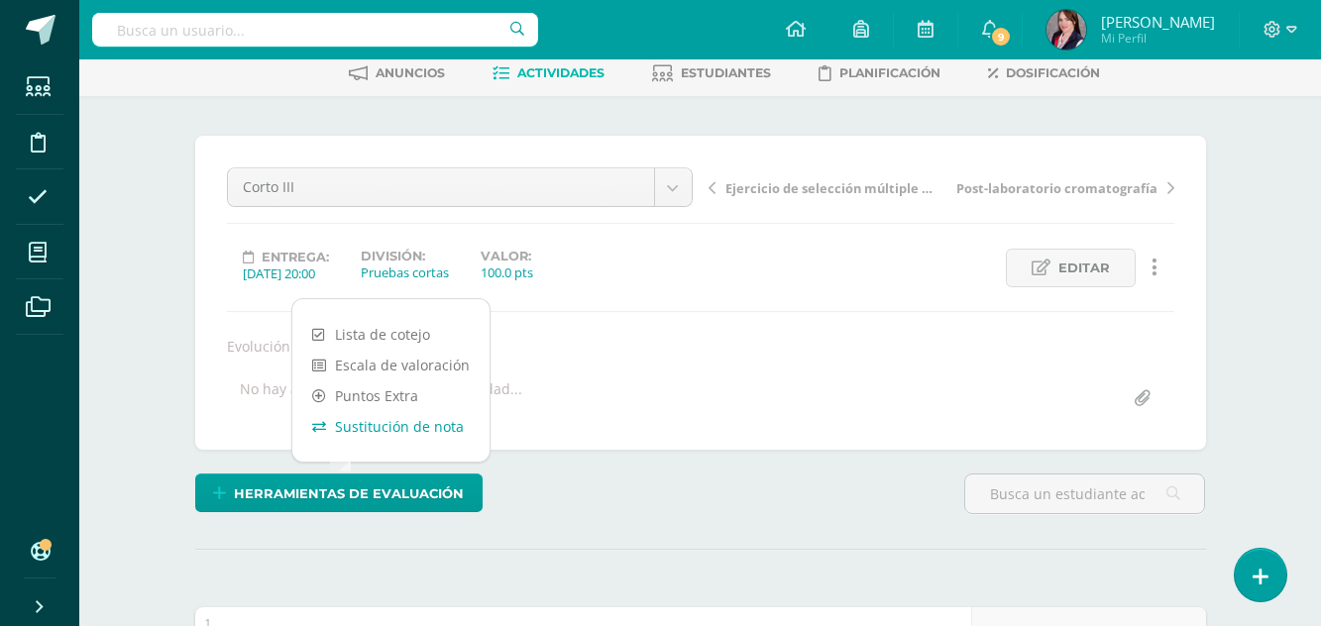
click at [411, 432] on link "Sustitución de nota" at bounding box center [390, 426] width 197 height 31
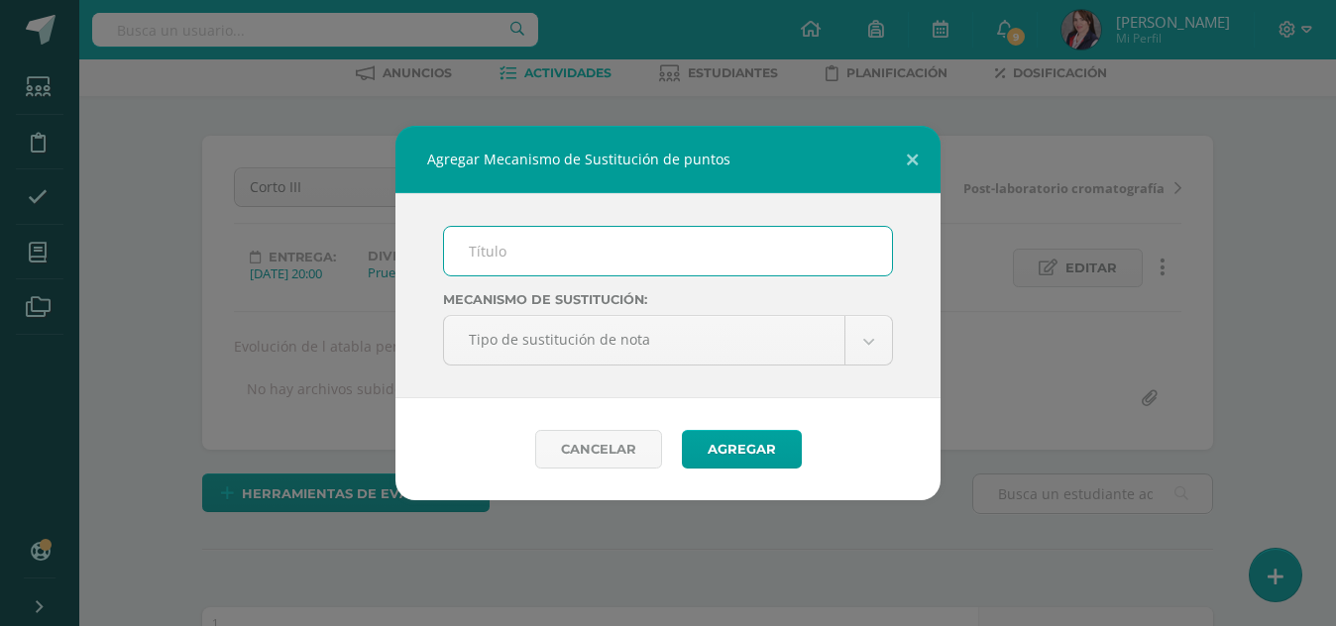
click at [678, 258] on input "text" at bounding box center [668, 251] width 448 height 49
click at [575, 255] on input "text" at bounding box center [668, 251] width 448 height 49
type input "PMA corto 3"
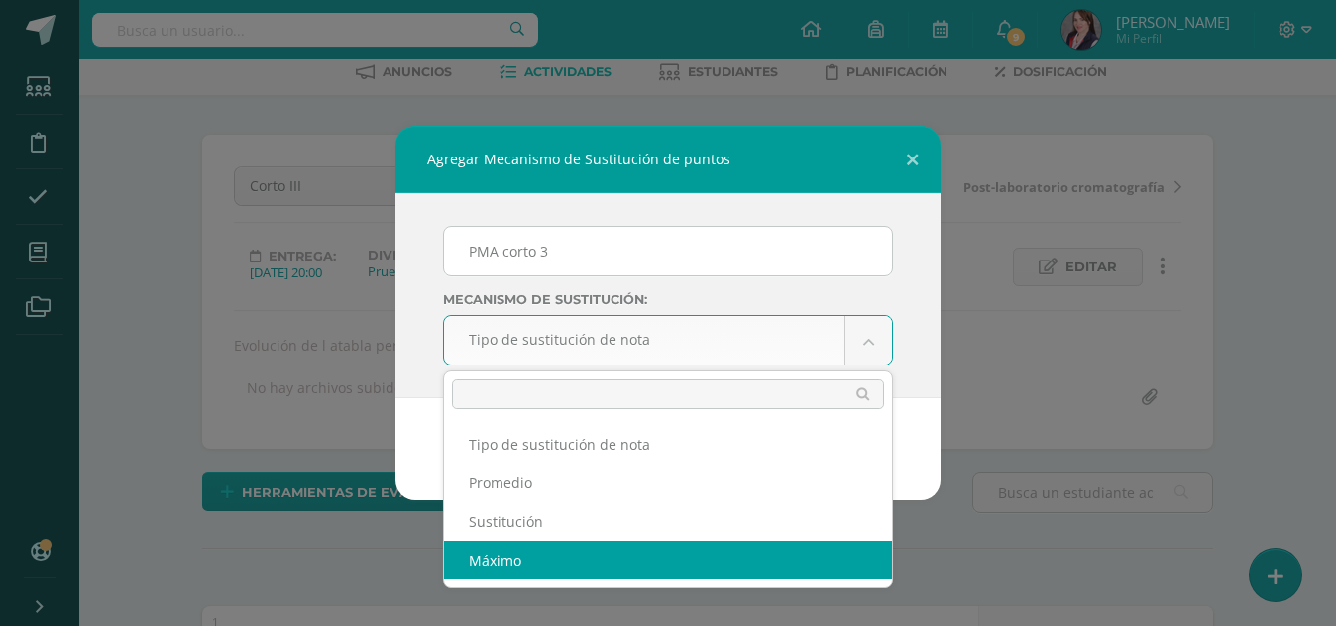
select select "maximum"
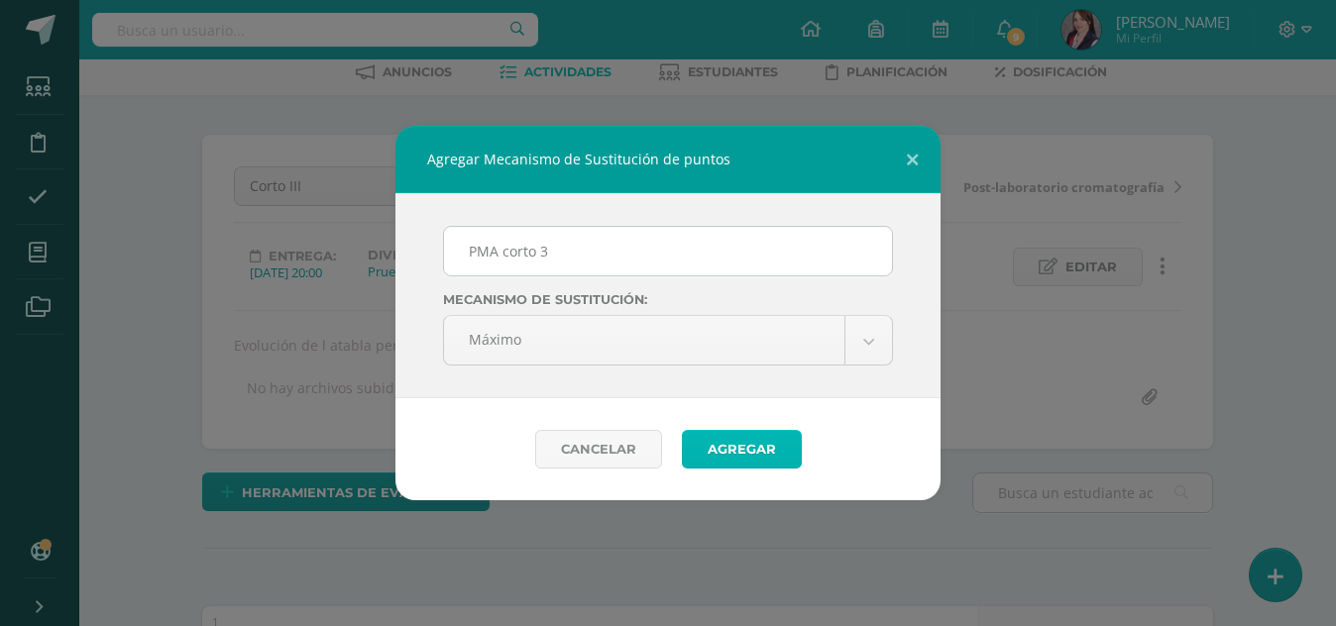
click at [743, 449] on button "Agregar" at bounding box center [742, 449] width 120 height 39
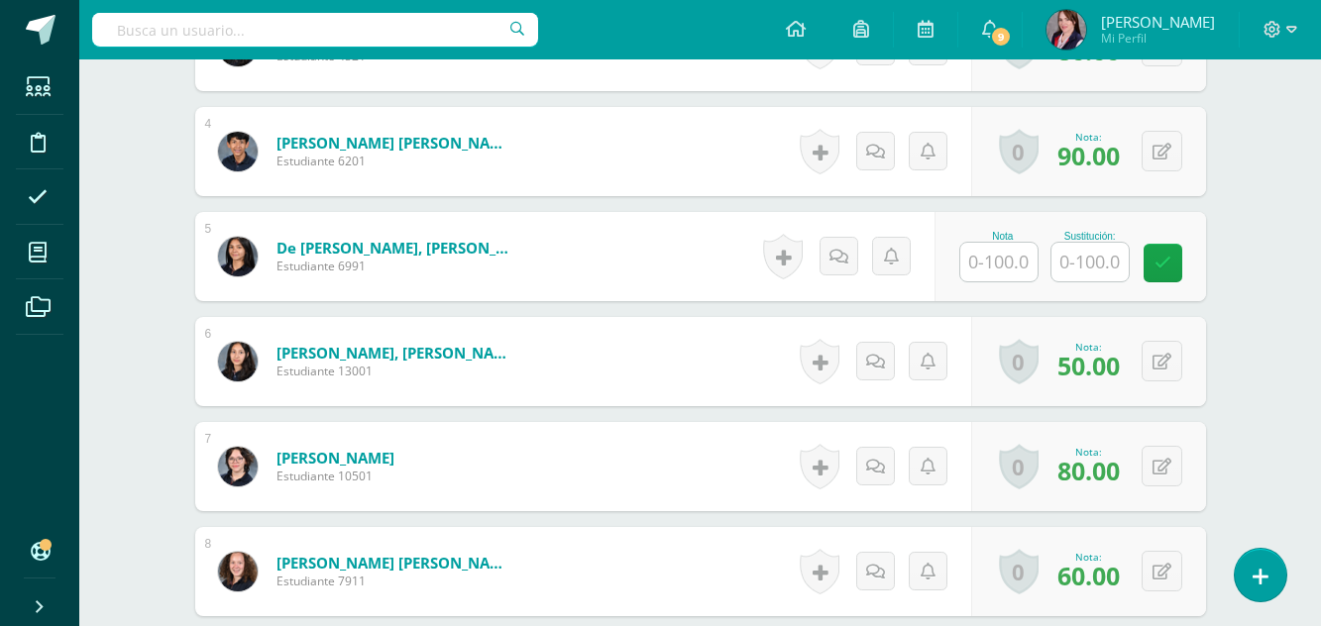
scroll to position [993, 0]
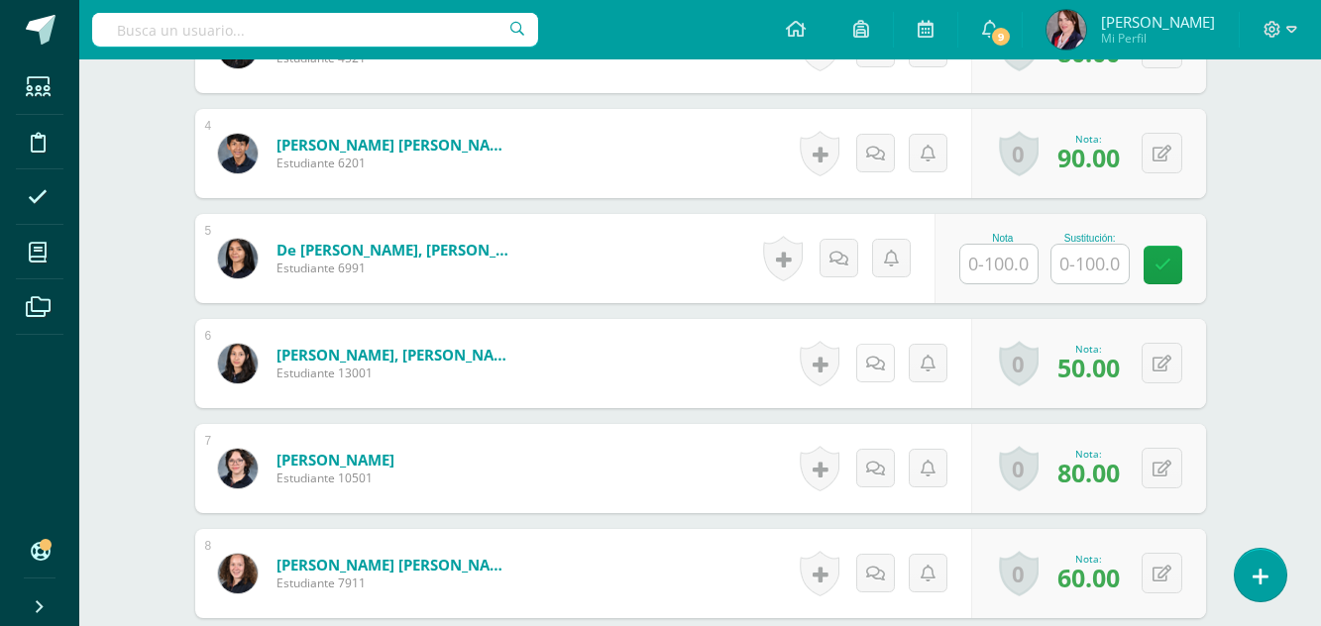
click at [877, 358] on icon at bounding box center [875, 364] width 19 height 17
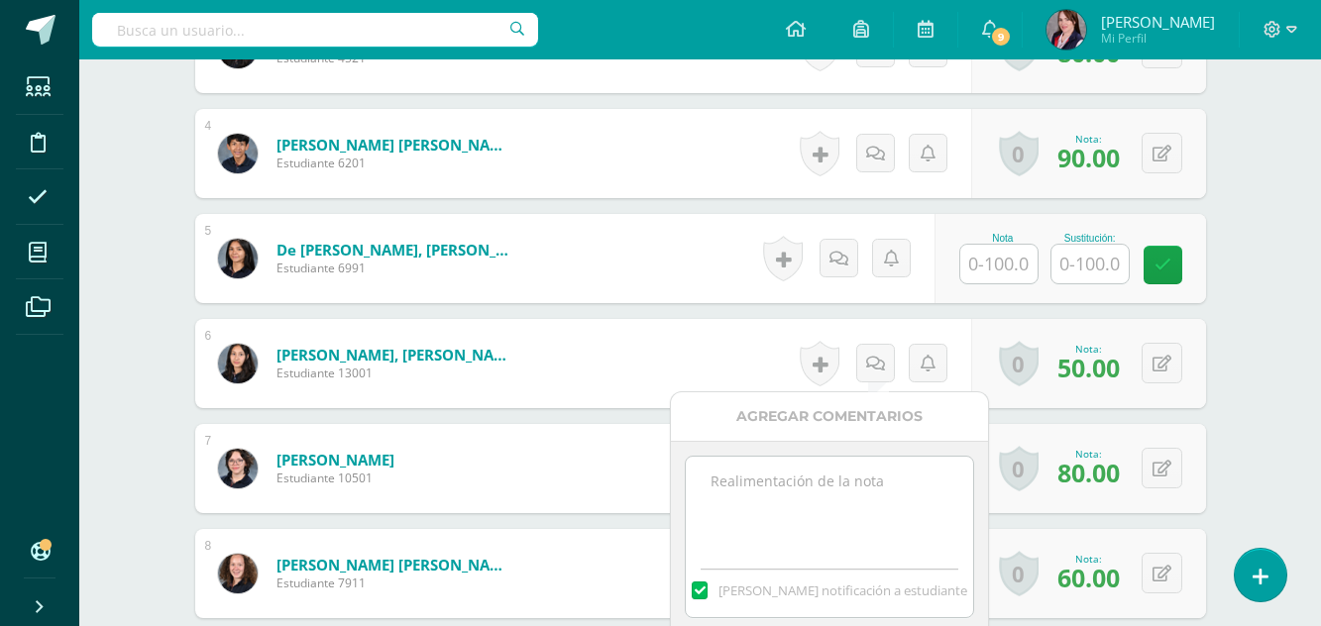
click at [790, 484] on textarea at bounding box center [829, 506] width 286 height 99
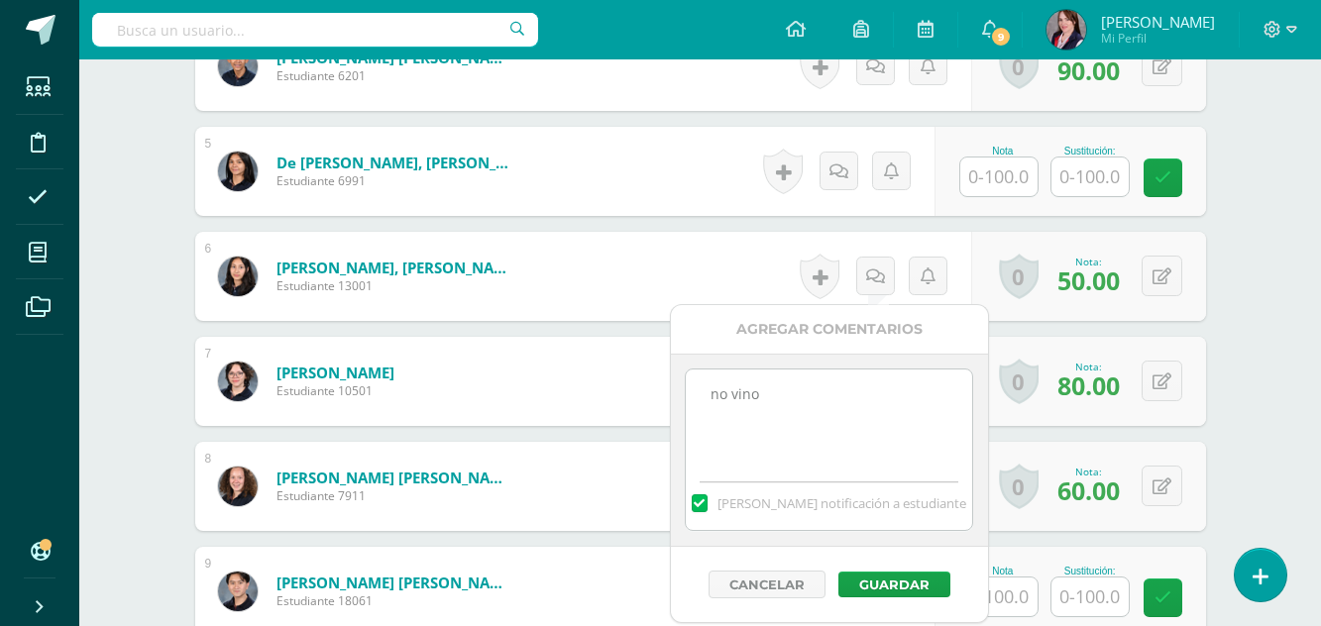
scroll to position [1092, 0]
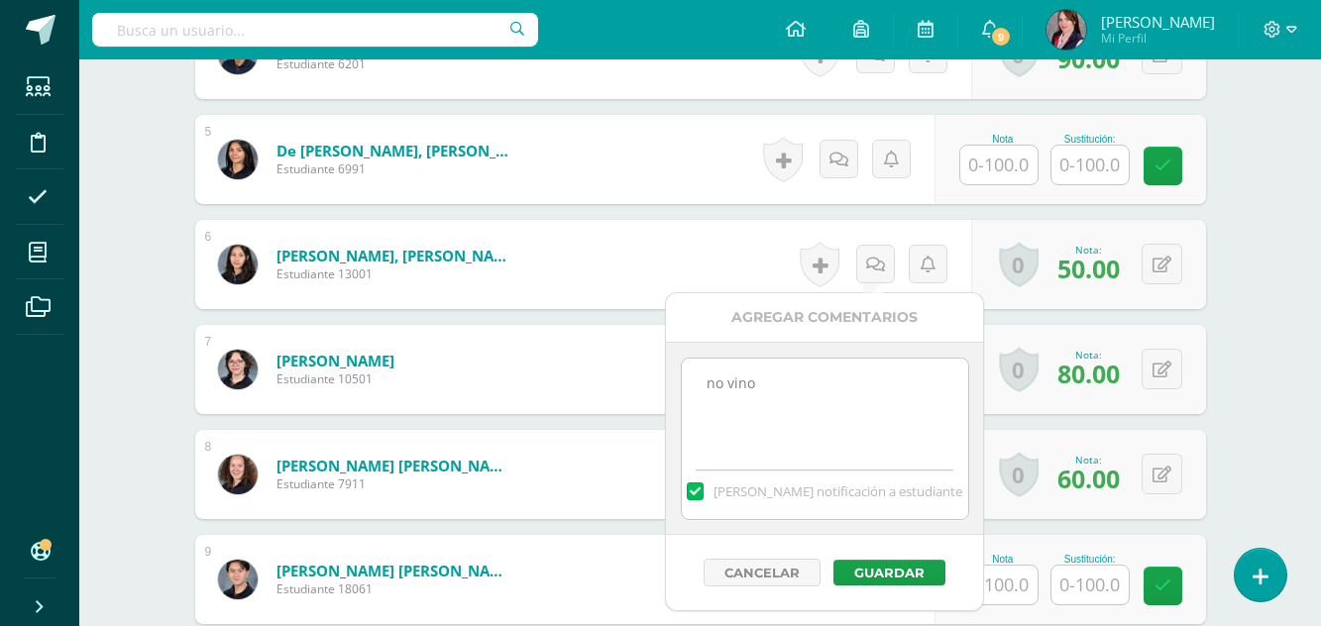
type textarea "no vino"
click at [703, 490] on label at bounding box center [695, 492] width 16 height 18
click at [0, 0] on input "Mandar notificación a estudiante" at bounding box center [0, 0] width 0 height 0
click at [919, 569] on button "Guardar" at bounding box center [890, 573] width 112 height 26
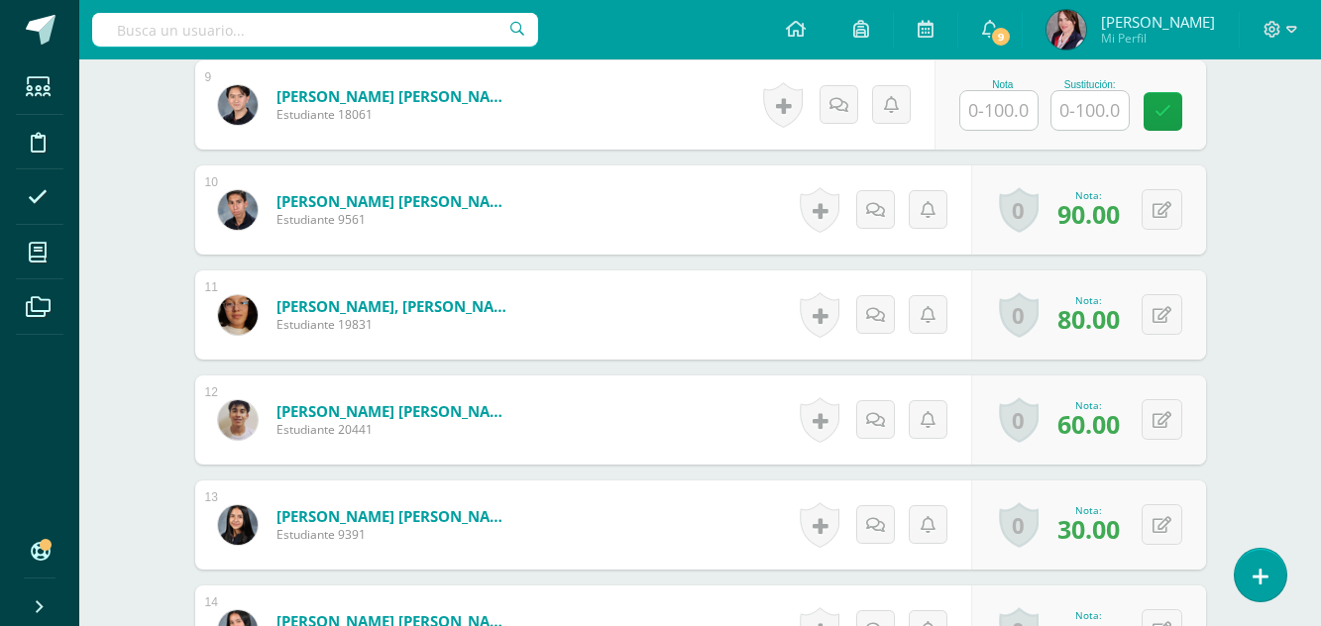
scroll to position [1588, 0]
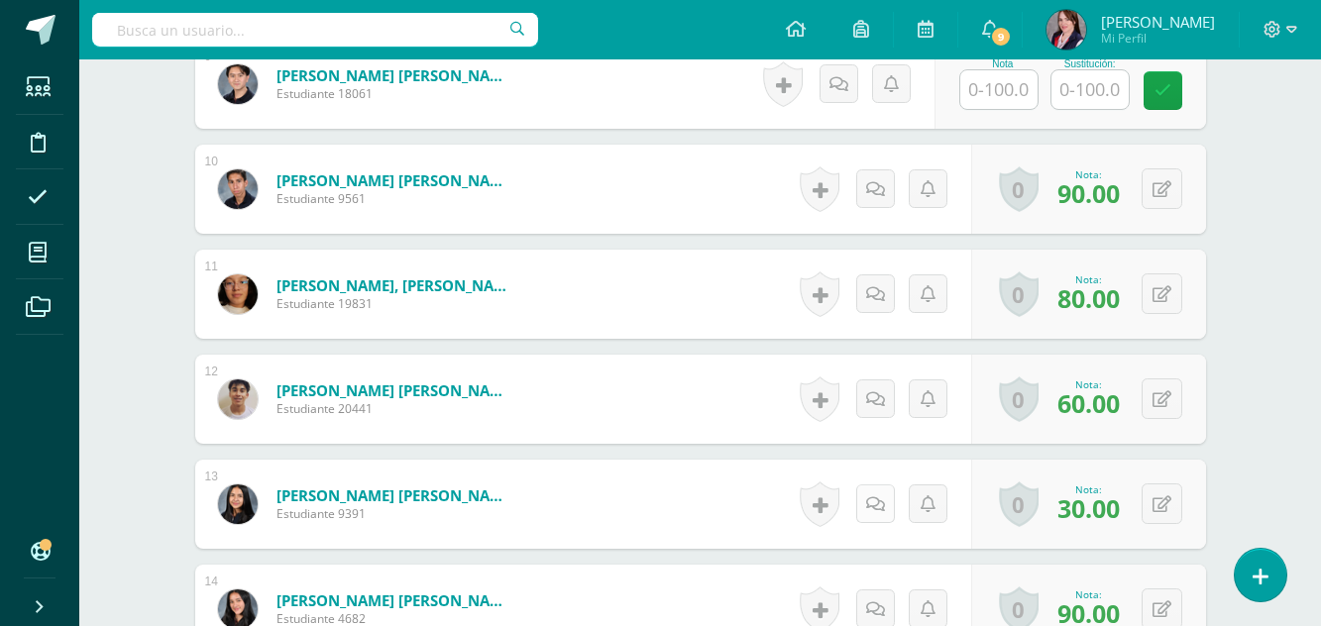
click at [883, 507] on link at bounding box center [875, 504] width 39 height 39
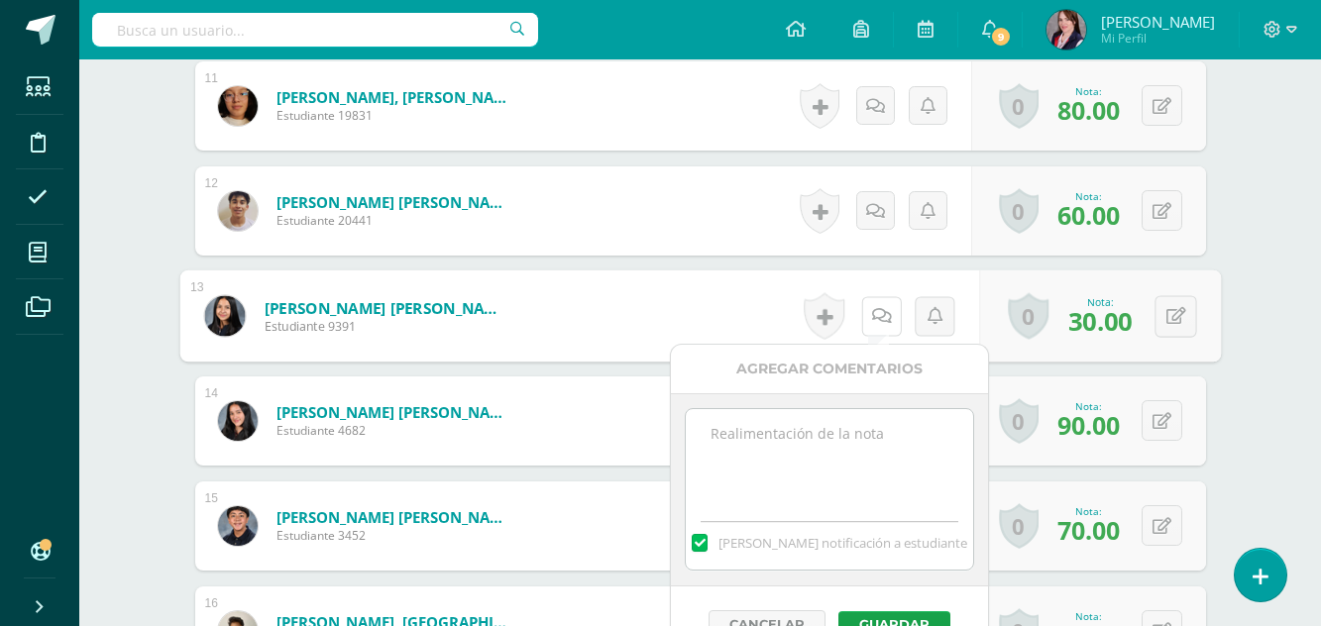
scroll to position [1786, 0]
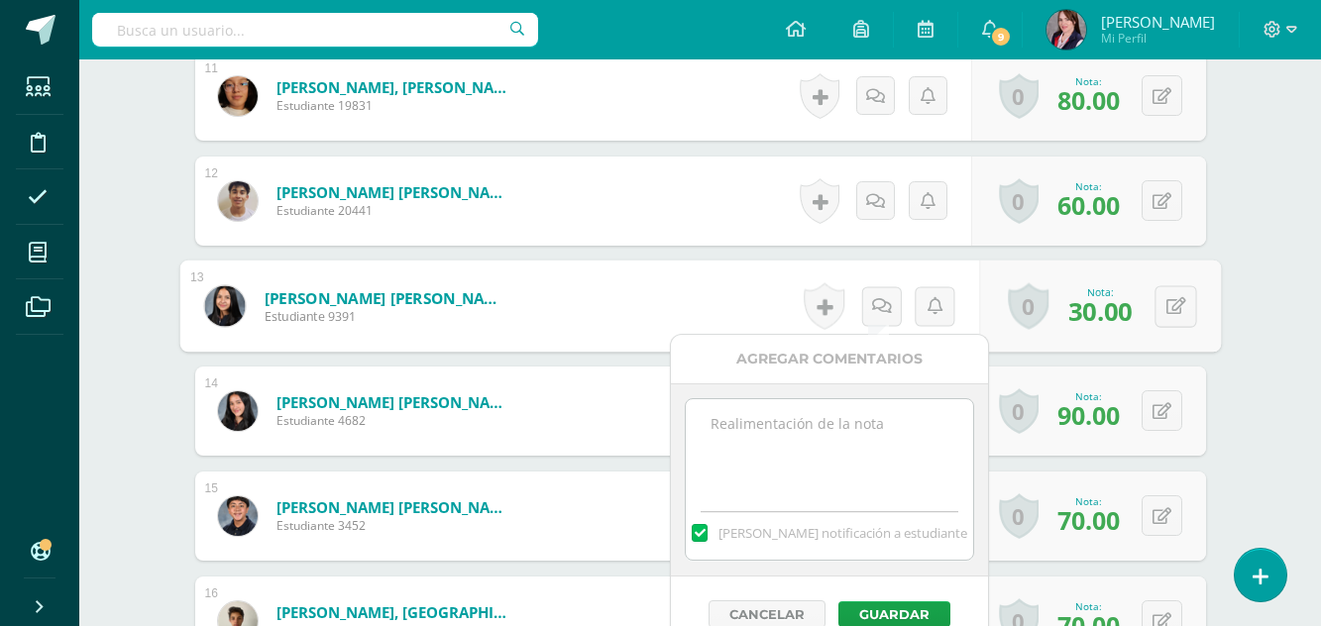
click at [798, 420] on textarea at bounding box center [829, 448] width 286 height 99
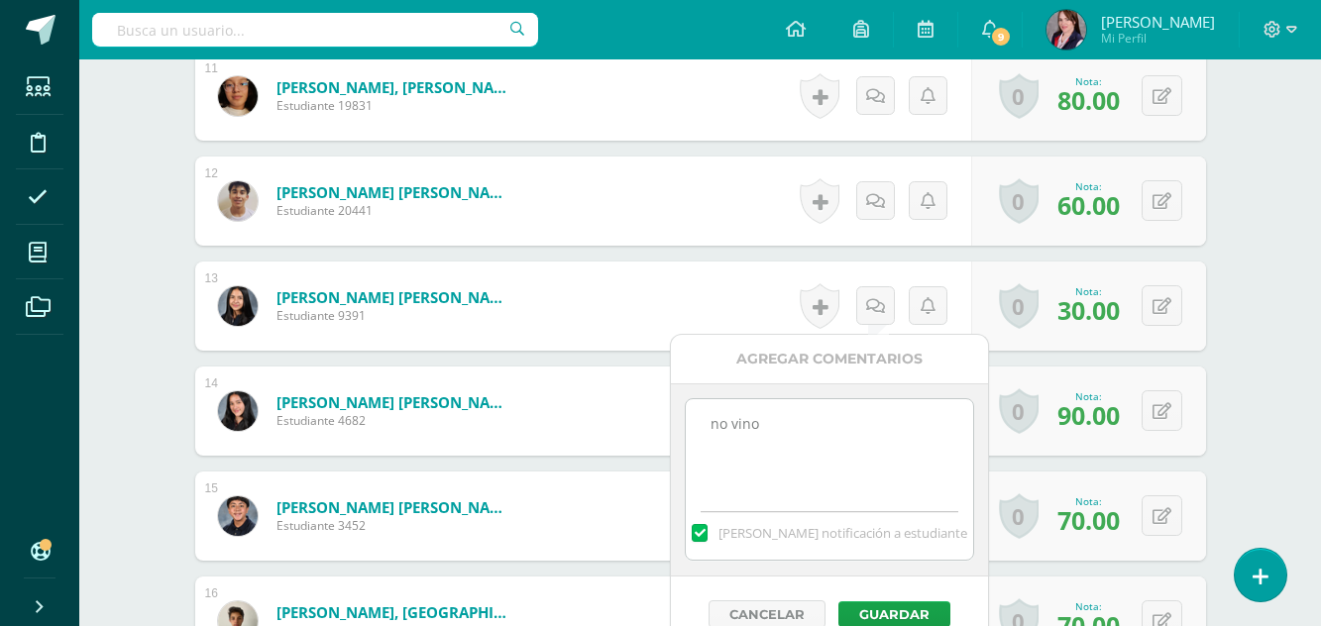
type textarea "no vino"
click at [708, 531] on label at bounding box center [700, 533] width 16 height 18
click at [0, 0] on input "Mandar notificación a estudiante" at bounding box center [0, 0] width 0 height 0
click at [902, 614] on button "Guardar" at bounding box center [895, 615] width 112 height 26
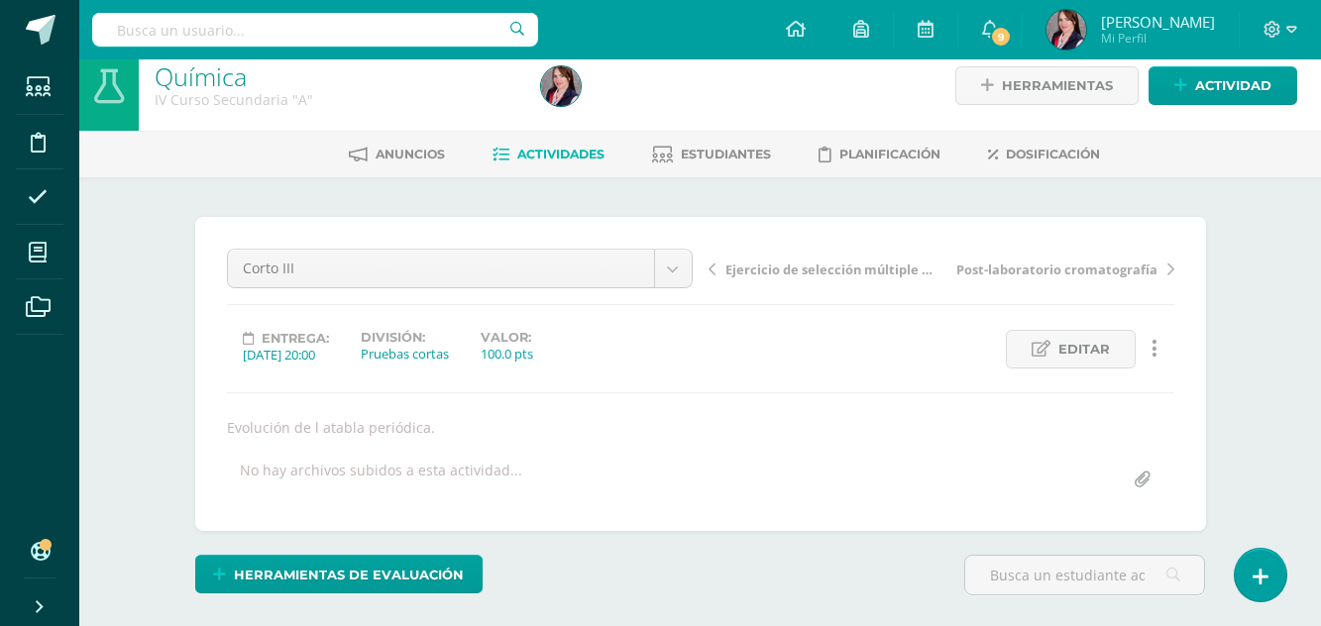
scroll to position [0, 0]
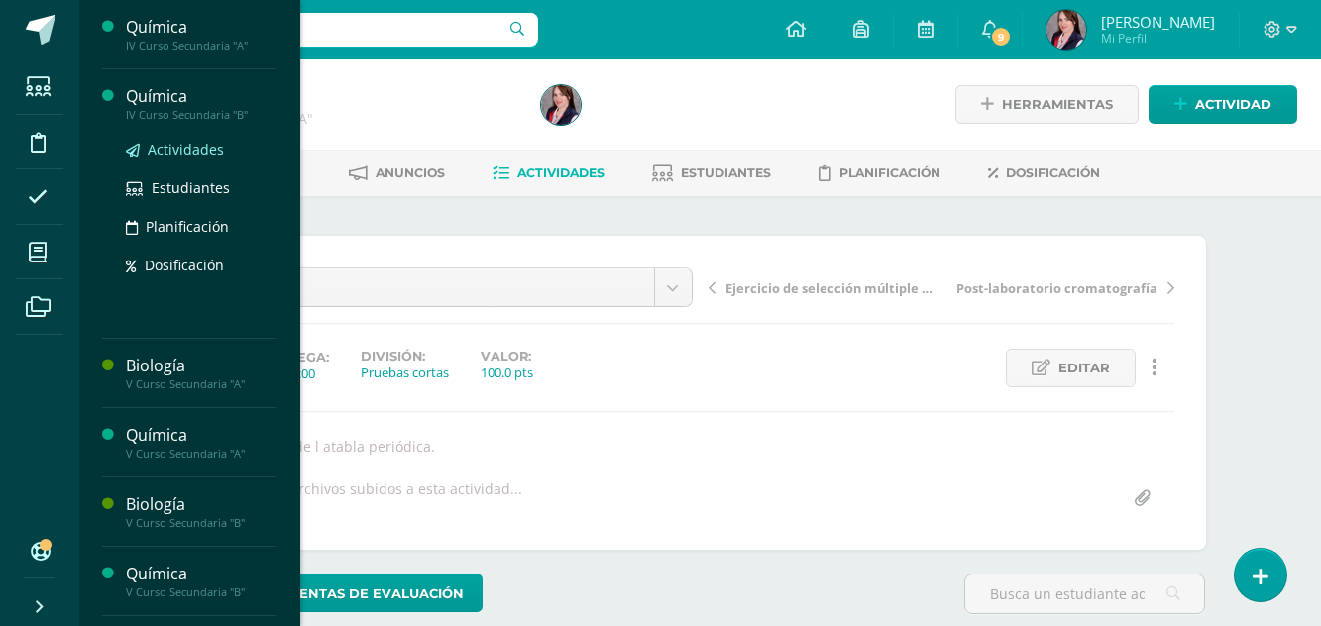
click at [171, 149] on span "Actividades" at bounding box center [186, 149] width 76 height 19
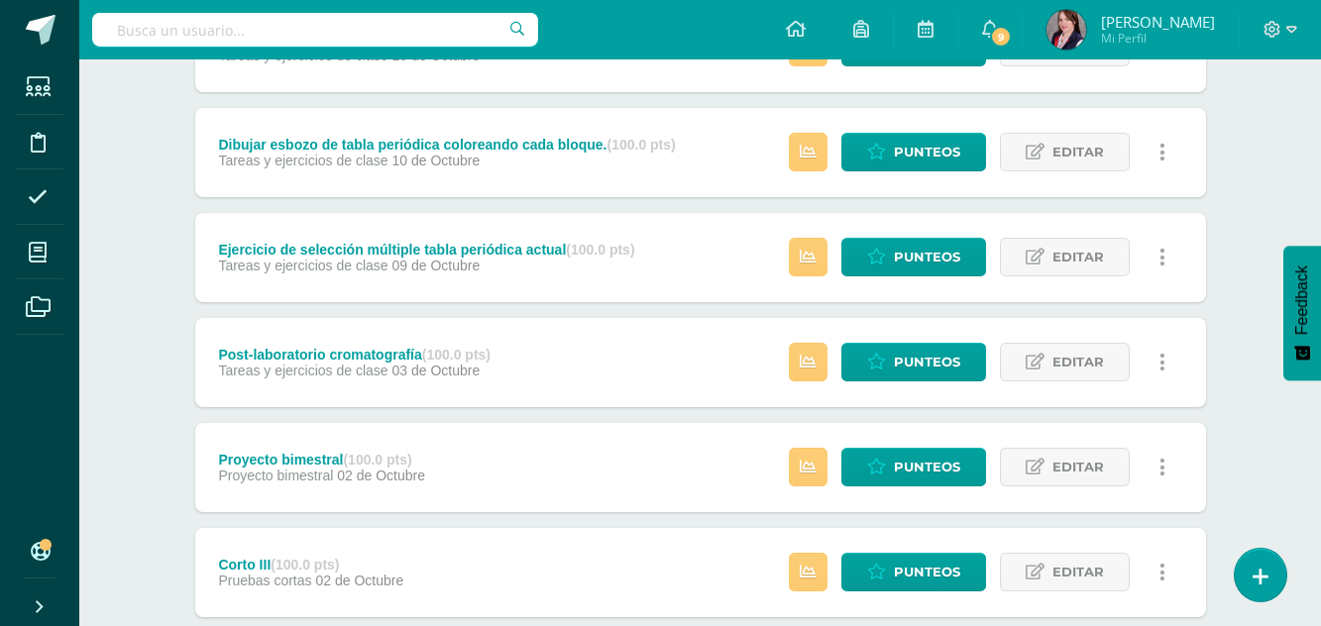
scroll to position [397, 0]
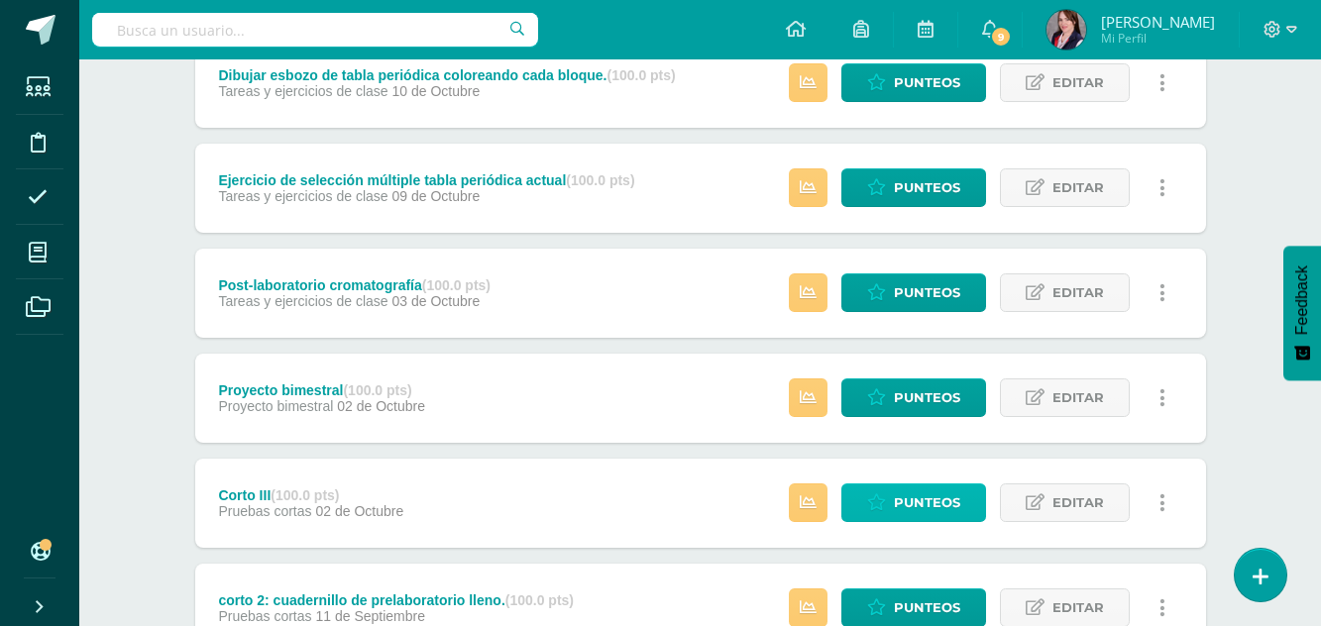
click at [919, 501] on span "Punteos" at bounding box center [927, 503] width 66 height 37
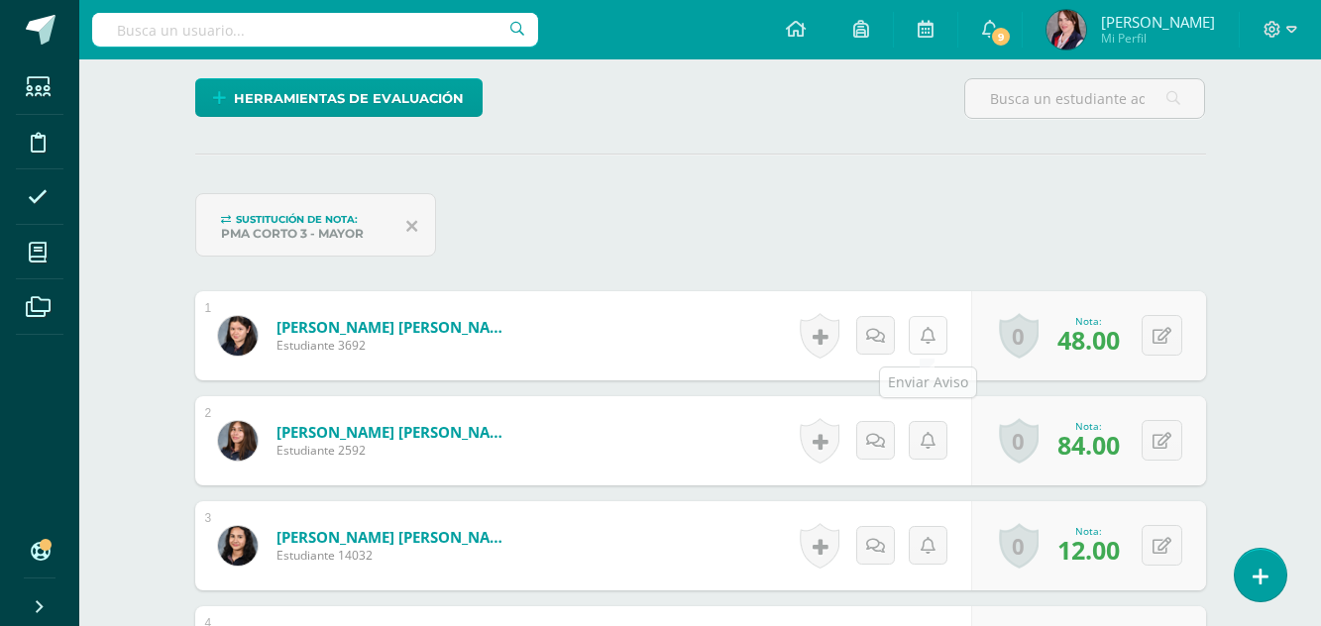
scroll to position [497, 0]
click at [1164, 337] on icon at bounding box center [1162, 335] width 19 height 17
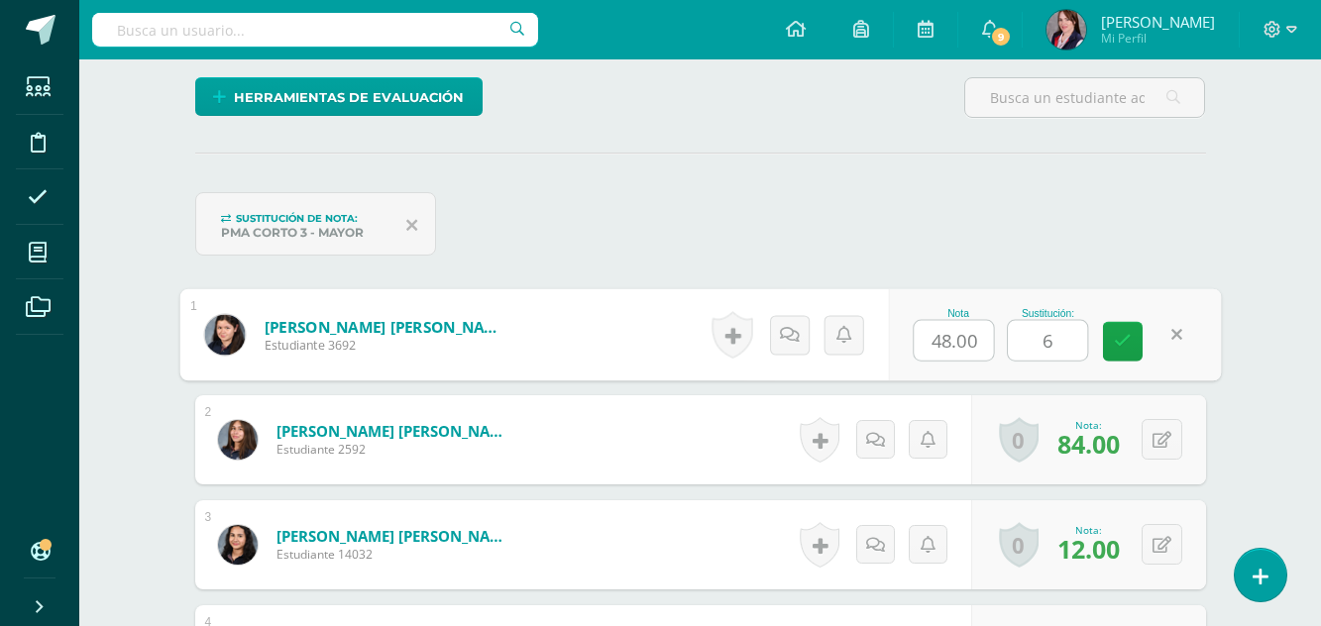
type input "60"
click at [1126, 333] on icon at bounding box center [1123, 340] width 18 height 17
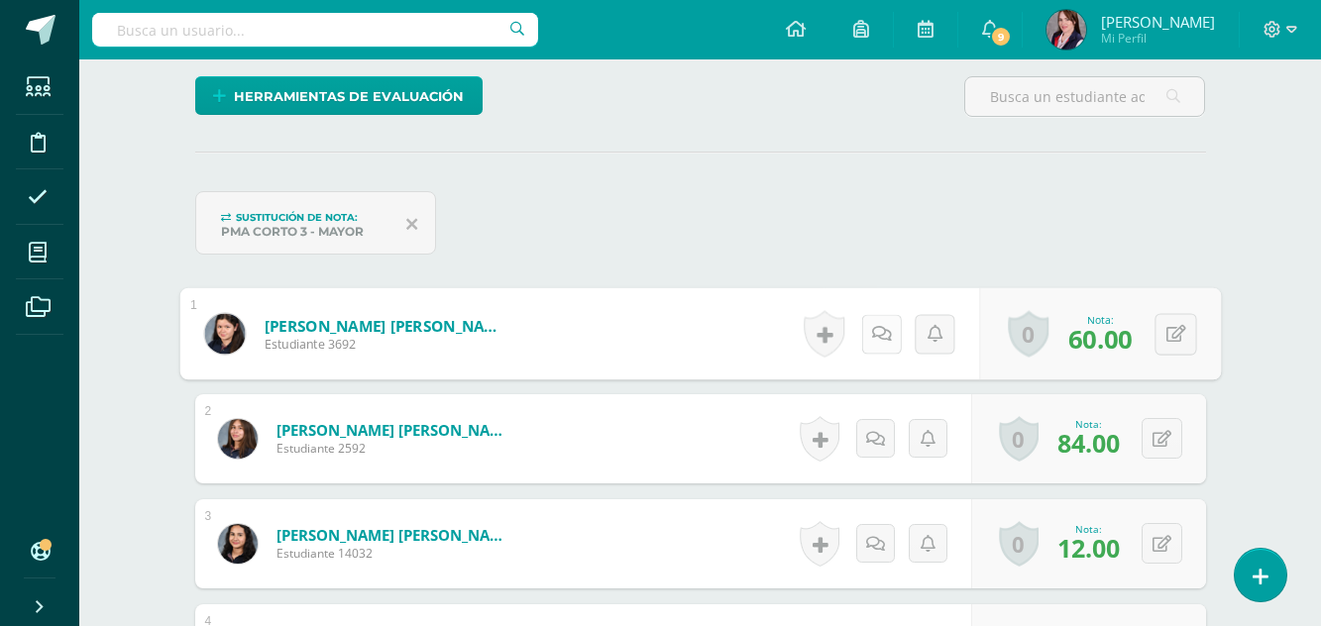
click at [883, 337] on link at bounding box center [881, 334] width 40 height 40
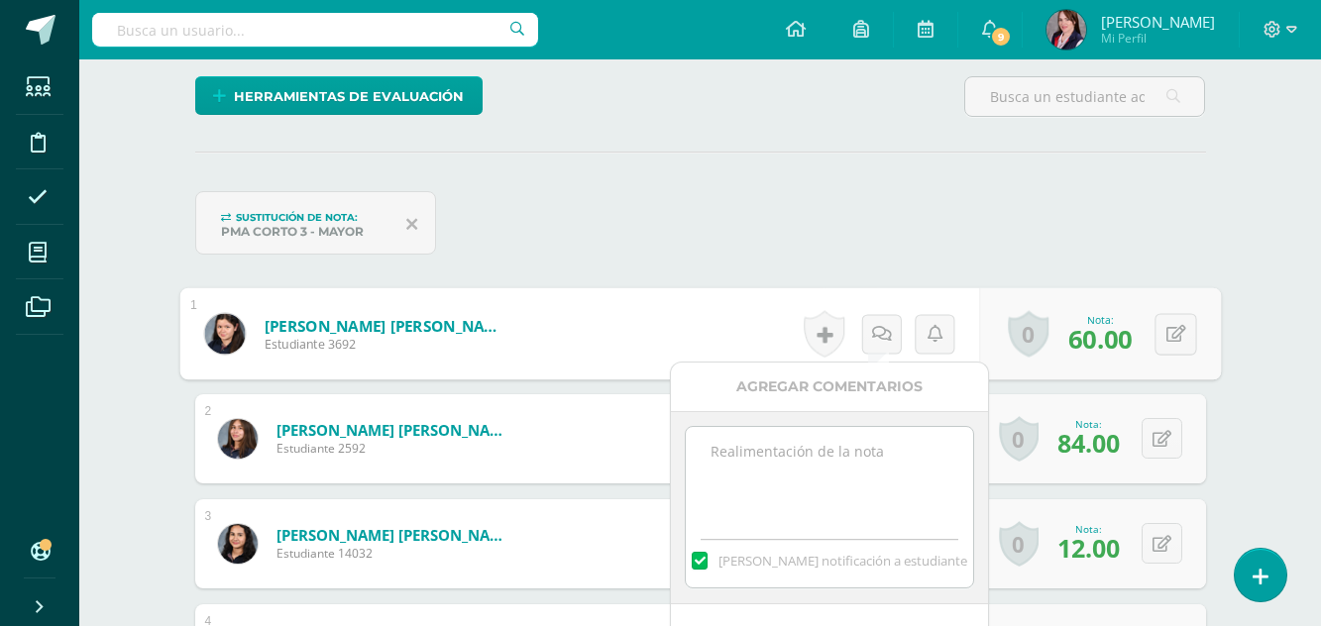
click at [772, 463] on textarea at bounding box center [829, 476] width 286 height 99
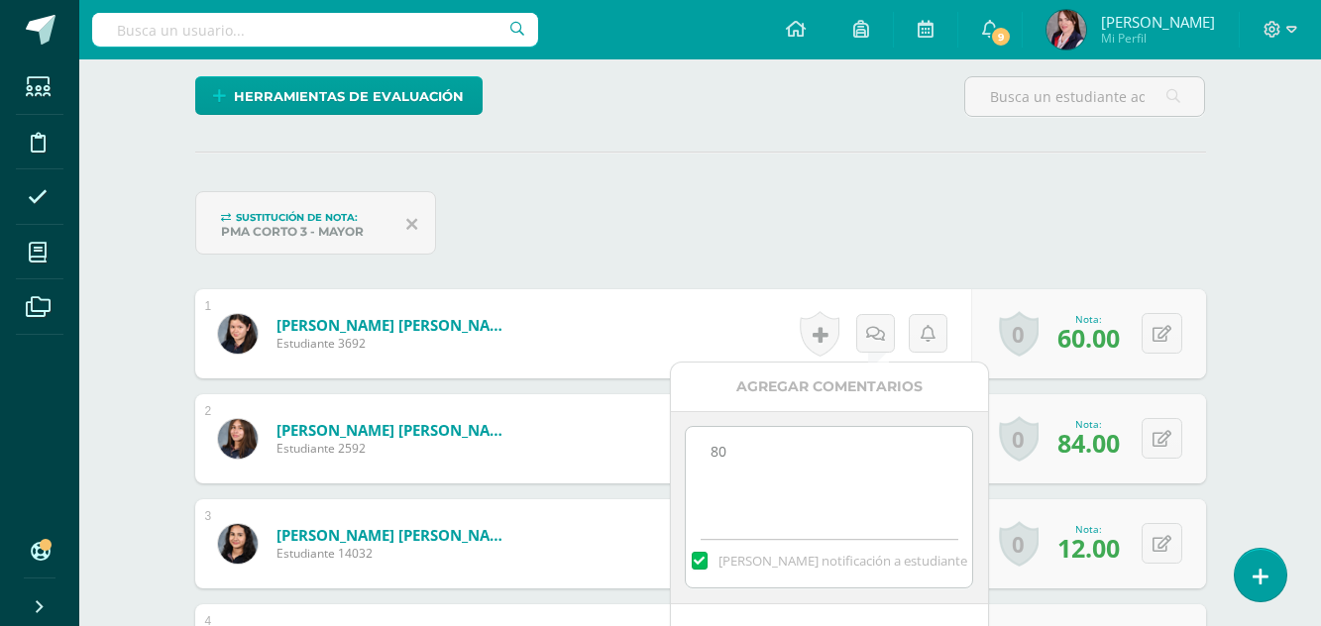
scroll to position [597, 0]
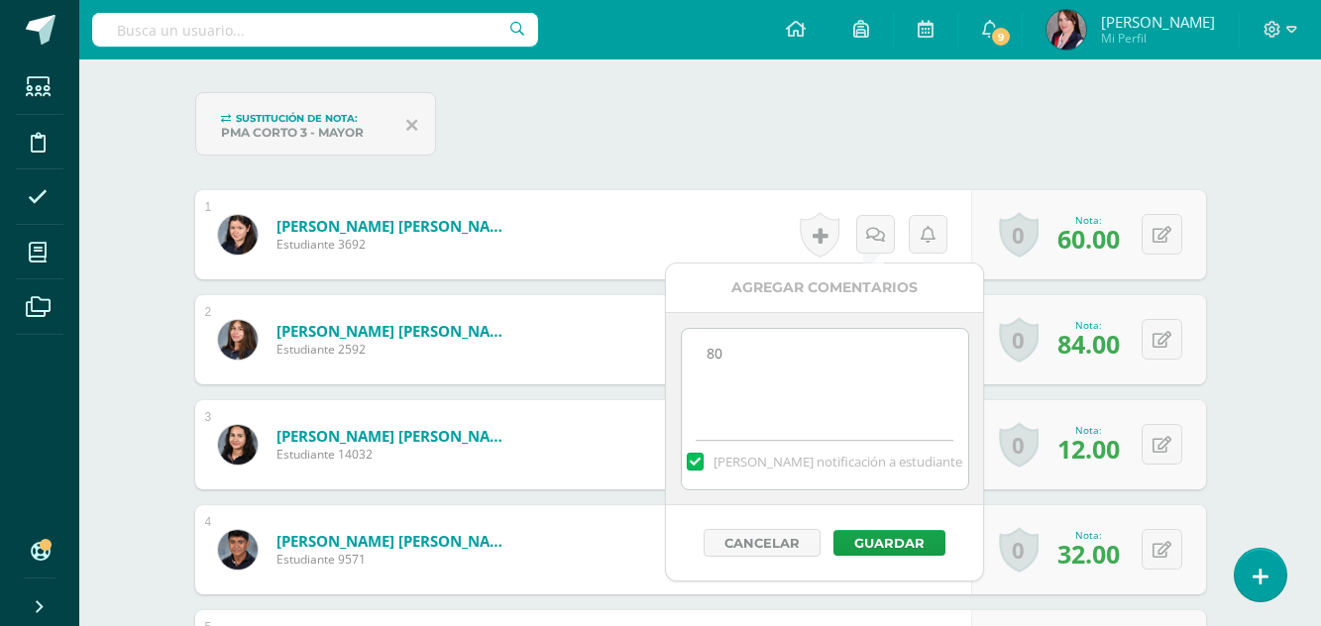
type textarea "80"
click at [703, 466] on label at bounding box center [695, 462] width 16 height 18
click at [0, 0] on input "[PERSON_NAME] notificación a estudiante" at bounding box center [0, 0] width 0 height 0
click at [897, 540] on button "Guardar" at bounding box center [890, 543] width 112 height 26
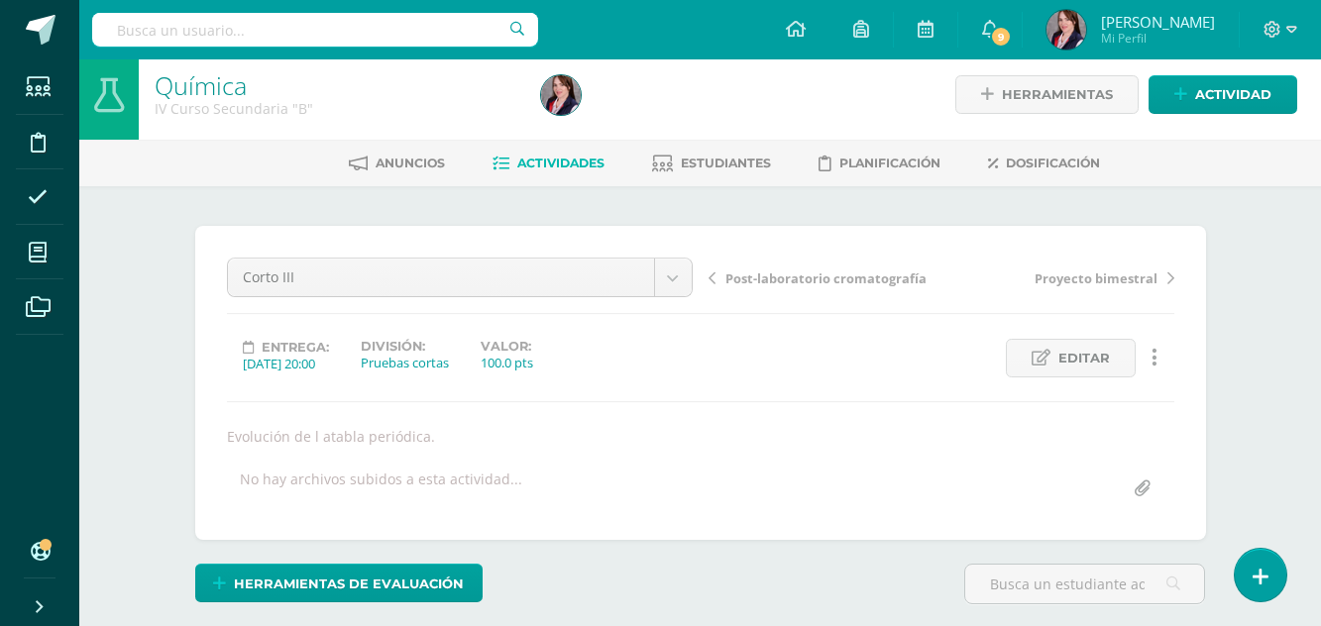
scroll to position [2, 0]
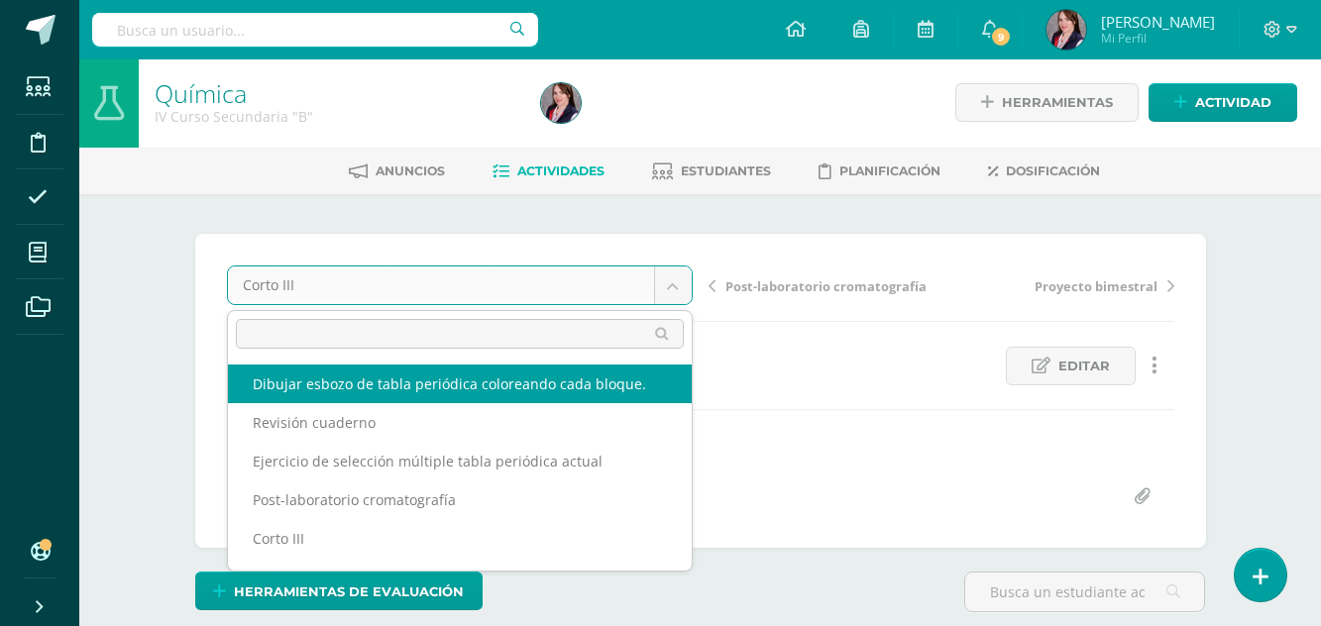
select select "/dashboard/teacher/grade-activity/237667/"
click at [536, 386] on div "Corto III Dibujar esbozo de tabla periódica coloreando cada bloque. Revisión cu…" at bounding box center [701, 391] width 948 height 251
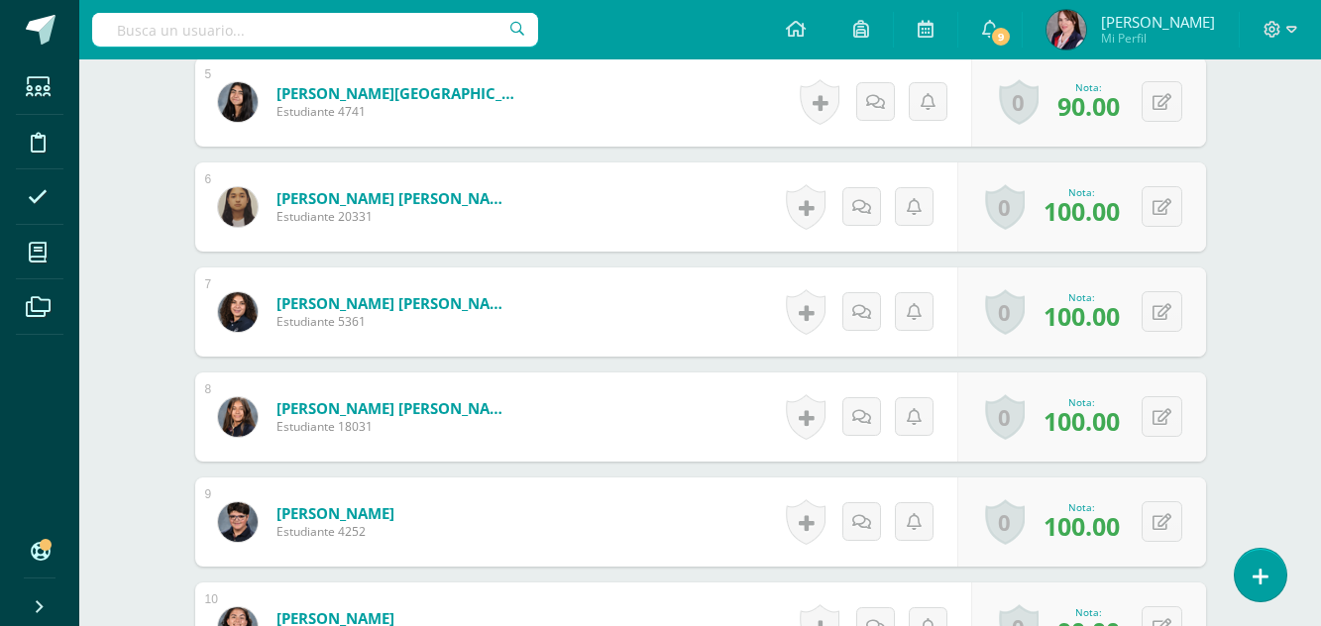
scroll to position [1192, 0]
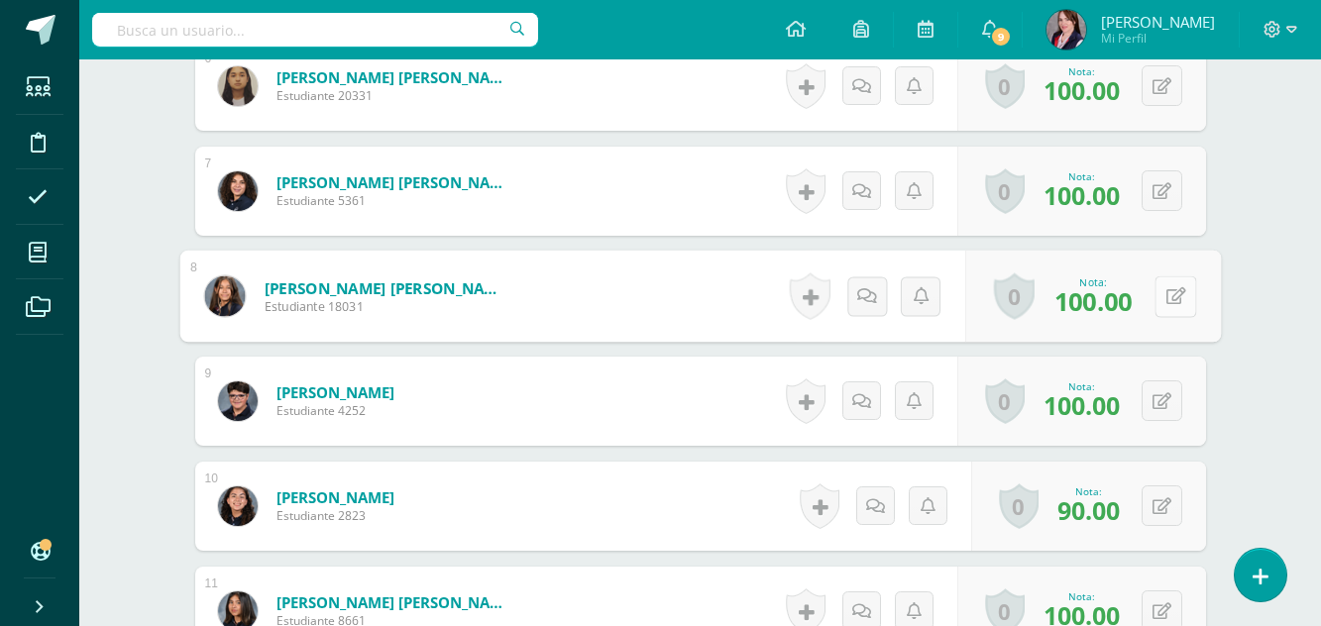
click at [1173, 298] on button at bounding box center [1176, 297] width 42 height 42
type input "30"
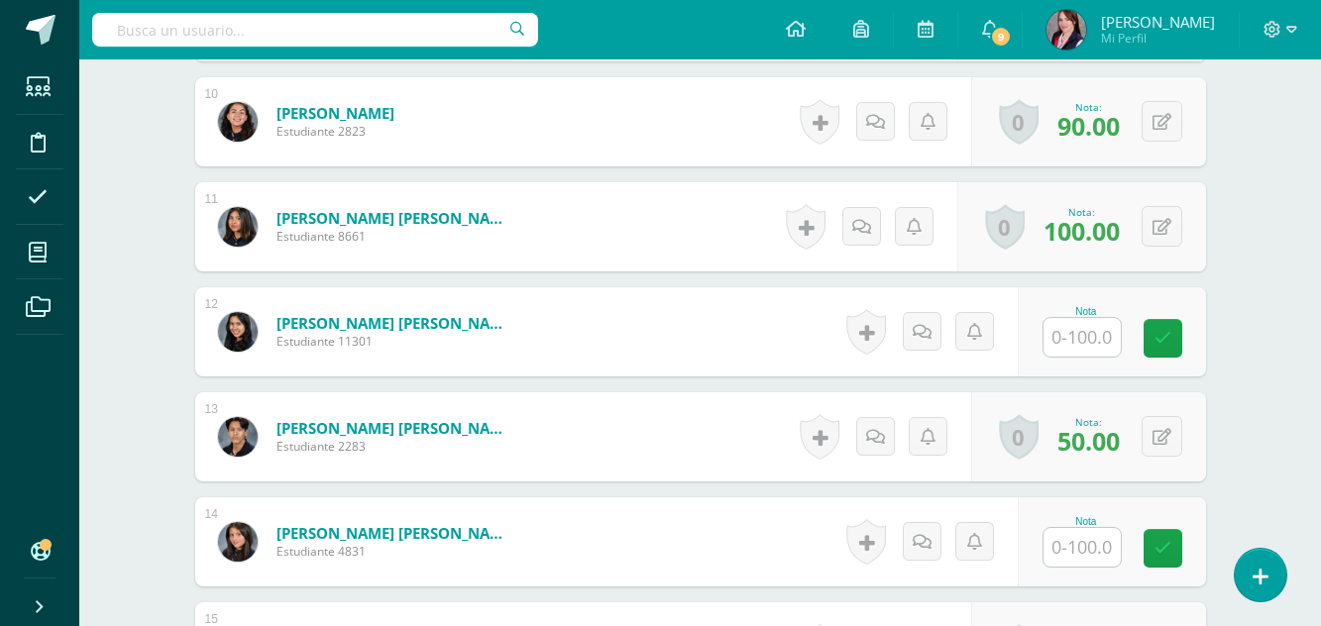
scroll to position [1687, 0]
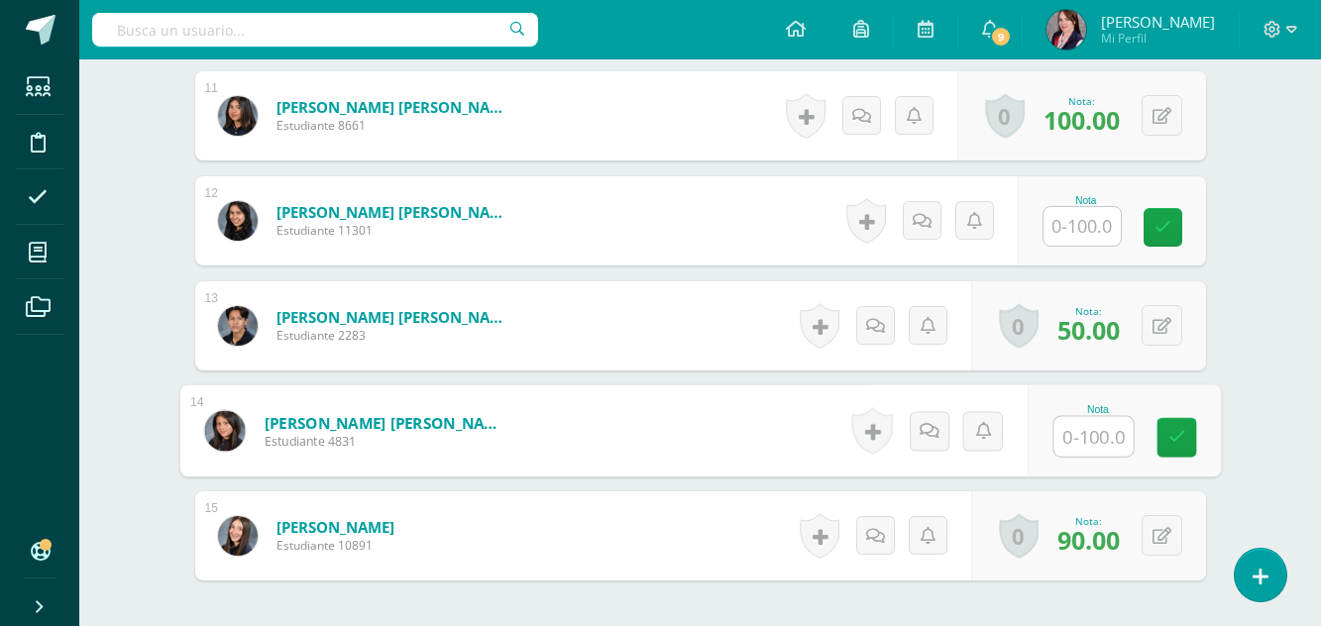
click at [1095, 438] on input "text" at bounding box center [1093, 437] width 79 height 40
type input "50"
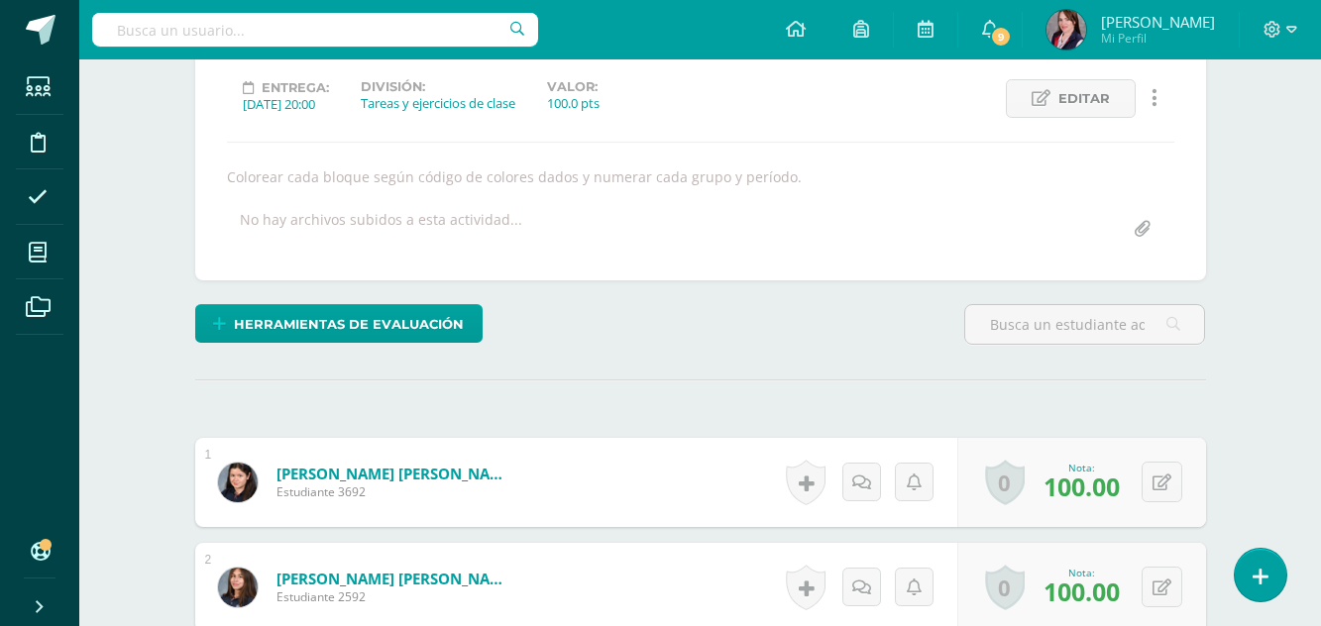
scroll to position [101, 0]
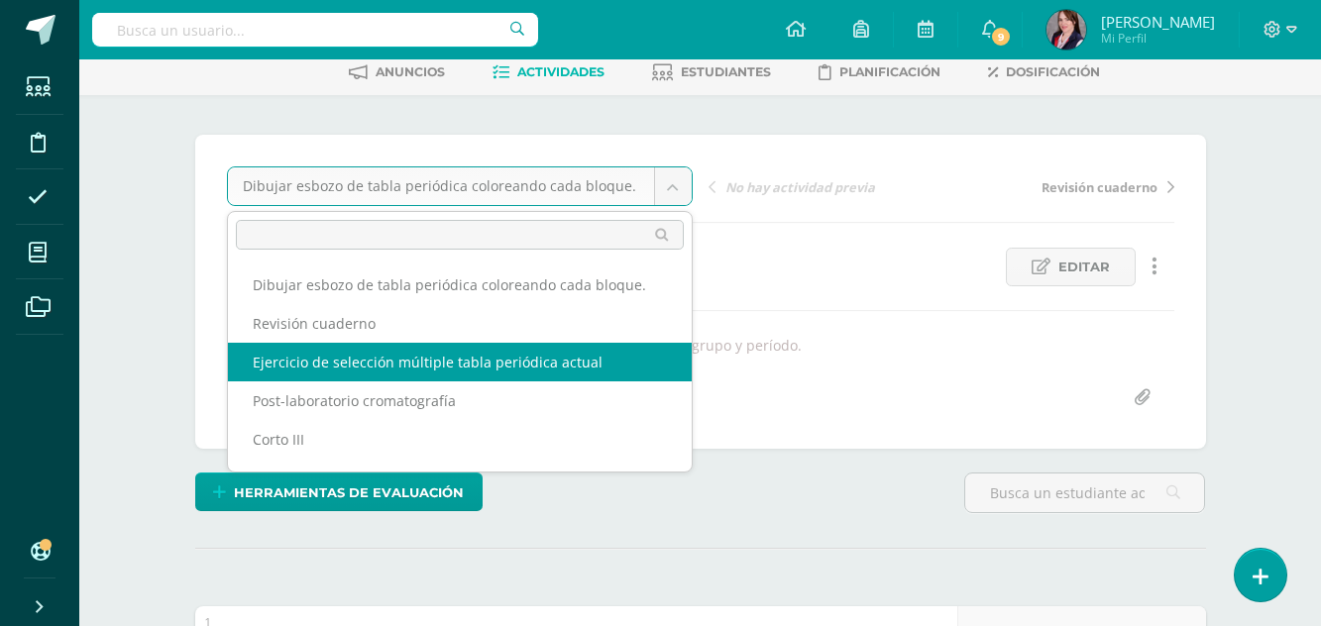
select select "/dashboard/teacher/grade-activity/237671/"
click at [572, 362] on div "Dibujar esbozo de tabla periódica coloreando cada bloque. Dibujar esbozo de tab…" at bounding box center [701, 292] width 948 height 251
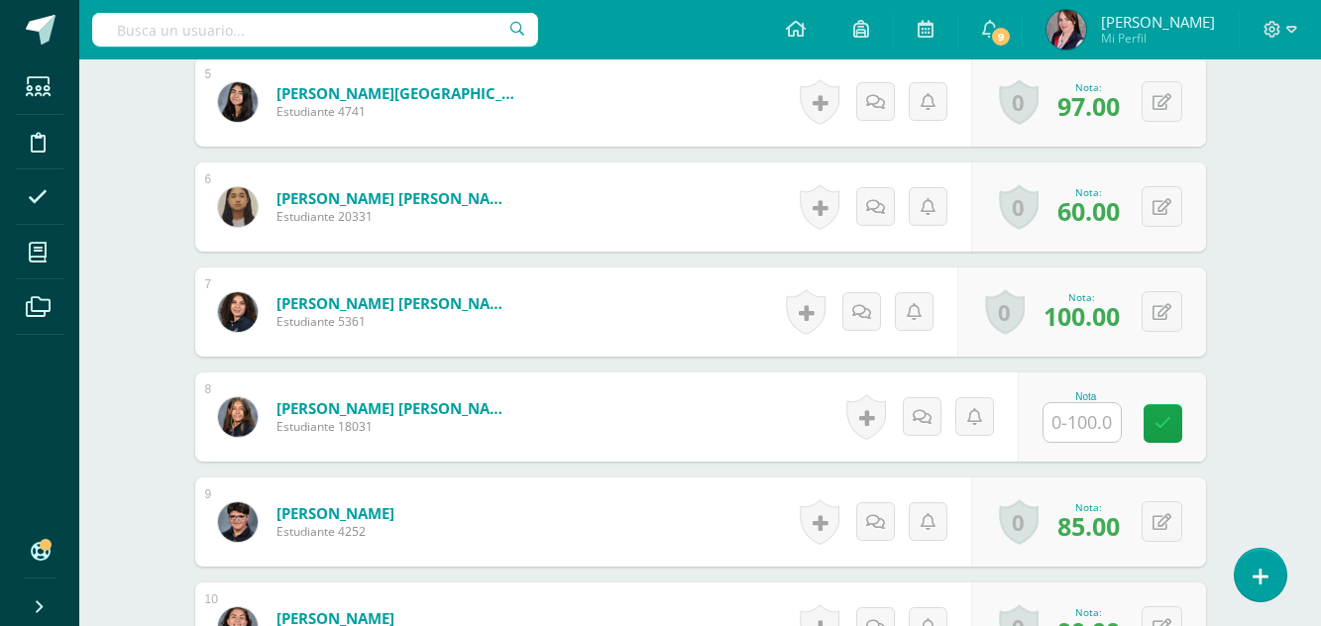
scroll to position [1092, 0]
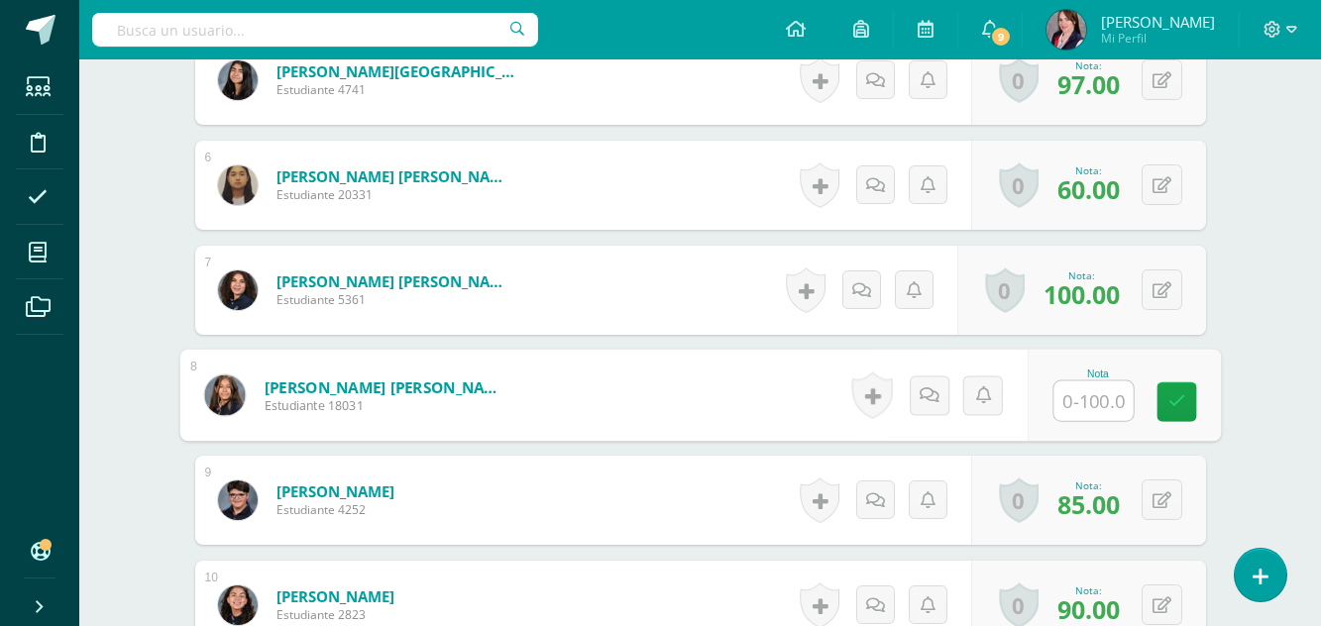
click at [1079, 407] on input "text" at bounding box center [1093, 402] width 79 height 40
type input "82"
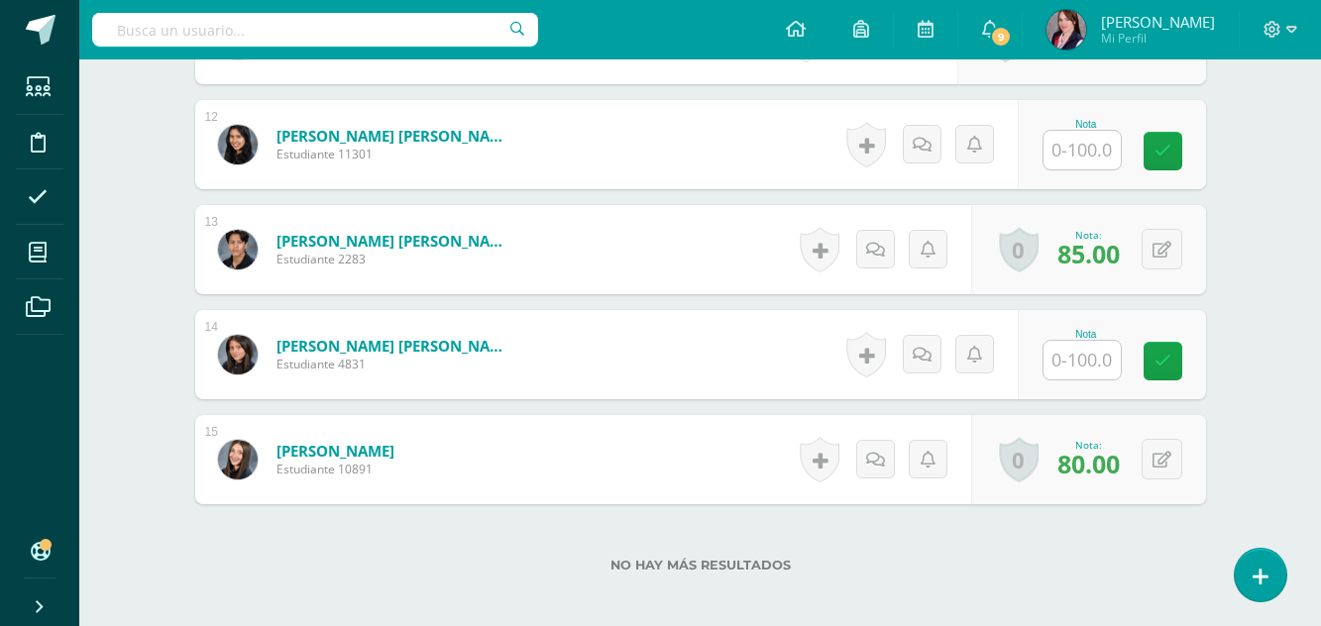
scroll to position [1786, 0]
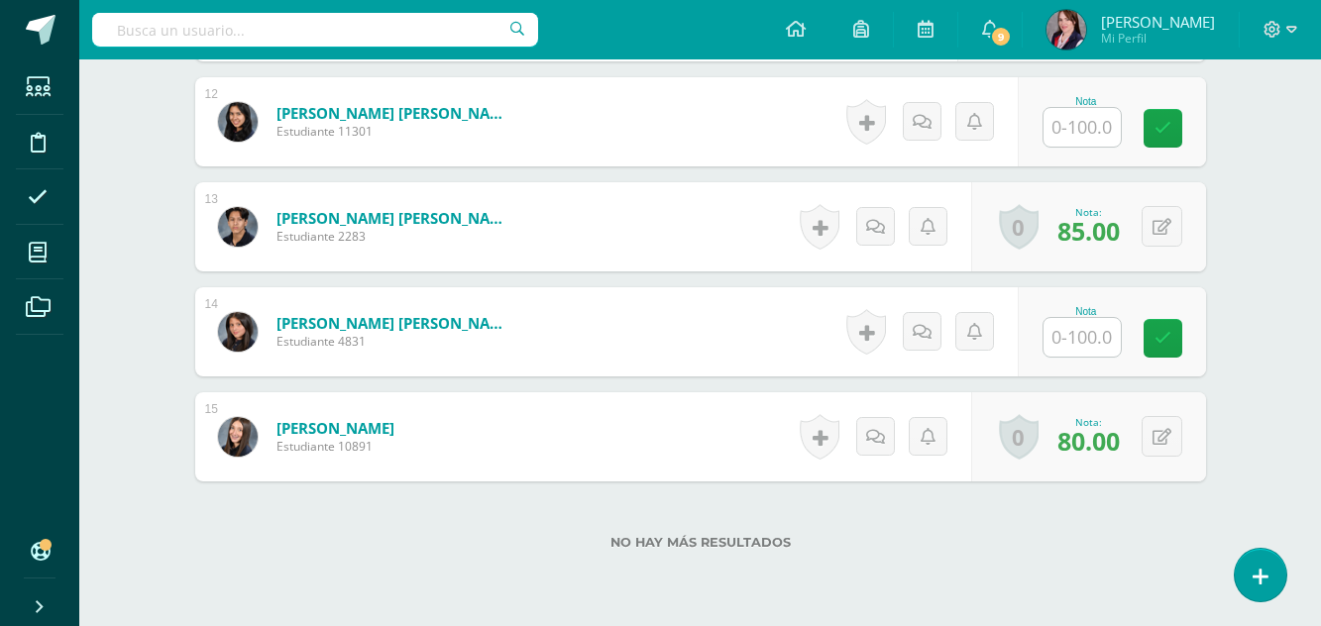
click at [1102, 336] on input "text" at bounding box center [1082, 337] width 77 height 39
type input "100"
click at [1170, 336] on icon at bounding box center [1177, 338] width 18 height 17
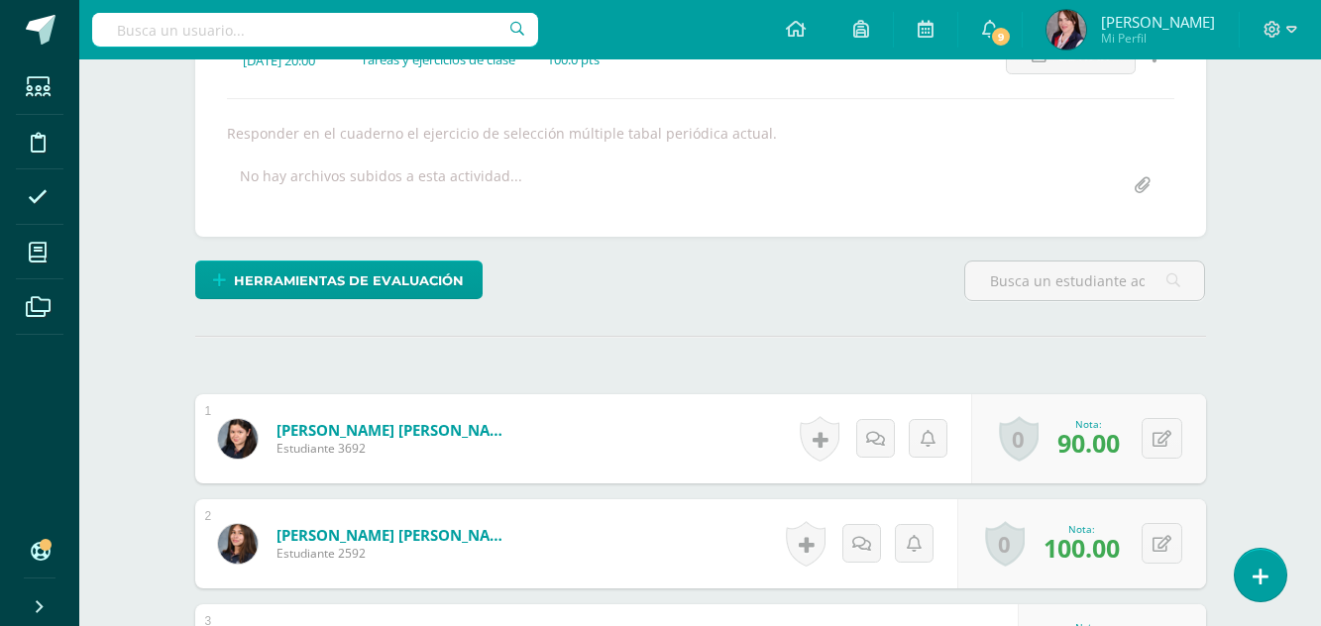
scroll to position [200, 0]
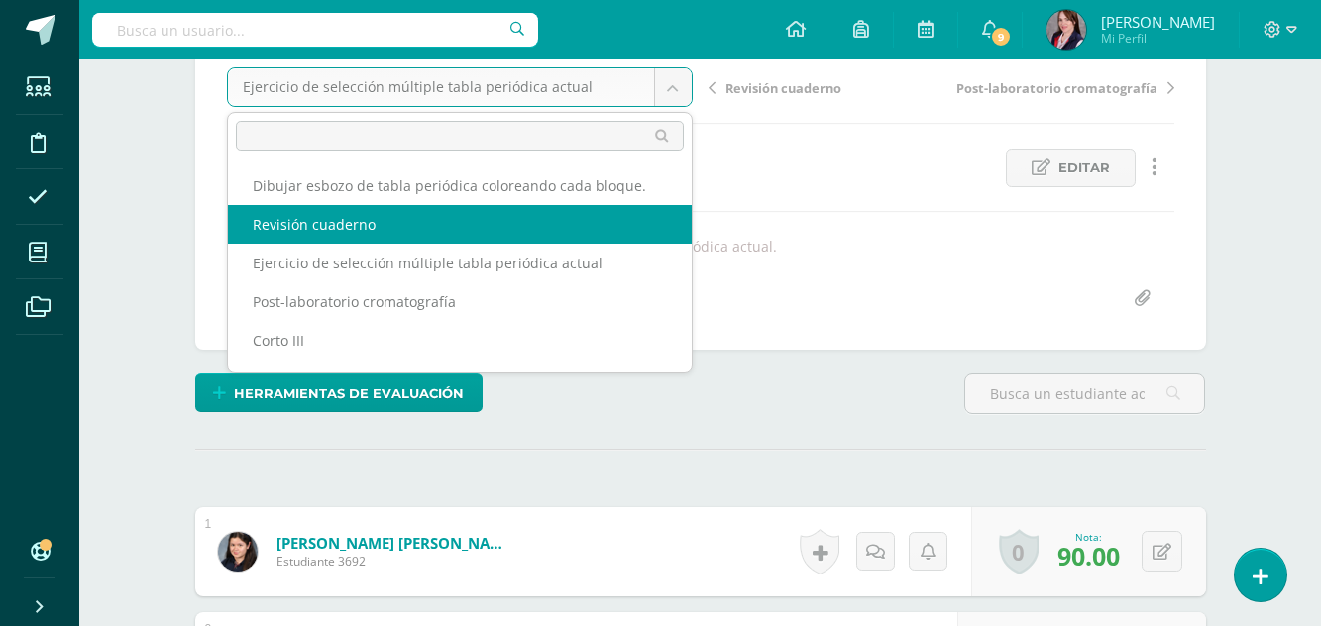
select select "/dashboard/teacher/grade-activity/237673/"
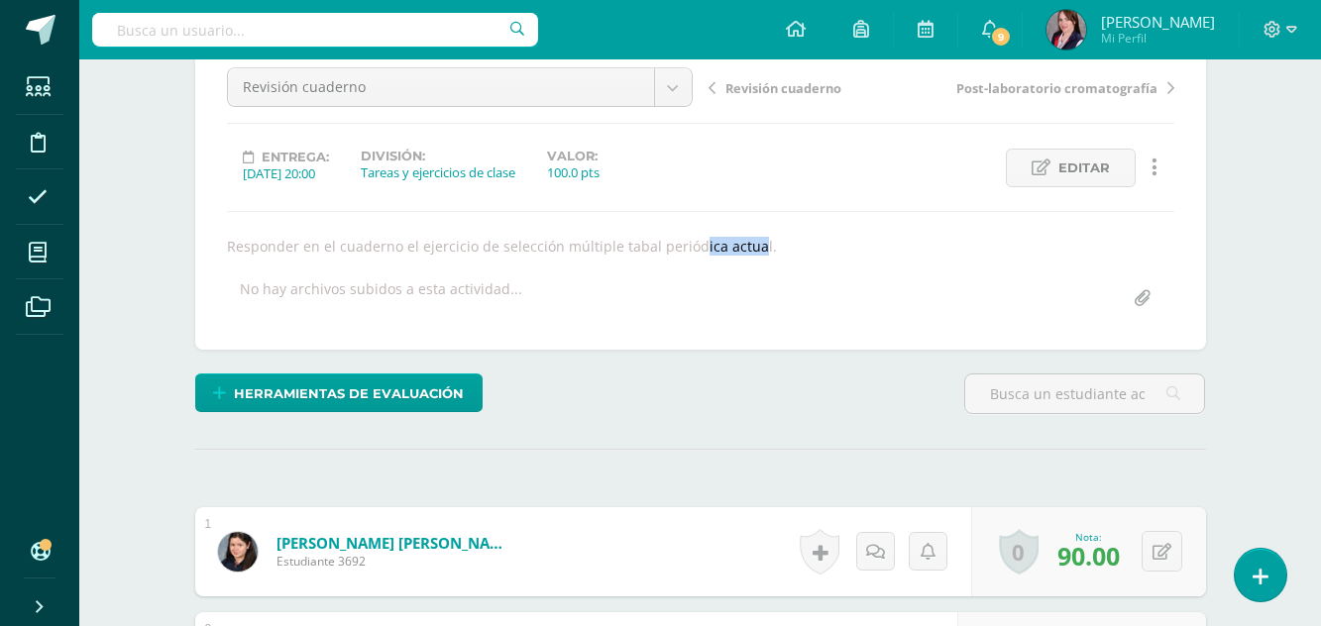
click at [570, 225] on div "Revisión cuaderno Dibujar esbozo de tabla periódica coloreando cada bloque. Rev…" at bounding box center [701, 192] width 948 height 251
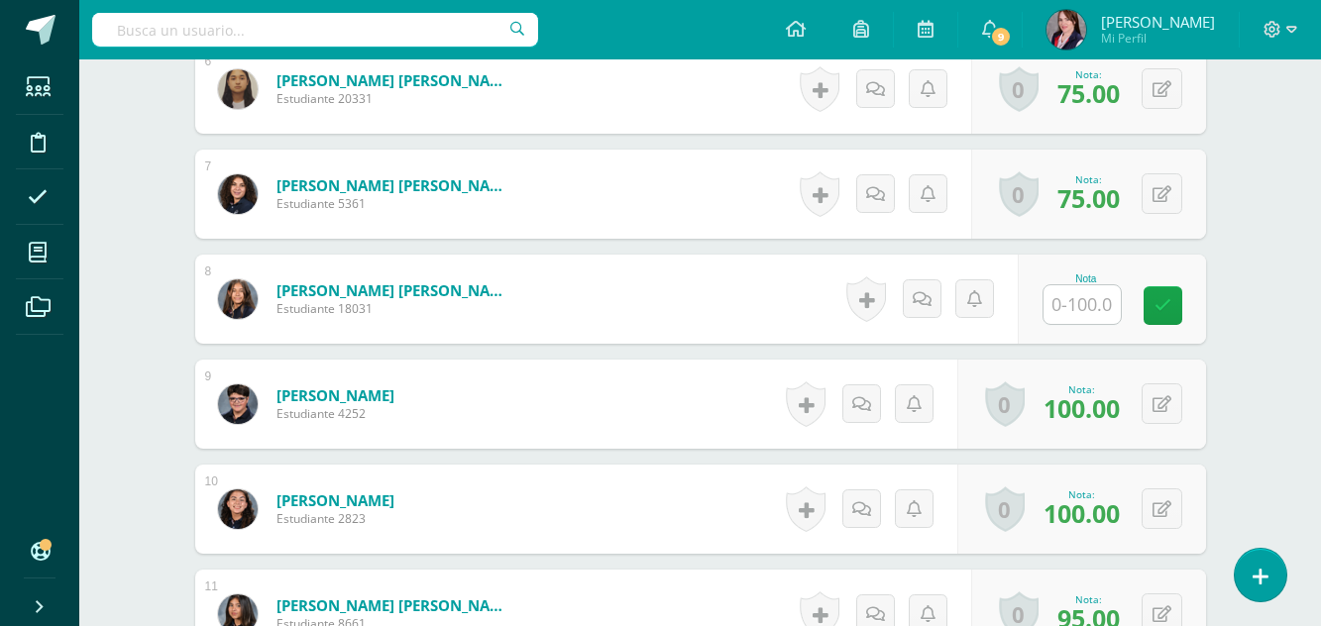
scroll to position [1171, 0]
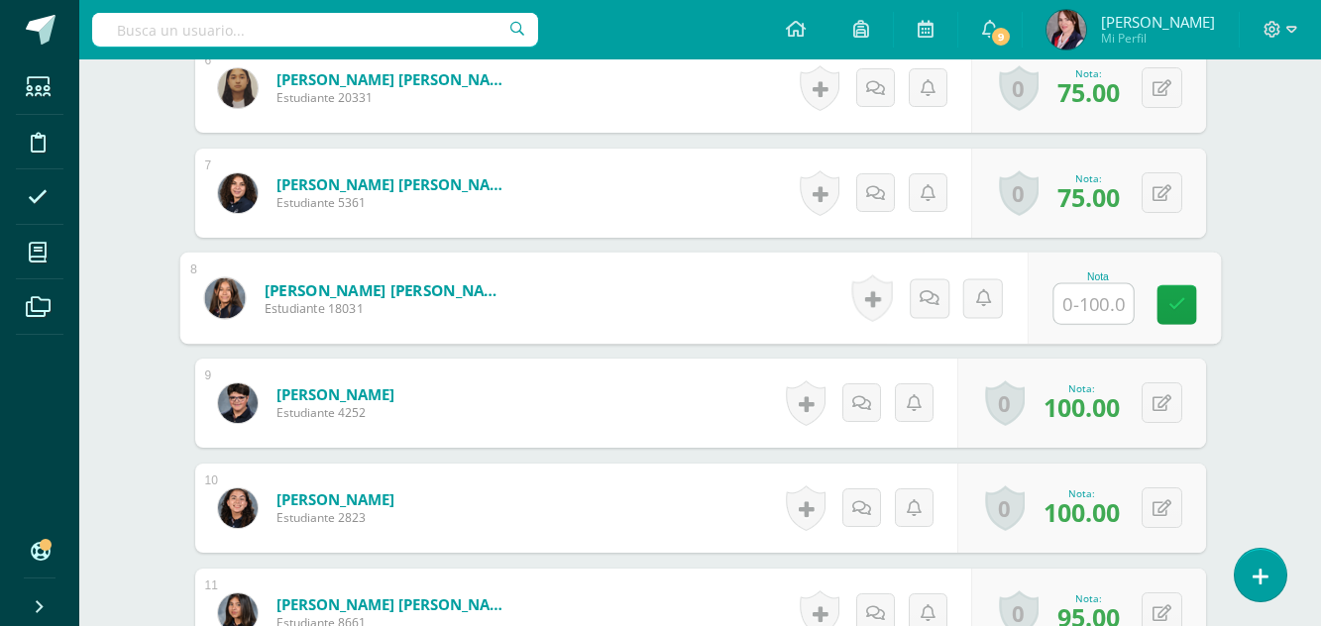
click at [1082, 296] on input "text" at bounding box center [1093, 305] width 79 height 40
type input "60"
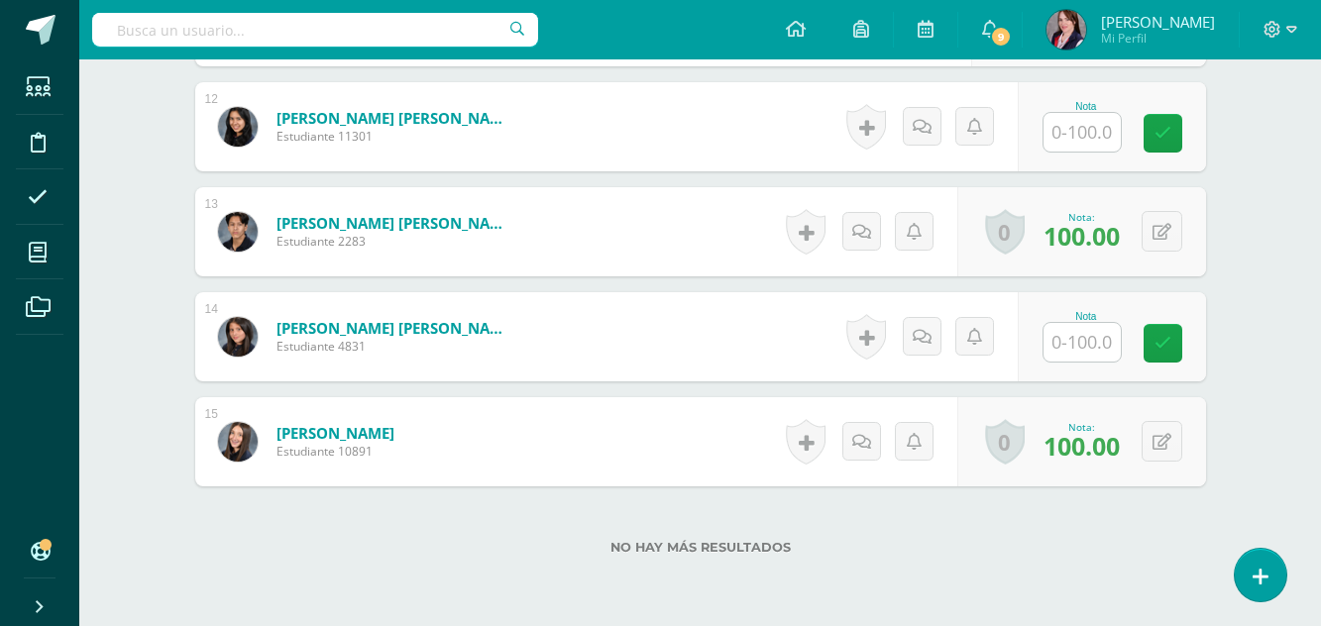
scroll to position [1765, 0]
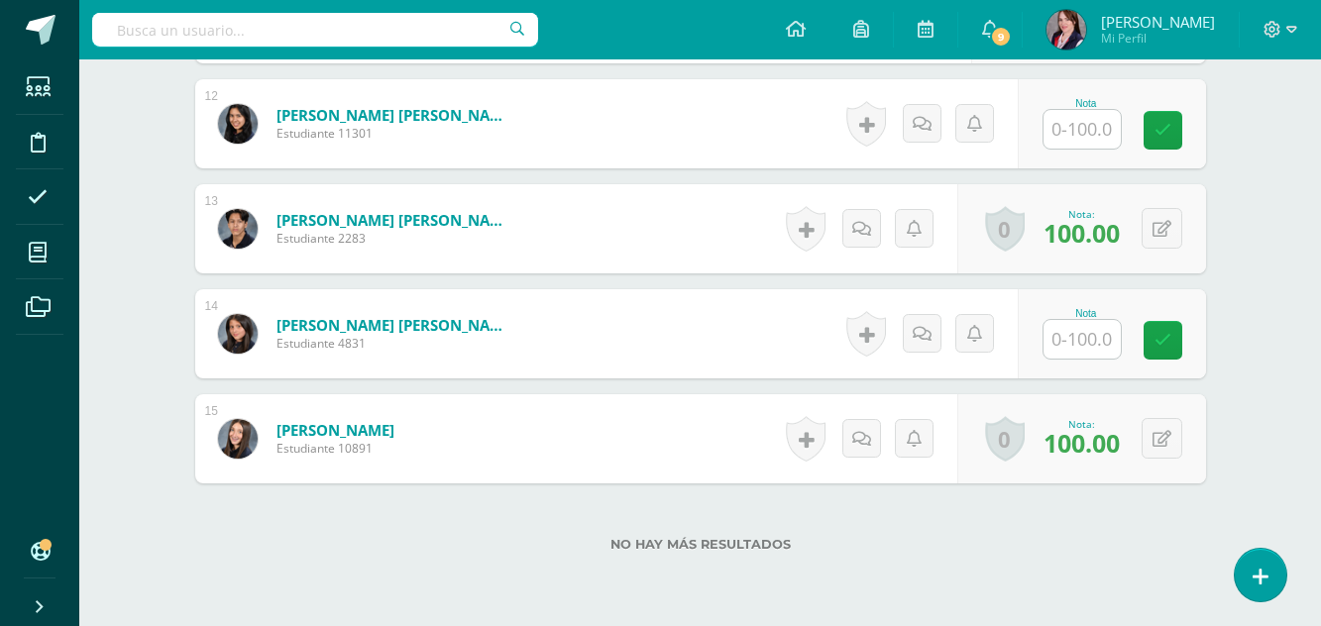
click at [1094, 340] on input "text" at bounding box center [1082, 339] width 77 height 39
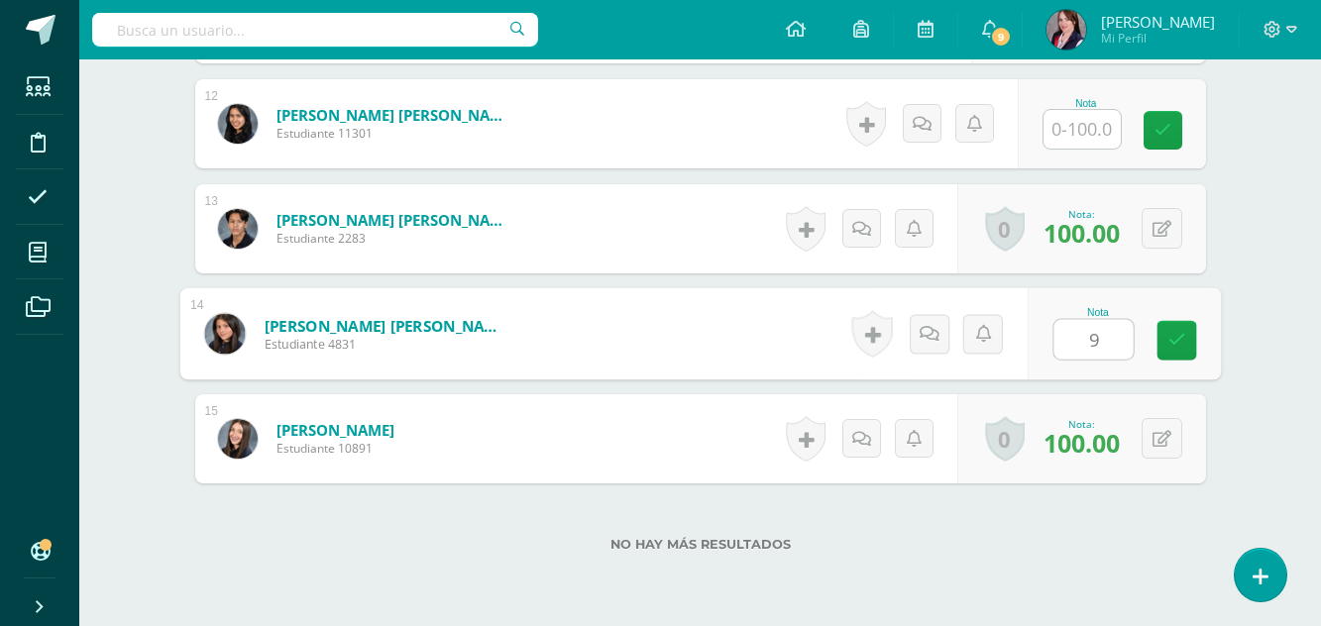
type input "95"
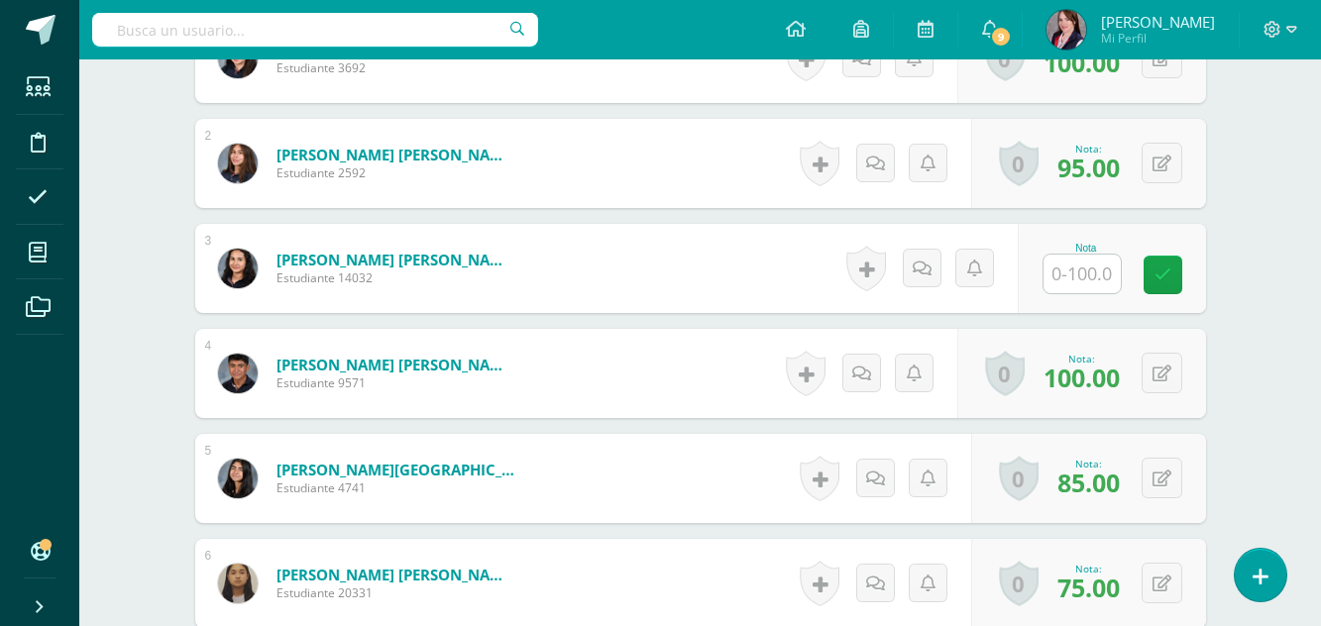
scroll to position [774, 0]
